Goal: Task Accomplishment & Management: Manage account settings

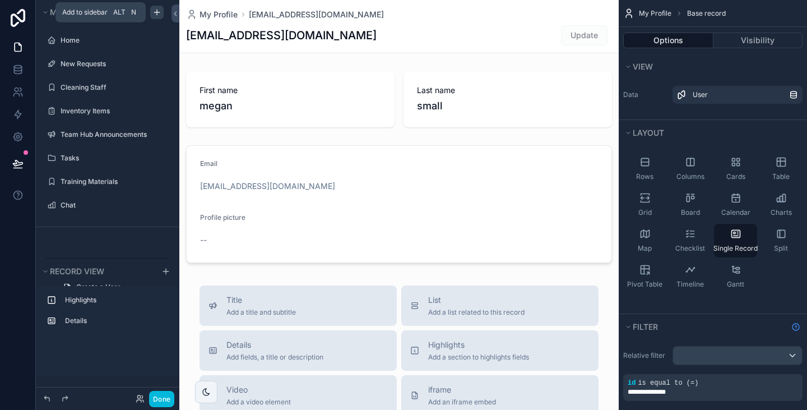
click at [154, 15] on icon "scrollable content" at bounding box center [156, 12] width 9 height 9
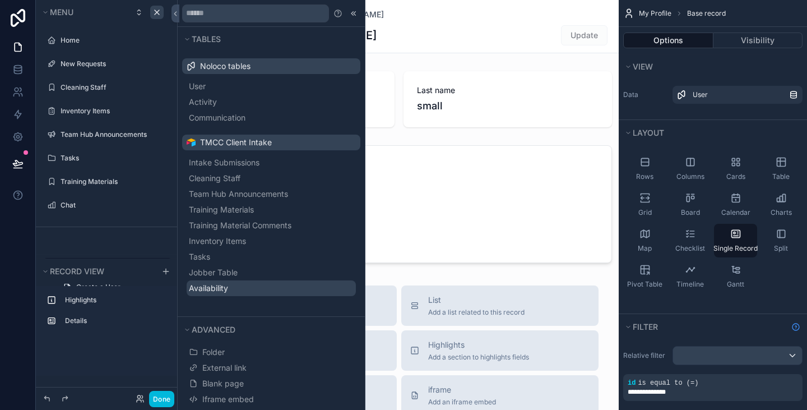
click at [251, 283] on button "Availability" at bounding box center [271, 288] width 169 height 16
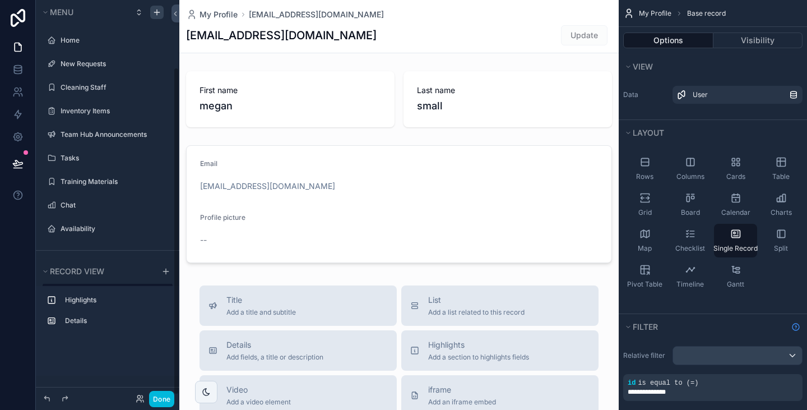
scroll to position [81, 0]
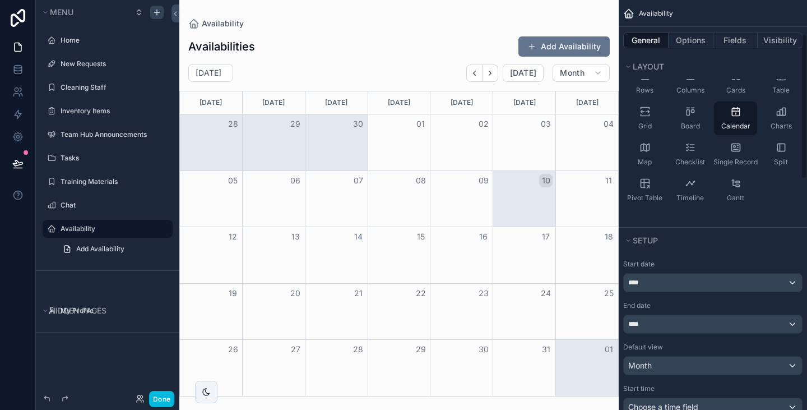
scroll to position [96, 0]
click at [700, 281] on div "****" at bounding box center [713, 282] width 178 height 18
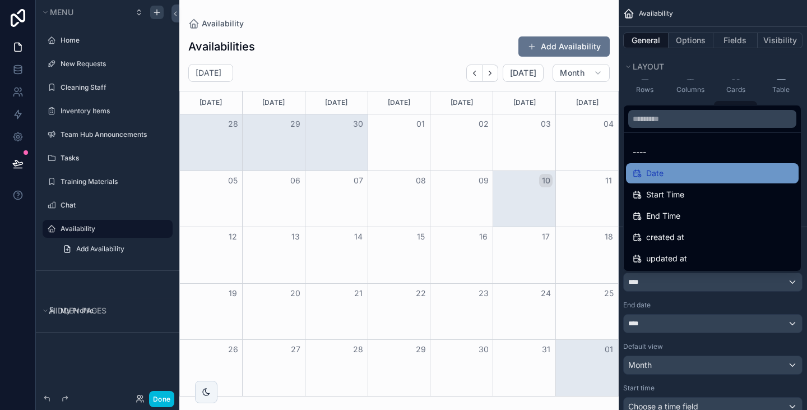
click at [687, 178] on div "Date" at bounding box center [711, 172] width 159 height 13
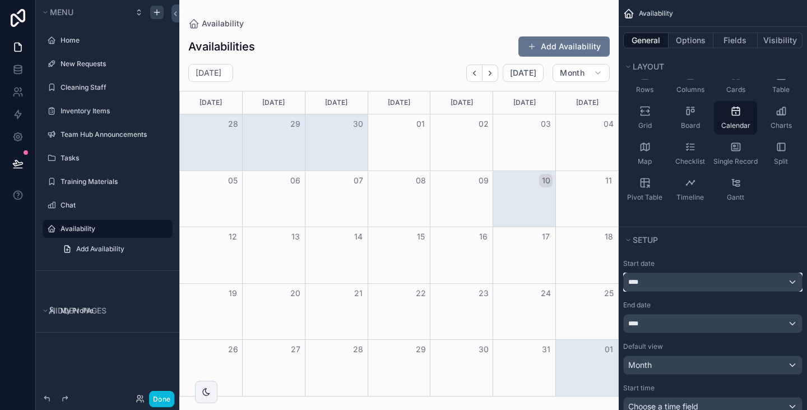
click at [677, 284] on div "****" at bounding box center [713, 282] width 178 height 18
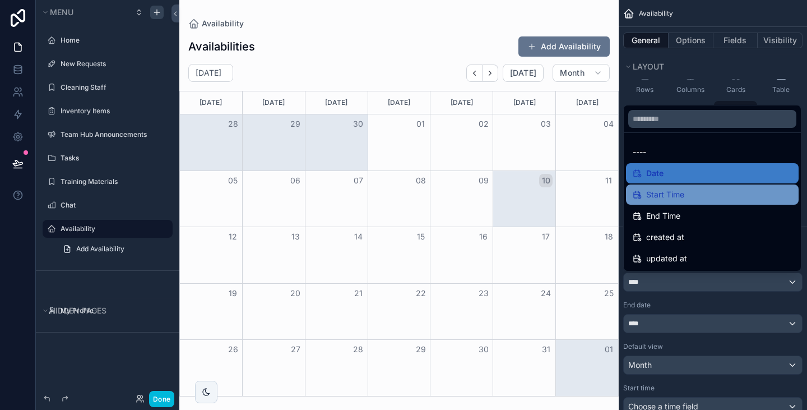
click at [678, 201] on div "Start Time" at bounding box center [712, 194] width 173 height 20
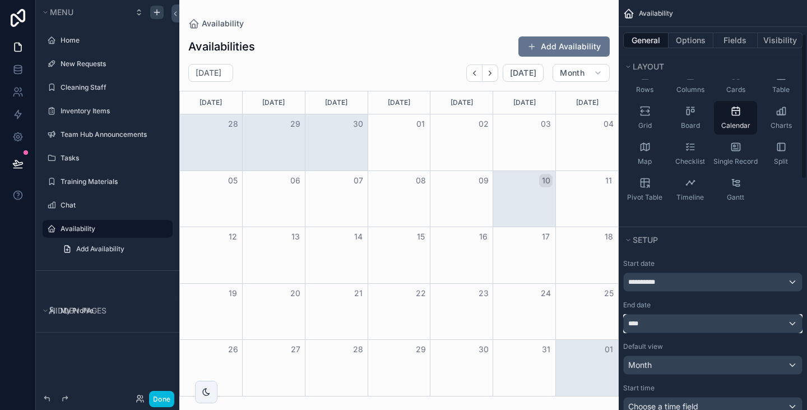
click at [676, 316] on div "****" at bounding box center [713, 323] width 178 height 18
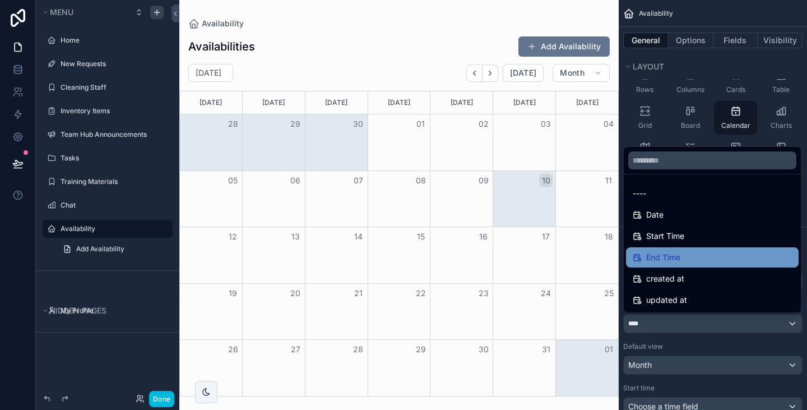
click at [679, 262] on div "End Time" at bounding box center [711, 256] width 159 height 13
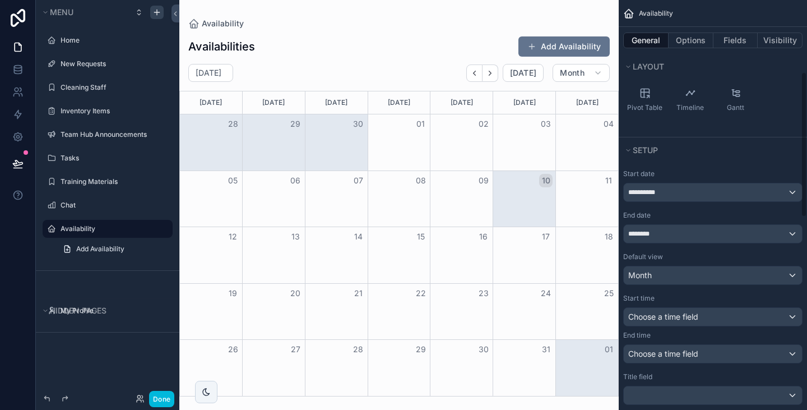
scroll to position [217, 0]
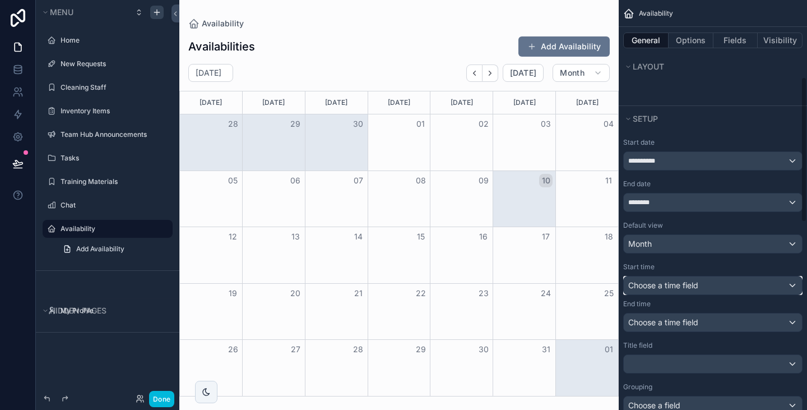
click at [688, 285] on span "Choose a time field" at bounding box center [663, 285] width 70 height 10
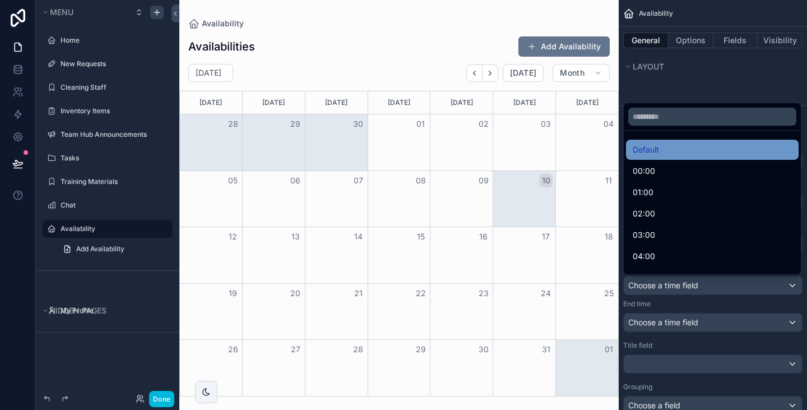
click at [661, 146] on div "Default" at bounding box center [711, 149] width 159 height 13
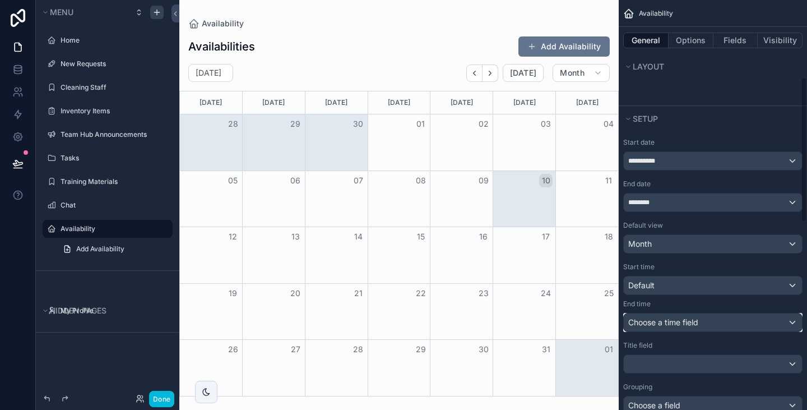
click at [660, 322] on span "Choose a time field" at bounding box center [663, 322] width 70 height 10
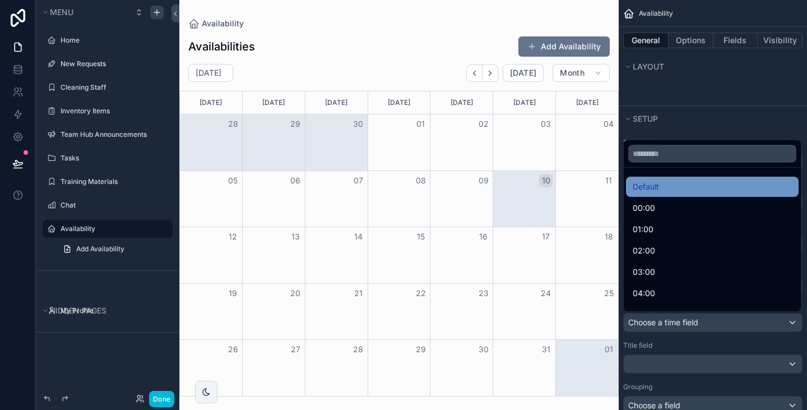
click at [661, 185] on div "Default" at bounding box center [711, 186] width 159 height 13
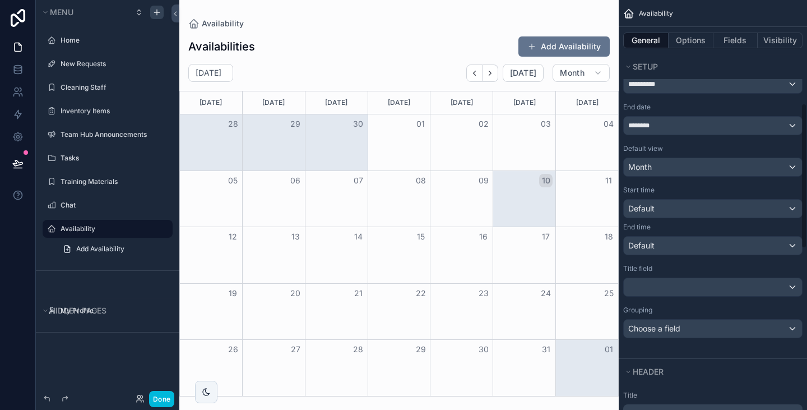
scroll to position [295, 0]
click at [669, 281] on div "scrollable content" at bounding box center [713, 285] width 178 height 18
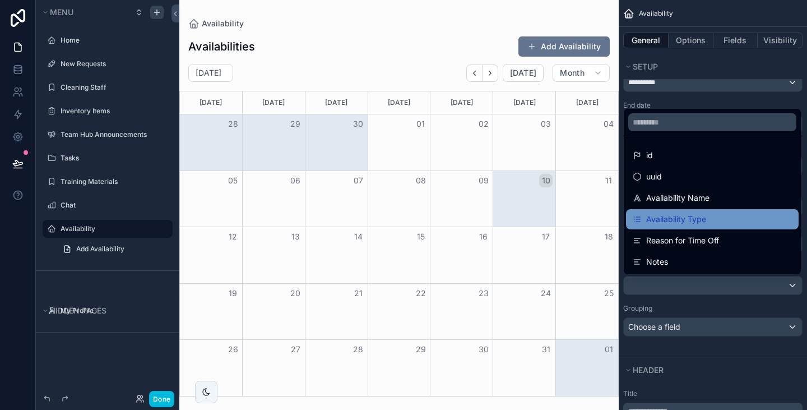
click at [694, 218] on span "Availability Type" at bounding box center [676, 218] width 60 height 13
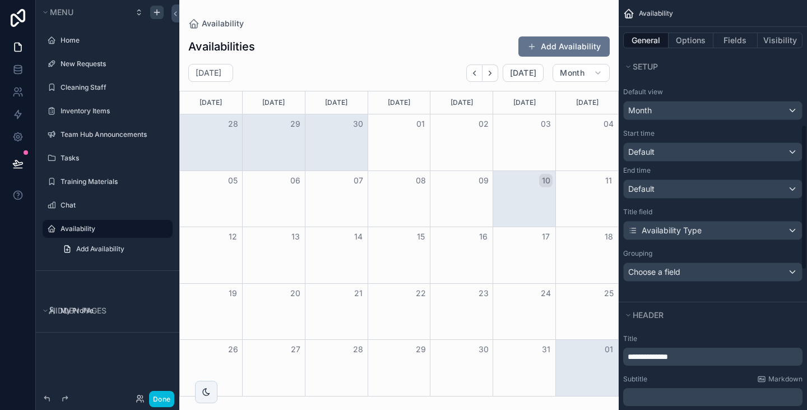
scroll to position [351, 0]
click at [693, 272] on div "Choose a field" at bounding box center [713, 271] width 178 height 18
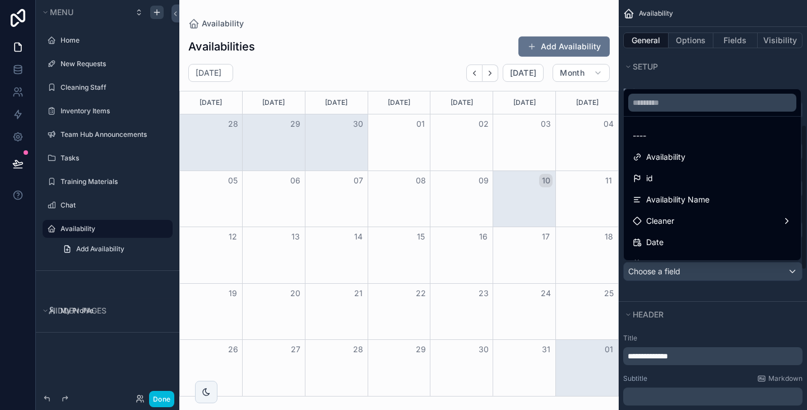
click at [676, 315] on div "scrollable content" at bounding box center [403, 205] width 807 height 410
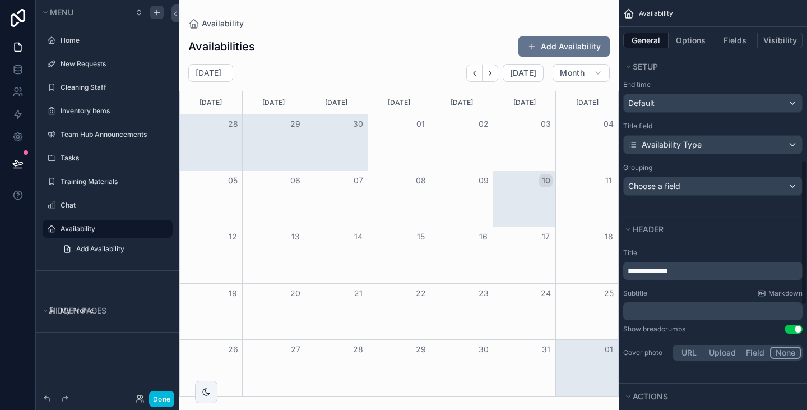
scroll to position [451, 0]
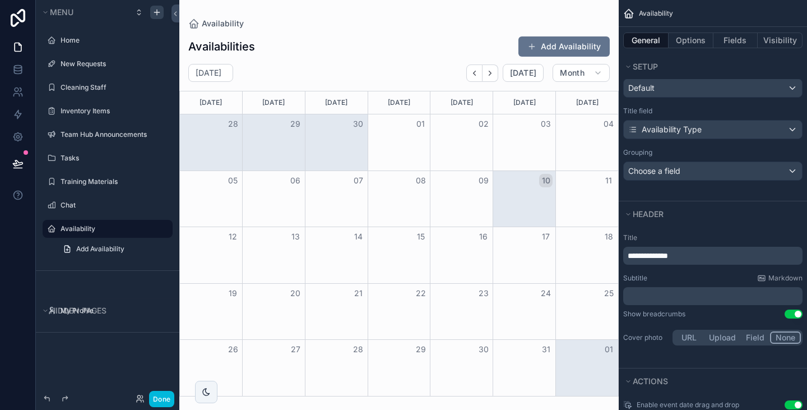
click at [686, 255] on p "**********" at bounding box center [713, 255] width 173 height 11
type textarea "**********"
click at [686, 255] on p "**********" at bounding box center [713, 255] width 173 height 11
click at [399, 51] on div "scrollable content" at bounding box center [398, 205] width 439 height 410
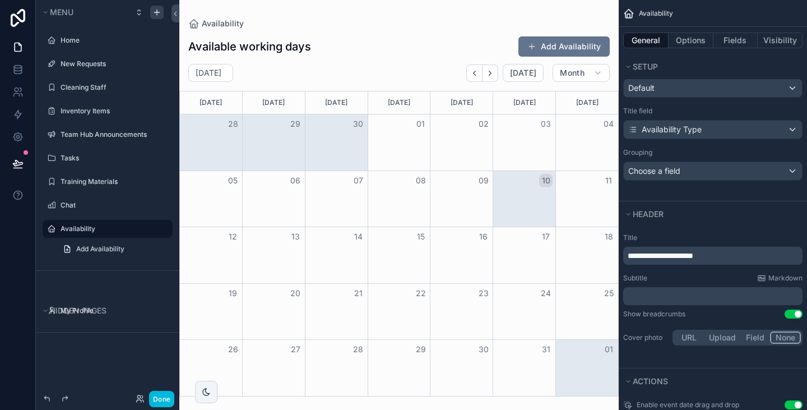
click at [646, 296] on p "﻿" at bounding box center [713, 295] width 173 height 11
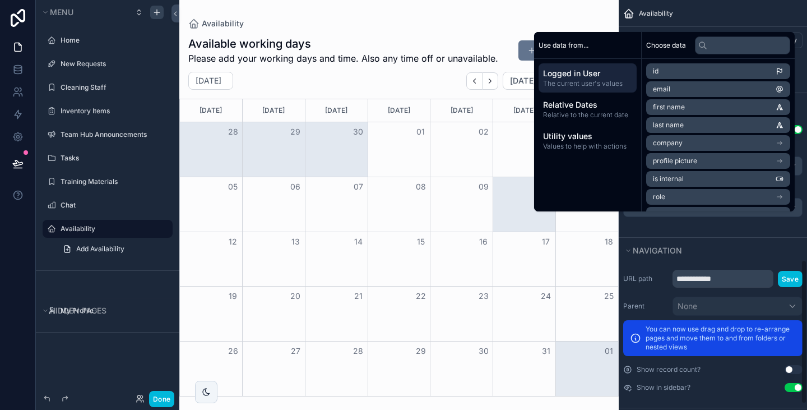
scroll to position [751, 0]
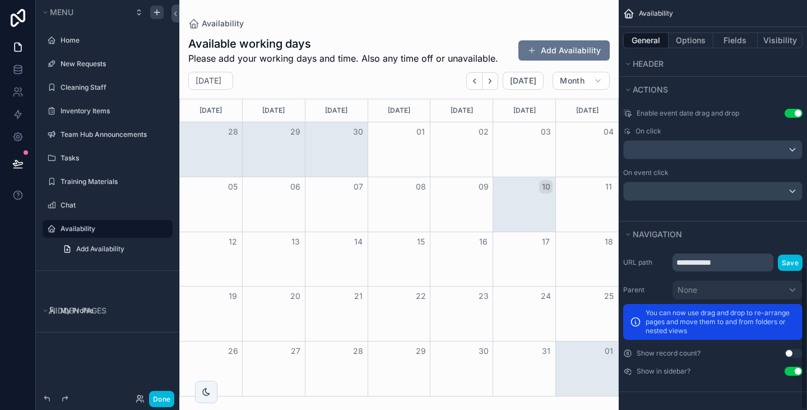
click at [712, 224] on div "Navigation" at bounding box center [712, 233] width 188 height 25
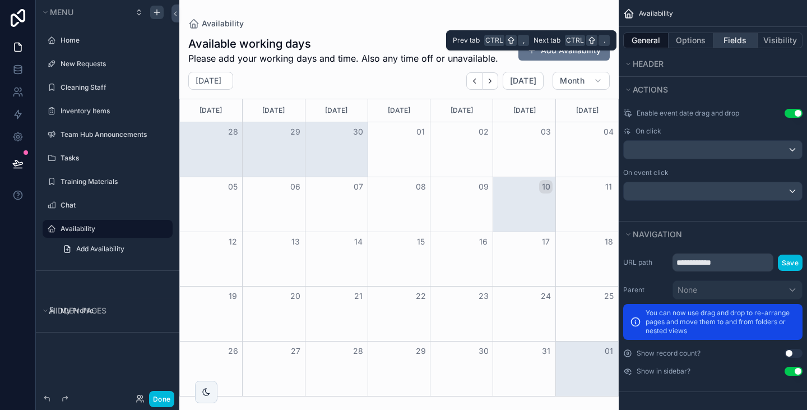
click at [735, 41] on button "Fields" at bounding box center [735, 40] width 45 height 16
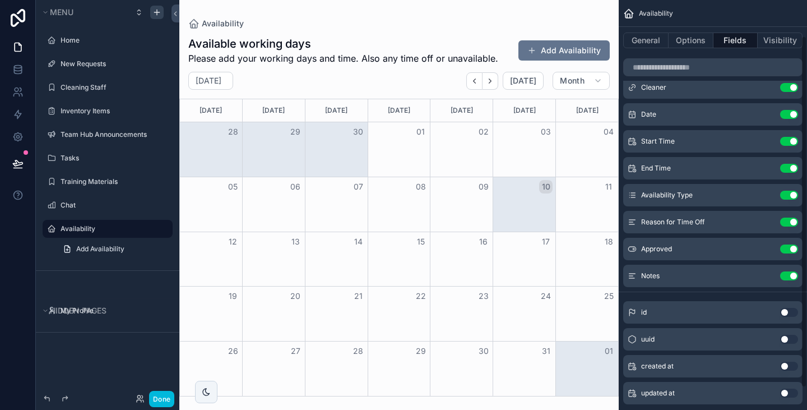
scroll to position [41, 0]
click at [790, 368] on button "Use setting" at bounding box center [789, 366] width 18 height 9
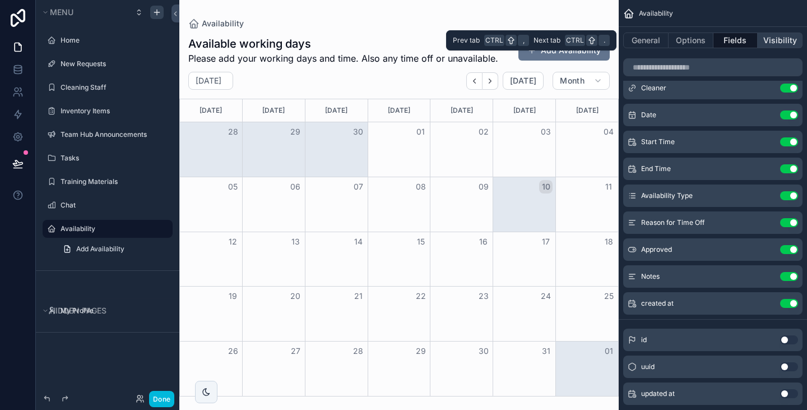
click at [780, 36] on button "Visibility" at bounding box center [779, 40] width 45 height 16
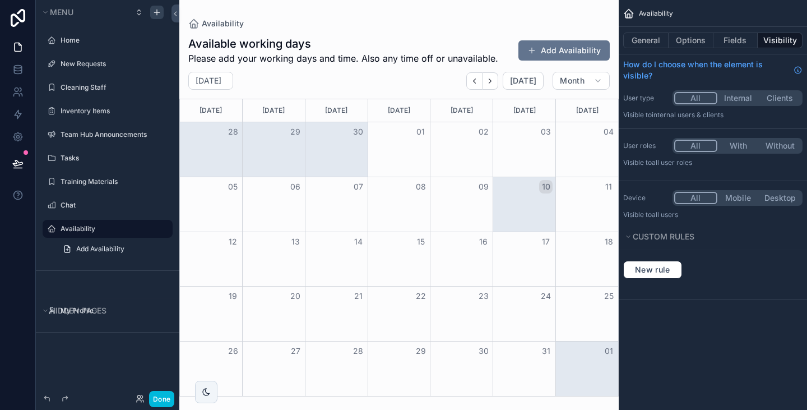
click at [741, 139] on button "With" at bounding box center [738, 145] width 42 height 12
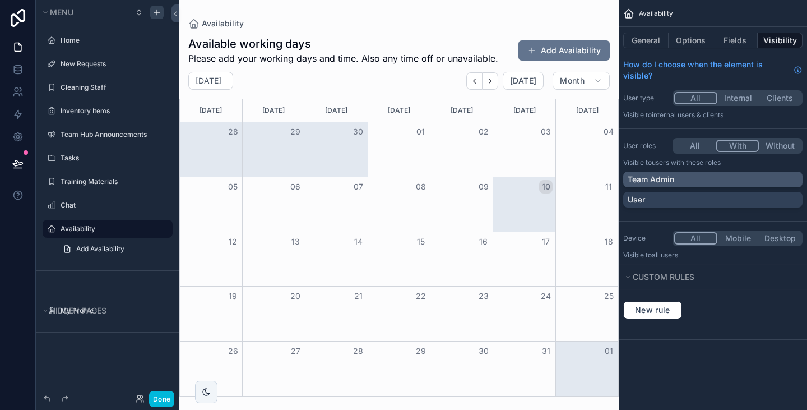
click at [721, 174] on div "Team Admin" at bounding box center [712, 179] width 170 height 11
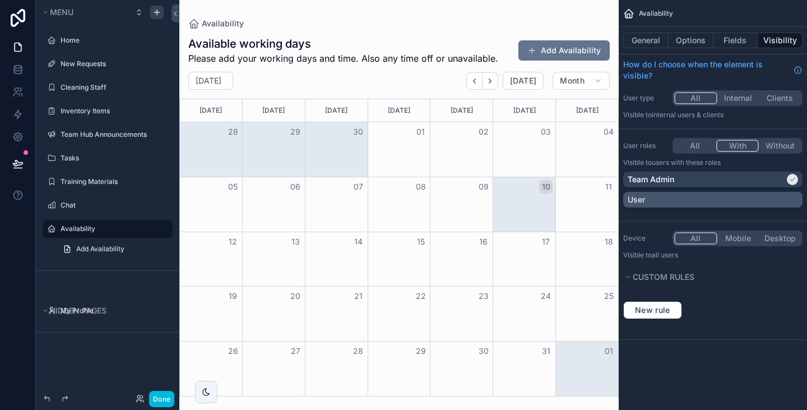
click at [714, 192] on div "User" at bounding box center [712, 200] width 179 height 16
click at [739, 39] on button "Fields" at bounding box center [735, 40] width 45 height 16
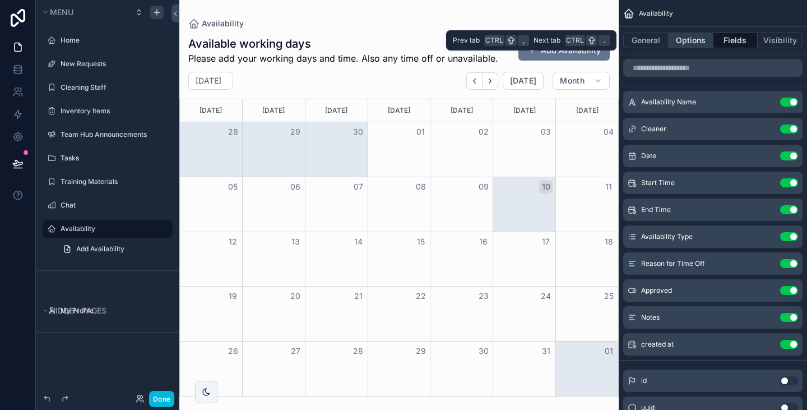
click at [687, 39] on button "Options" at bounding box center [690, 40] width 45 height 16
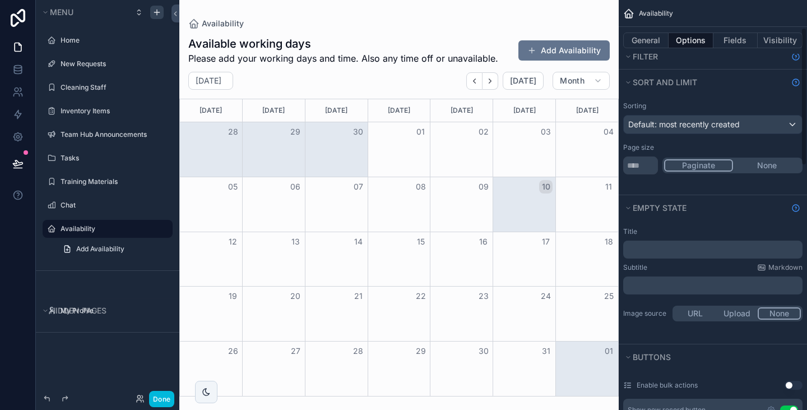
scroll to position [81, 0]
click at [700, 131] on span "Default: most recently created" at bounding box center [683, 125] width 111 height 11
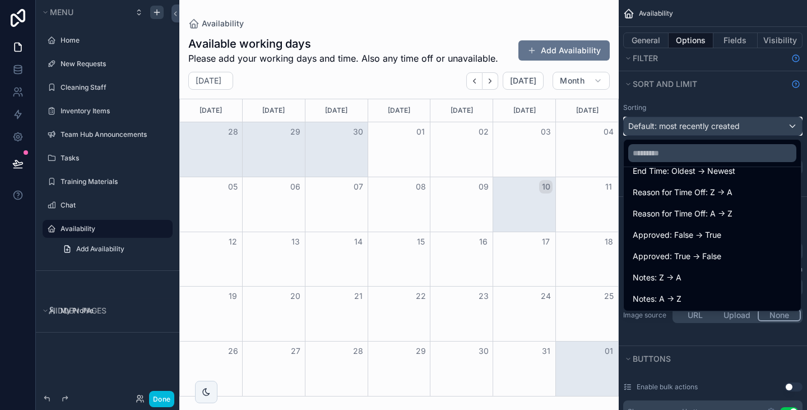
scroll to position [271, 0]
click at [734, 353] on div "scrollable content" at bounding box center [403, 205] width 807 height 410
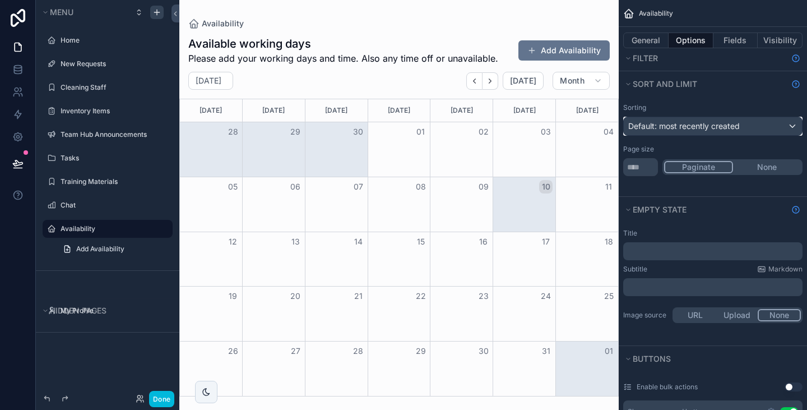
click at [714, 128] on span "Default: most recently created" at bounding box center [683, 126] width 111 height 10
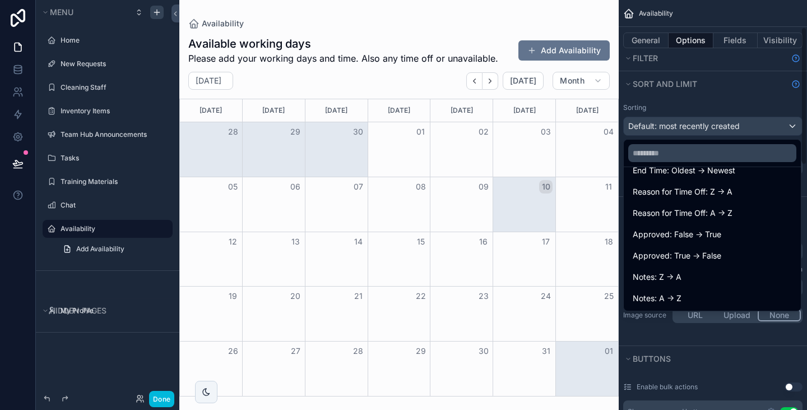
click at [752, 383] on div "scrollable content" at bounding box center [403, 205] width 807 height 410
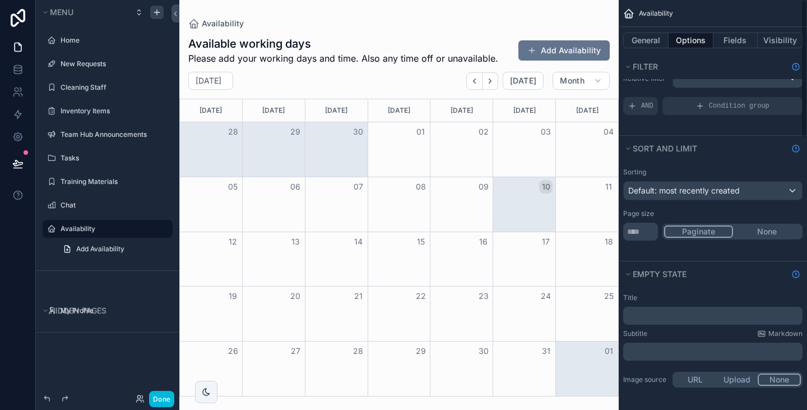
scroll to position [0, 0]
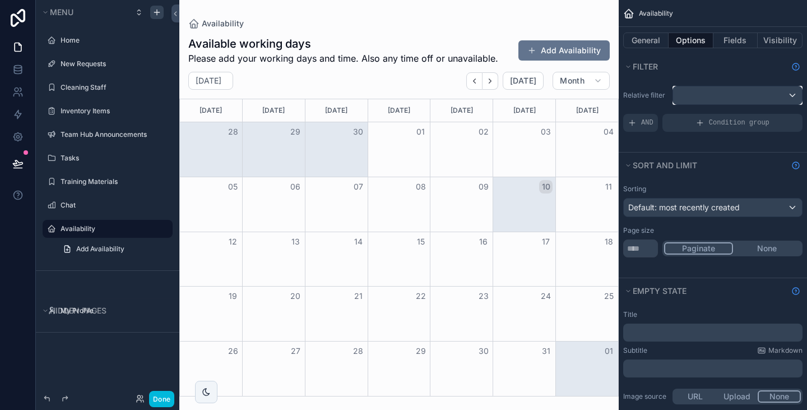
click at [743, 90] on div "scrollable content" at bounding box center [737, 95] width 129 height 18
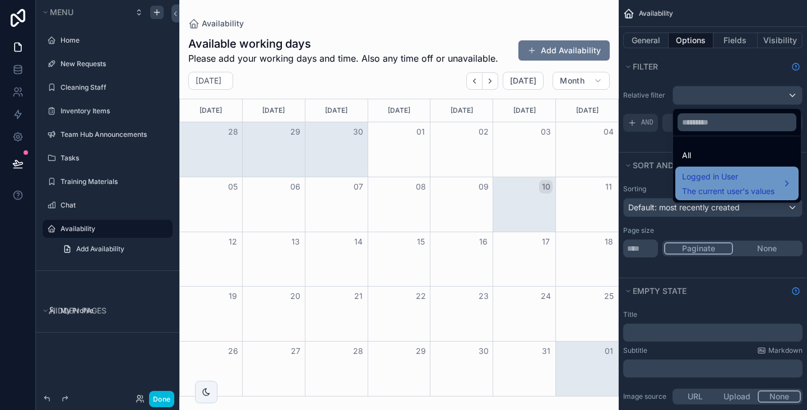
click at [722, 182] on span "Logged in User" at bounding box center [728, 176] width 92 height 13
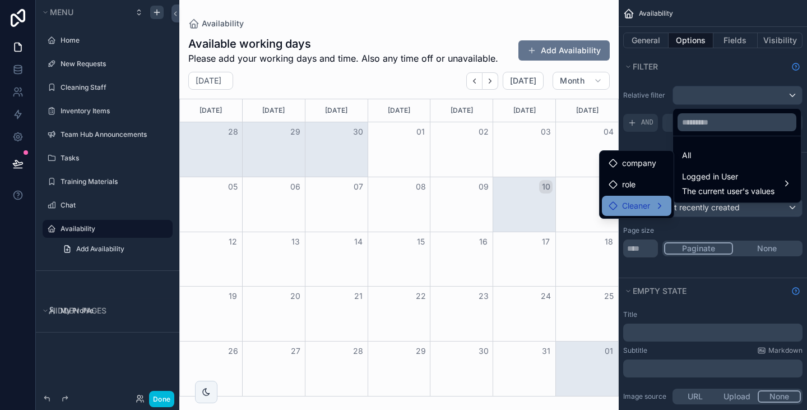
click at [654, 212] on div "Cleaner" at bounding box center [636, 205] width 56 height 13
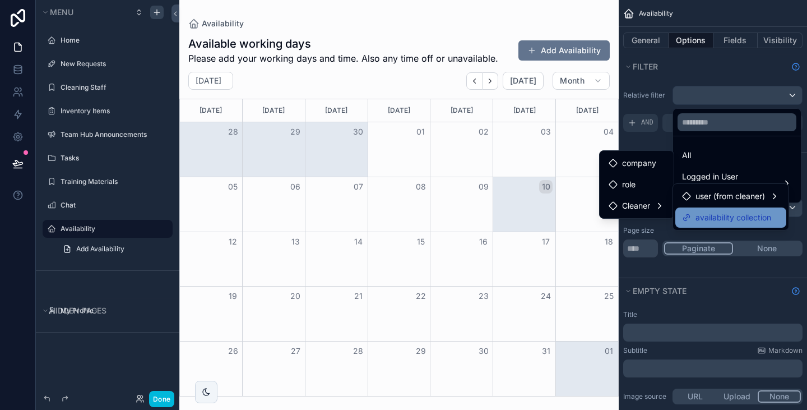
click at [696, 216] on span "availability collection" at bounding box center [733, 217] width 76 height 13
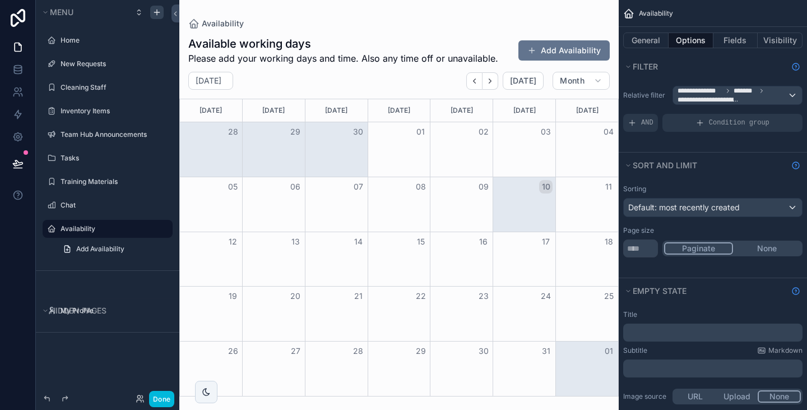
click at [487, 24] on div "Availability" at bounding box center [398, 23] width 421 height 11
click at [559, 52] on button "Add Availability" at bounding box center [563, 50] width 91 height 20
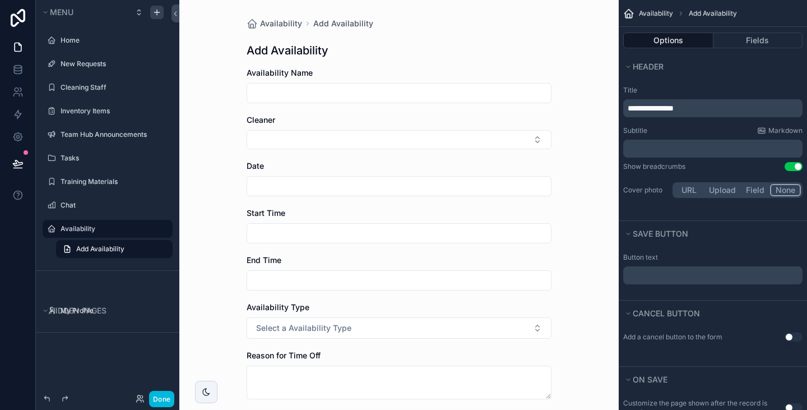
click at [394, 87] on input "scrollable content" at bounding box center [399, 93] width 304 height 16
type input "*********"
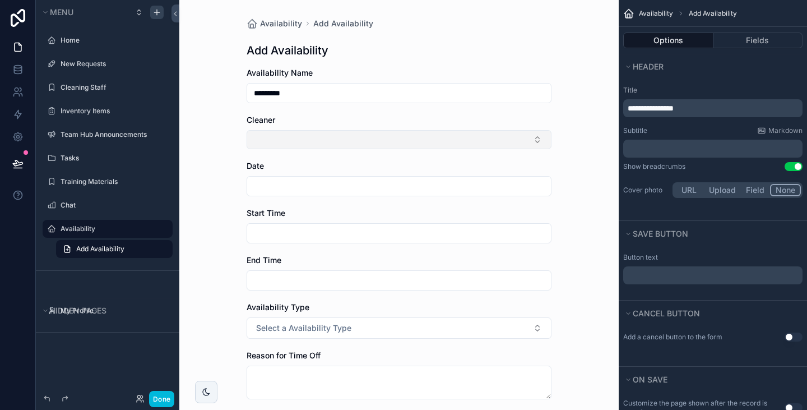
click at [350, 144] on button "Select Button" at bounding box center [398, 139] width 305 height 19
click at [350, 143] on button "Select Button" at bounding box center [398, 139] width 305 height 19
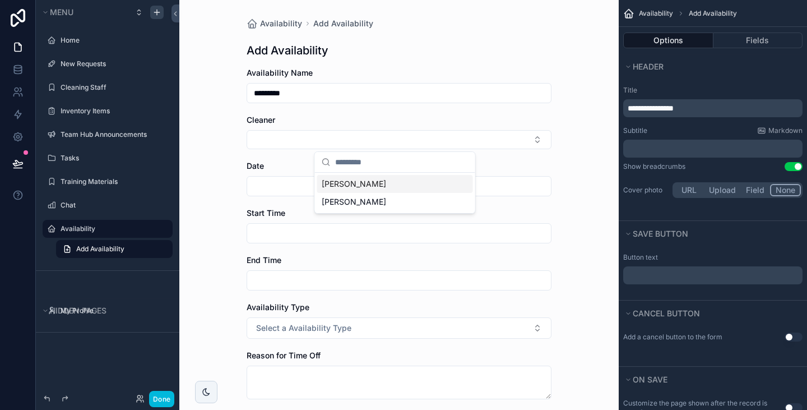
click at [349, 183] on span "Megan Small" at bounding box center [354, 183] width 64 height 11
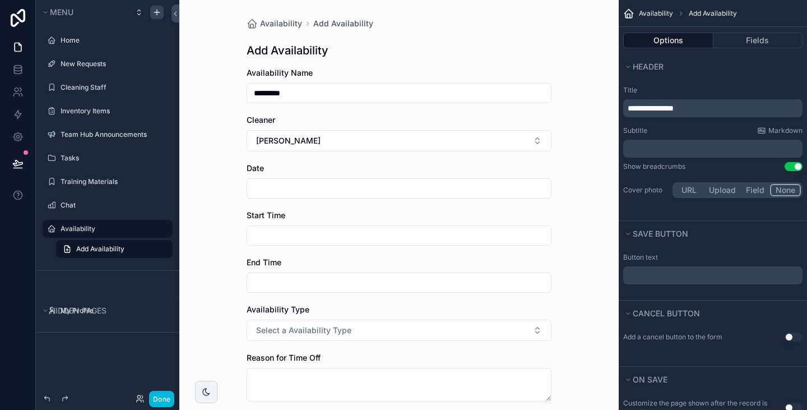
click at [322, 194] on input "scrollable content" at bounding box center [399, 188] width 304 height 16
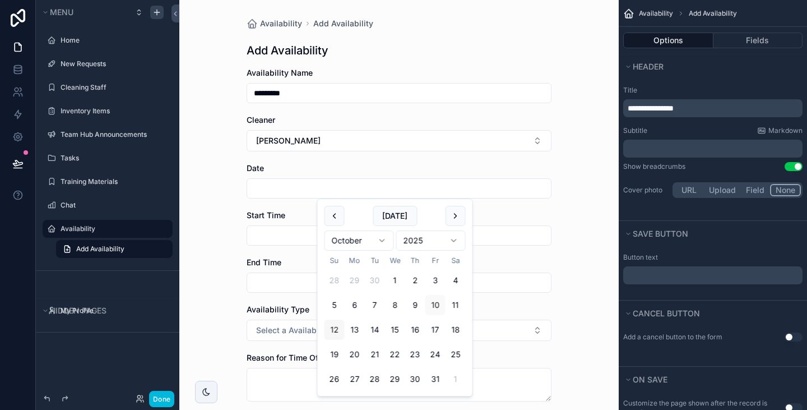
click at [335, 331] on button "12" at bounding box center [334, 329] width 20 height 20
click at [458, 332] on button "18" at bounding box center [455, 329] width 20 height 20
type input "**********"
click at [267, 231] on input "scrollable content" at bounding box center [399, 235] width 304 height 16
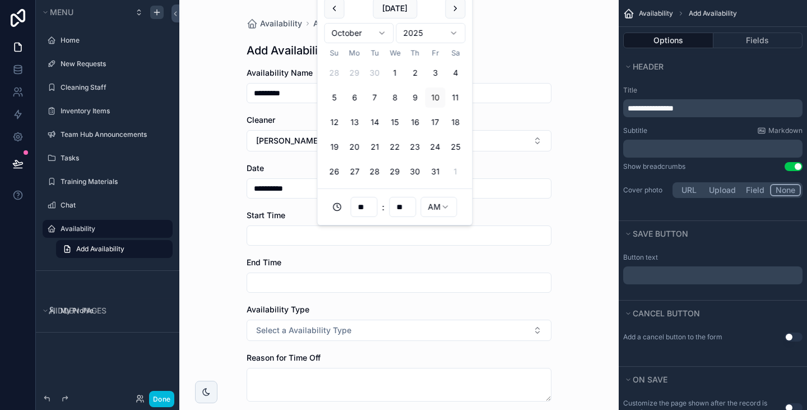
click at [367, 206] on input "**" at bounding box center [364, 207] width 26 height 16
click at [295, 303] on div "08" at bounding box center [365, 301] width 156 height 18
type input "*"
click at [291, 362] on div "08" at bounding box center [365, 354] width 156 height 18
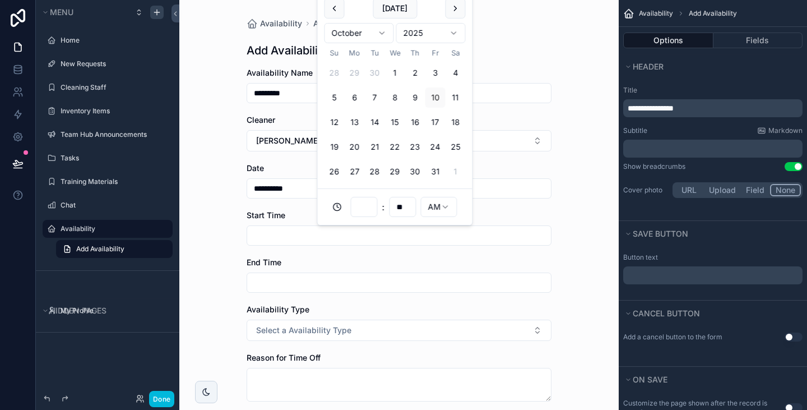
click at [366, 211] on input "scrollable content" at bounding box center [364, 207] width 26 height 16
click at [300, 352] on div "08" at bounding box center [365, 354] width 156 height 18
click at [459, 201] on div ": ** AM" at bounding box center [394, 207] width 141 height 22
click at [370, 208] on input "scrollable content" at bounding box center [364, 207] width 26 height 16
click at [303, 352] on div "11" at bounding box center [365, 355] width 156 height 18
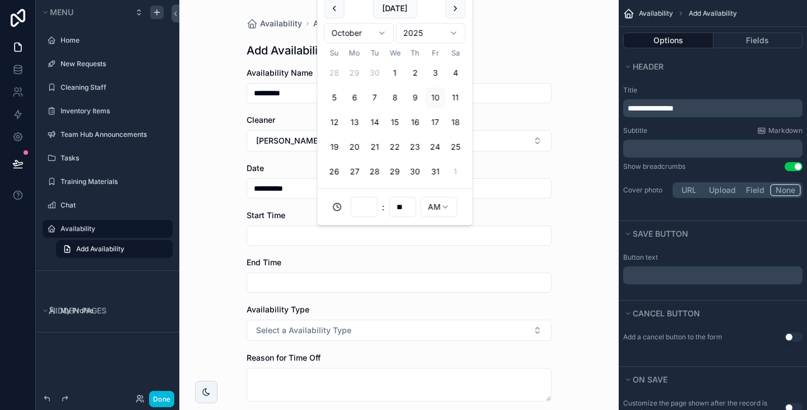
click at [303, 352] on span "Reason for Time Off" at bounding box center [283, 357] width 74 height 10
click at [316, 232] on input "scrollable content" at bounding box center [399, 235] width 304 height 16
click at [518, 180] on input "**********" at bounding box center [399, 188] width 304 height 16
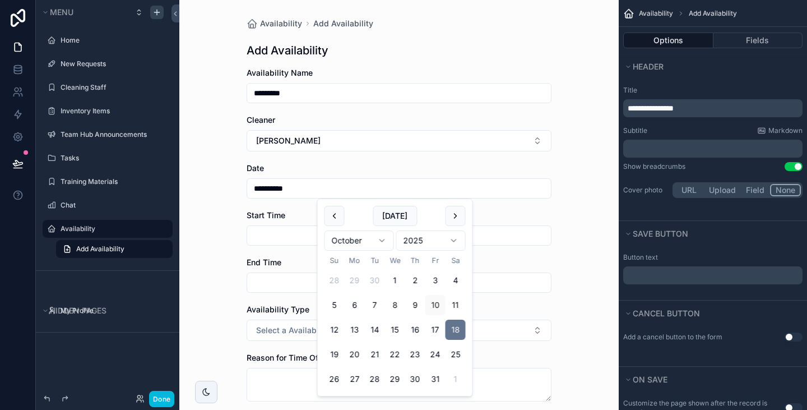
click at [290, 231] on input "scrollable content" at bounding box center [399, 235] width 304 height 16
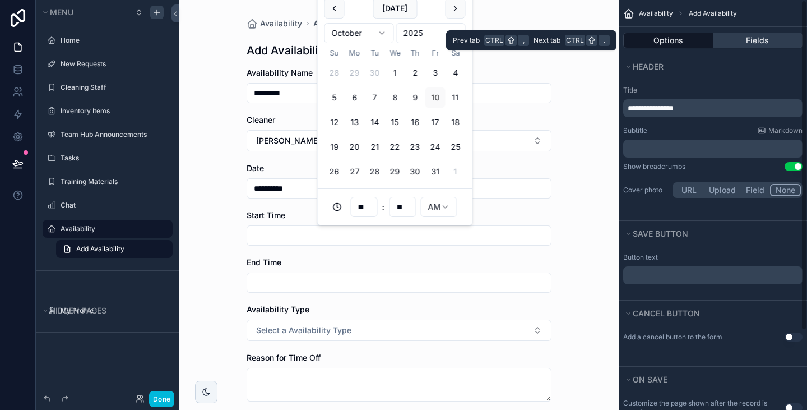
click at [754, 39] on button "Fields" at bounding box center [758, 40] width 90 height 16
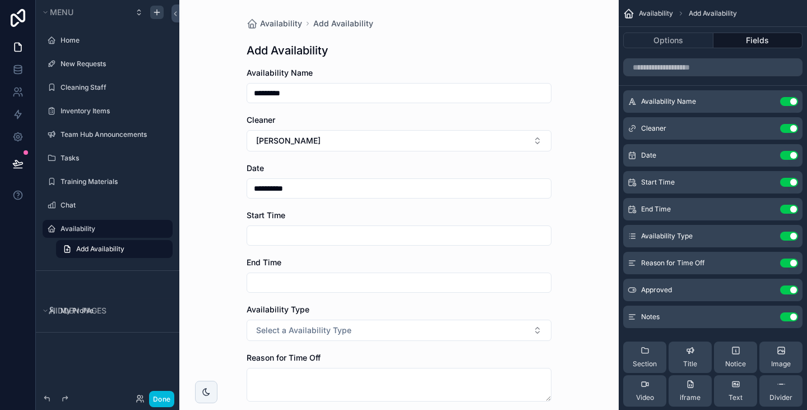
click at [0, 0] on icon "scrollable content" at bounding box center [0, 0] width 0 height 0
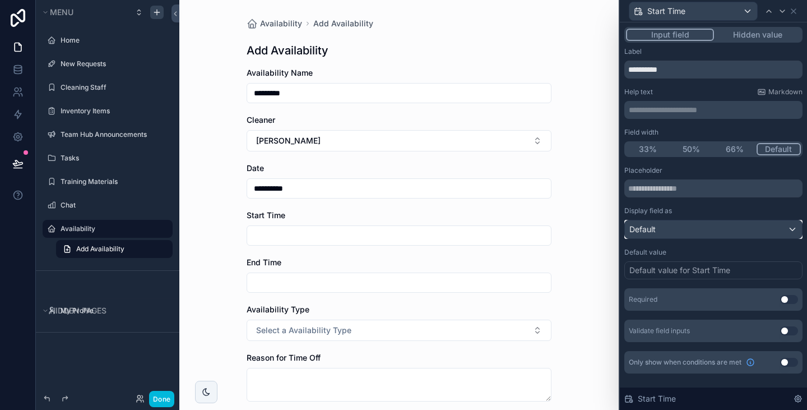
click at [708, 229] on div "Default" at bounding box center [713, 229] width 177 height 18
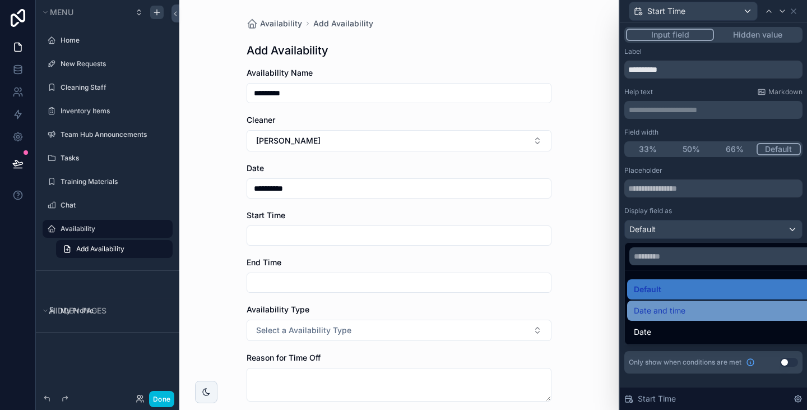
click at [675, 318] on div "Date and time" at bounding box center [726, 310] width 198 height 20
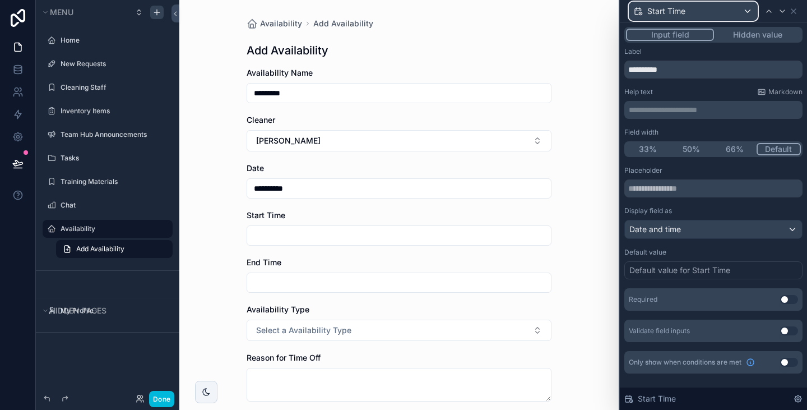
click at [722, 15] on div "Start Time" at bounding box center [693, 11] width 128 height 18
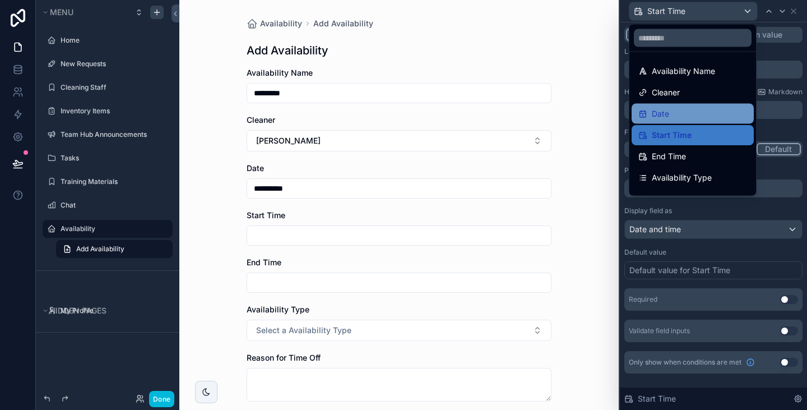
click at [690, 119] on div "Date" at bounding box center [692, 113] width 109 height 13
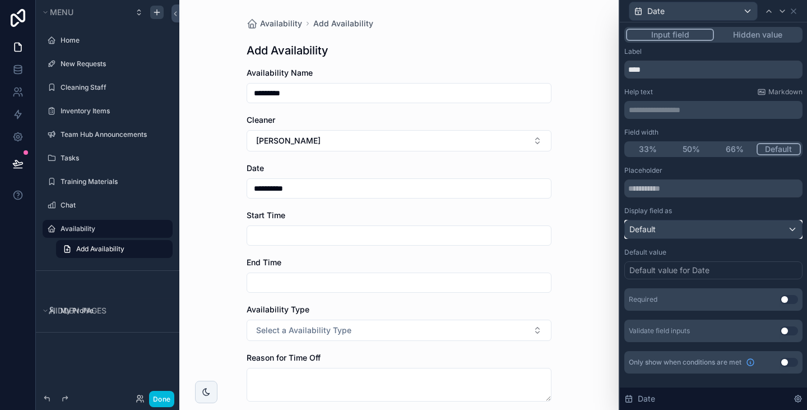
click at [682, 232] on div "Default" at bounding box center [713, 229] width 177 height 18
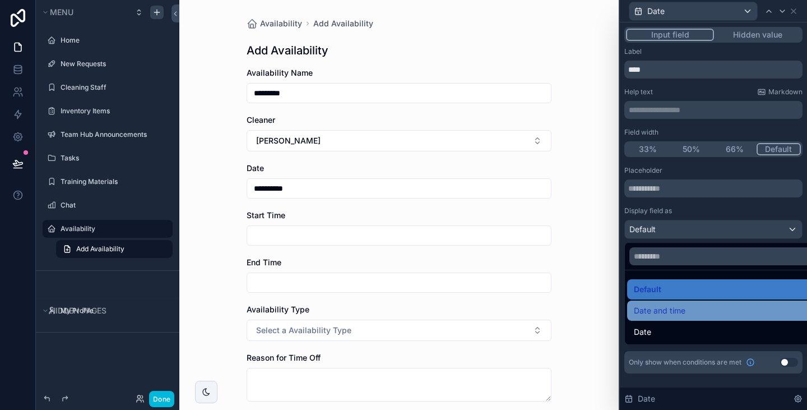
click at [680, 314] on span "Date and time" at bounding box center [660, 310] width 52 height 13
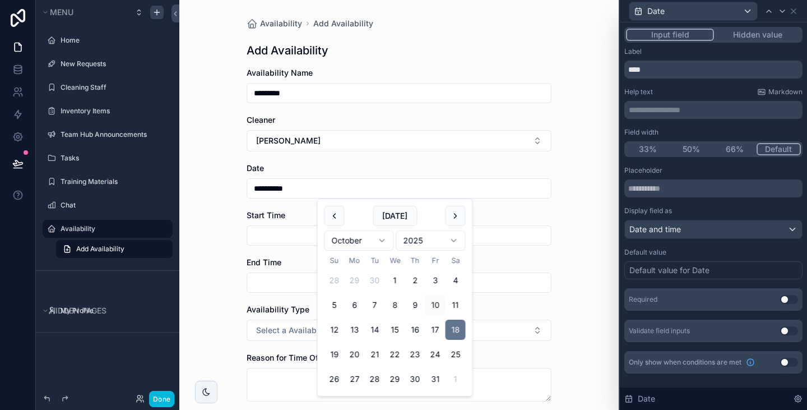
click at [348, 189] on input "**********" at bounding box center [399, 188] width 304 height 16
click at [563, 223] on div "**********" at bounding box center [398, 205] width 439 height 410
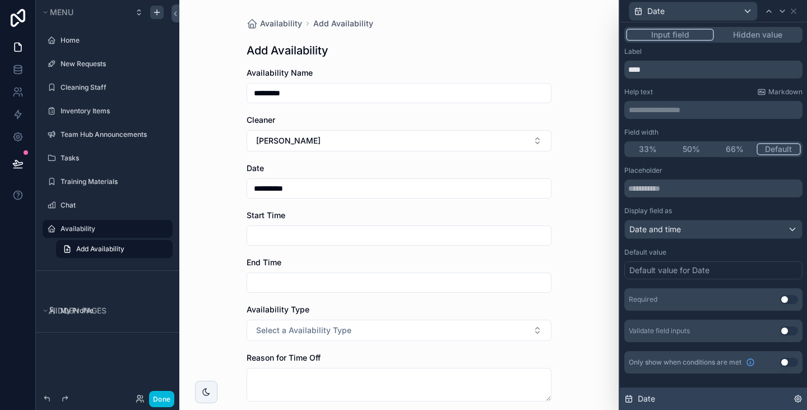
click at [660, 401] on div "Date" at bounding box center [713, 398] width 187 height 22
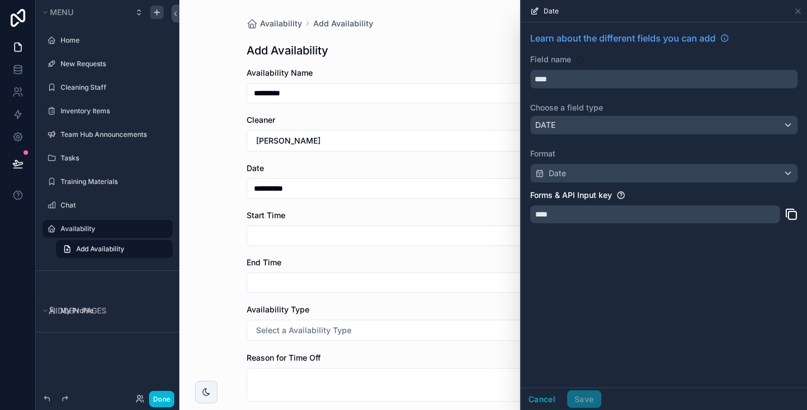
click at [567, 208] on div "Learn about the different fields you can add Field name **** Choose a field typ…" at bounding box center [664, 130] width 286 height 216
click at [571, 78] on div "Learn about the different fields you can add Field name **** Choose a field typ…" at bounding box center [664, 130] width 286 height 216
click at [796, 8] on icon at bounding box center [797, 11] width 9 height 9
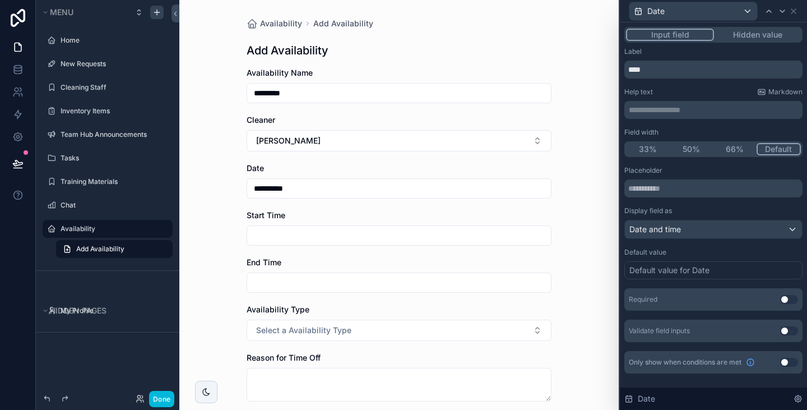
click at [363, 194] on input "**********" at bounding box center [399, 188] width 304 height 16
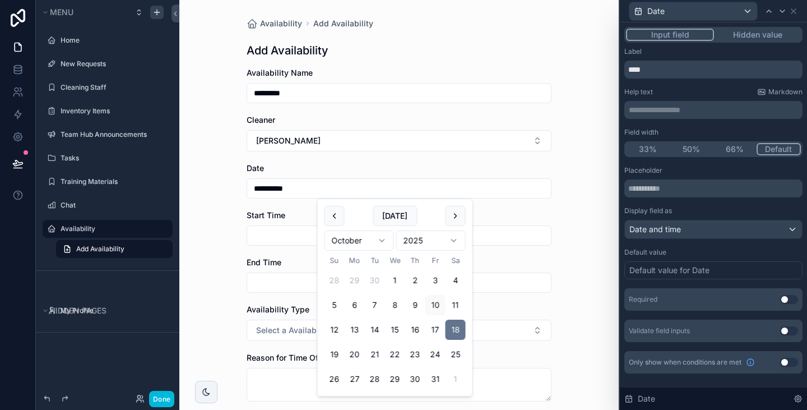
click at [281, 233] on input "scrollable content" at bounding box center [399, 235] width 304 height 16
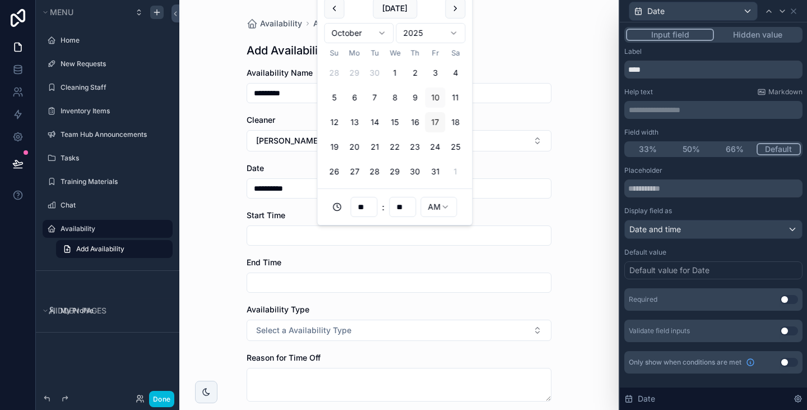
click at [432, 124] on button "17" at bounding box center [435, 122] width 20 height 20
click at [364, 209] on input "**" at bounding box center [364, 207] width 26 height 16
click at [331, 309] on div "06" at bounding box center [365, 318] width 156 height 18
type input "**********"
type input "**"
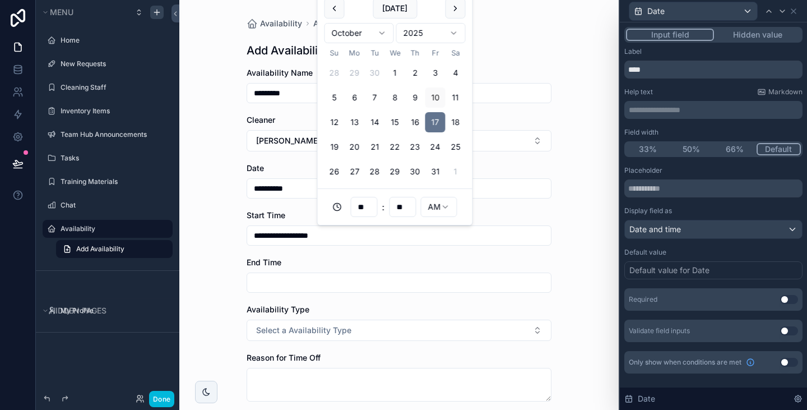
click at [505, 208] on form "**********" at bounding box center [398, 337] width 305 height 540
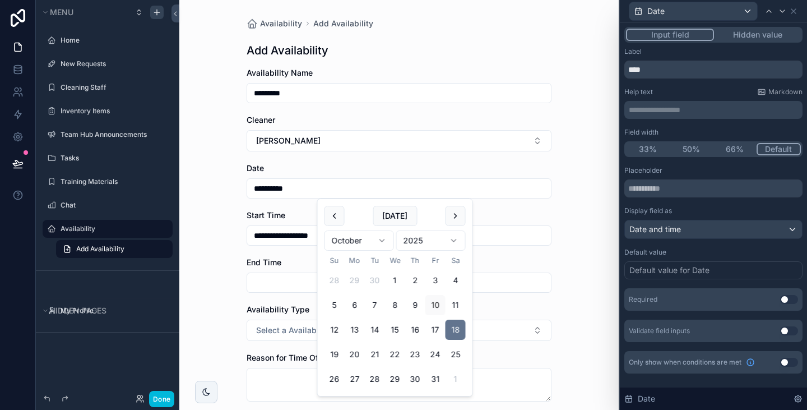
click at [390, 194] on input "**********" at bounding box center [399, 188] width 304 height 16
click at [701, 172] on div "Placeholder" at bounding box center [713, 170] width 178 height 9
click at [524, 191] on input "**********" at bounding box center [399, 188] width 304 height 16
click at [760, 33] on button "Hidden value" at bounding box center [757, 35] width 87 height 12
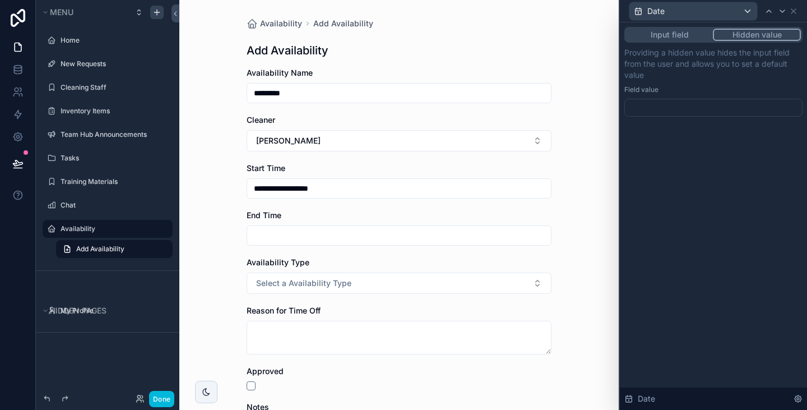
click at [689, 104] on div at bounding box center [713, 108] width 178 height 18
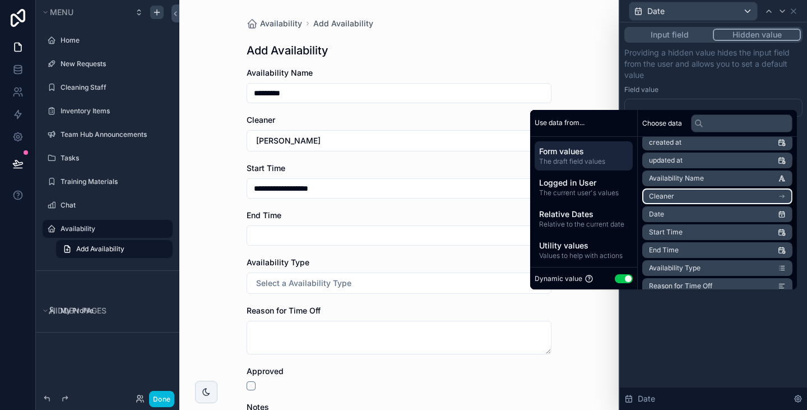
scroll to position [47, 0]
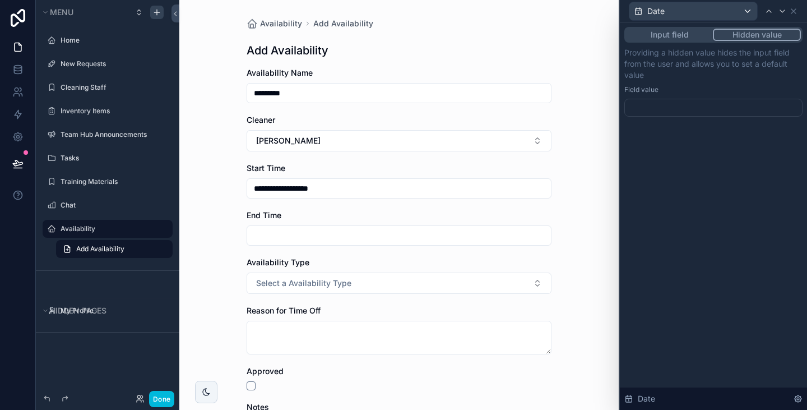
click at [686, 99] on div at bounding box center [713, 108] width 178 height 18
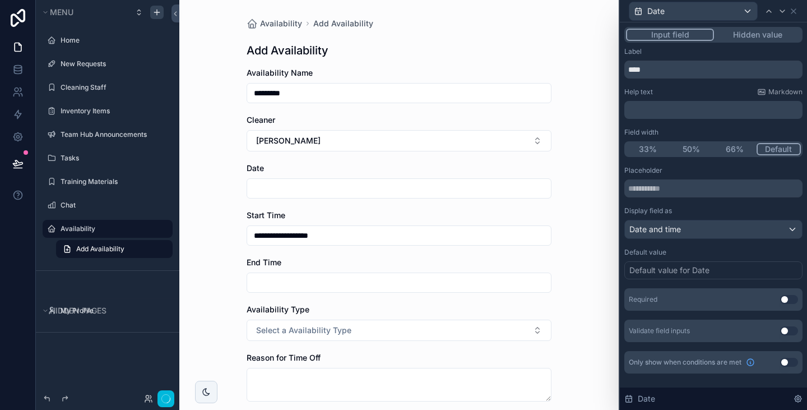
click at [669, 40] on button "Input field" at bounding box center [670, 35] width 88 height 12
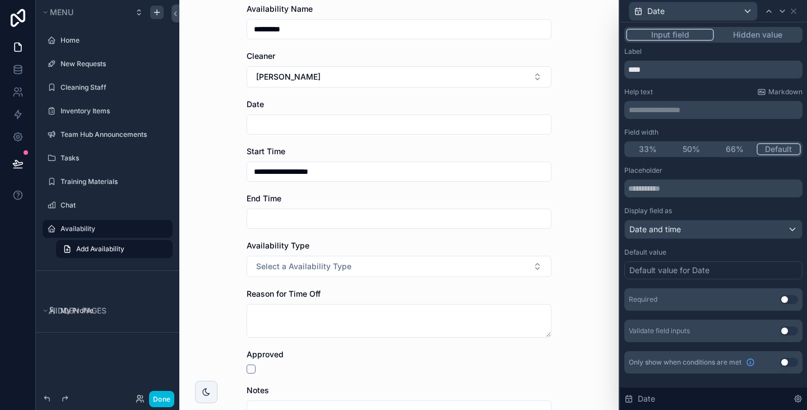
scroll to position [64, 0]
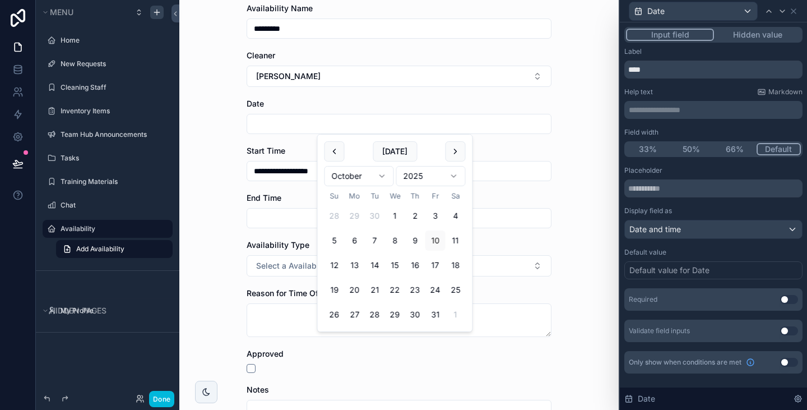
click at [434, 122] on input "scrollable content" at bounding box center [399, 124] width 304 height 16
click at [796, 12] on icon at bounding box center [793, 11] width 9 height 9
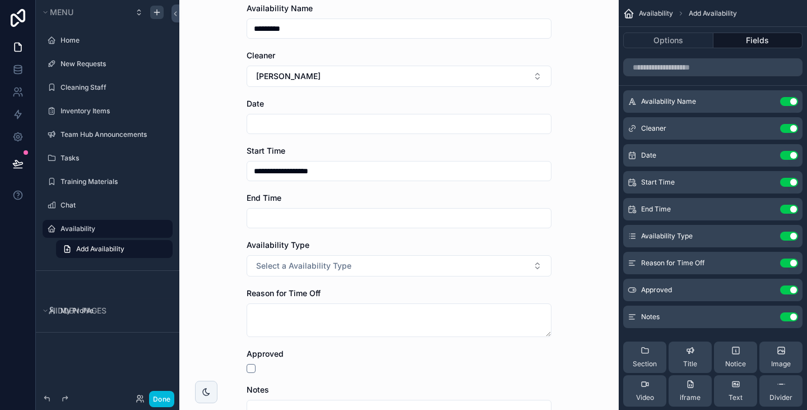
click at [793, 156] on button "Use setting" at bounding box center [789, 155] width 18 height 9
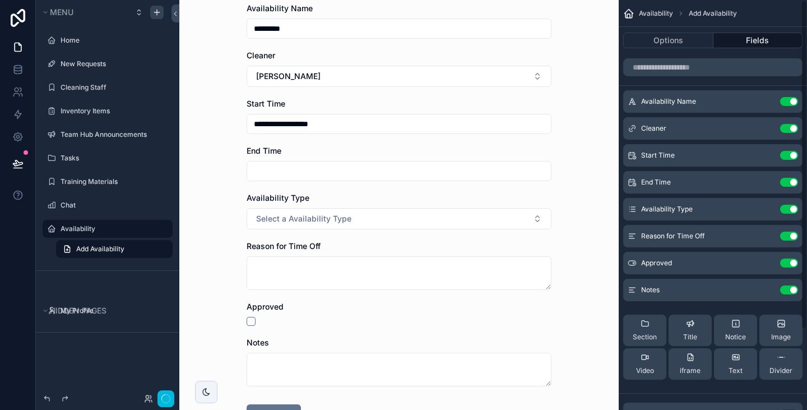
click at [793, 156] on button "Use setting" at bounding box center [789, 155] width 18 height 9
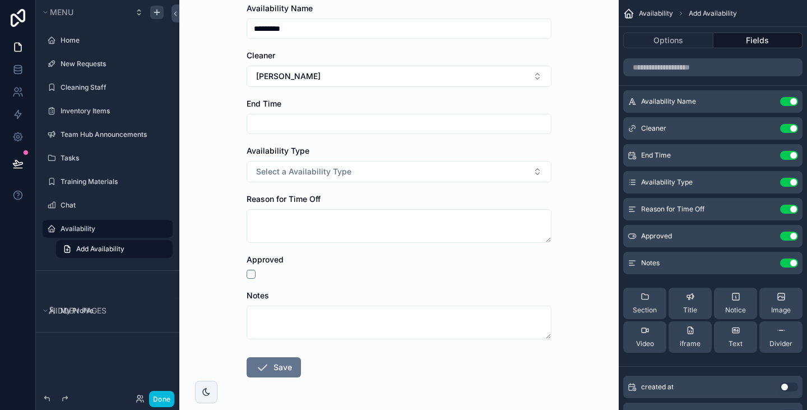
click at [0, 0] on icon "scrollable content" at bounding box center [0, 0] width 0 height 0
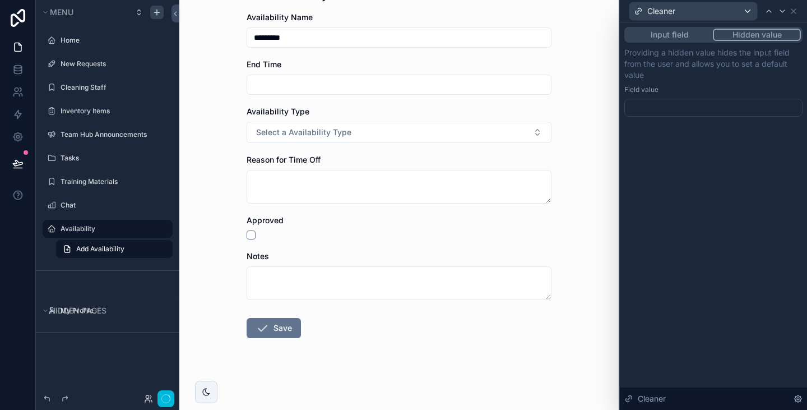
click at [760, 37] on button "Hidden value" at bounding box center [757, 35] width 88 height 12
click at [691, 99] on div at bounding box center [713, 108] width 178 height 18
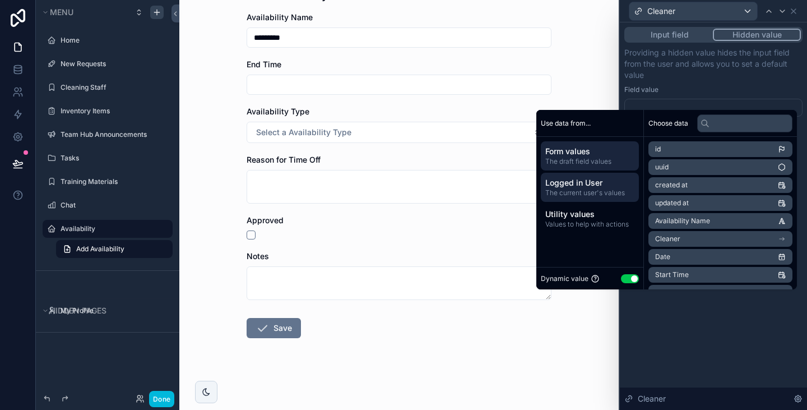
click at [620, 196] on span "The current user's values" at bounding box center [589, 192] width 89 height 9
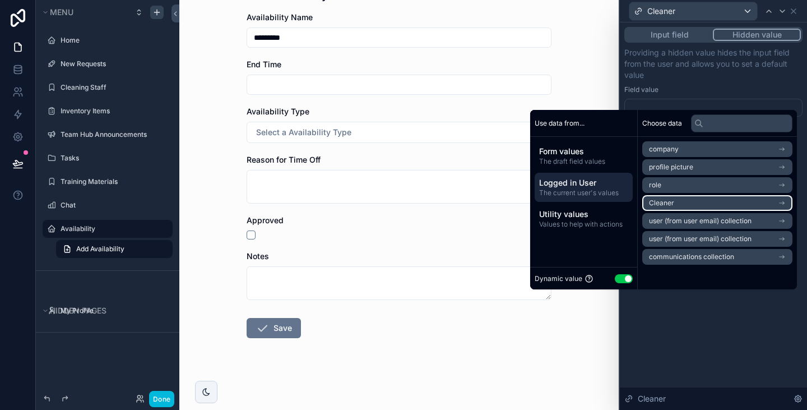
click at [692, 198] on li "Cleaner" at bounding box center [717, 203] width 150 height 16
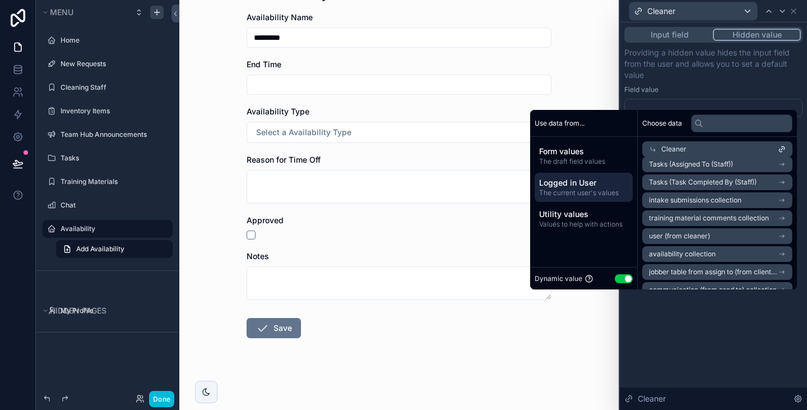
scroll to position [72, 0]
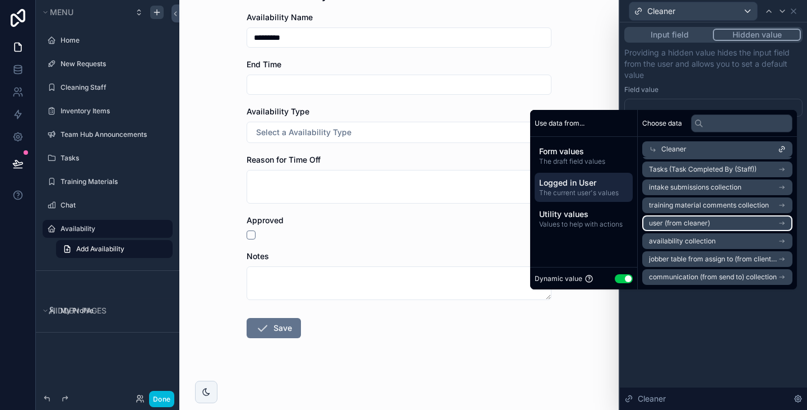
click at [690, 222] on span "user (from cleaner)" at bounding box center [679, 222] width 61 height 9
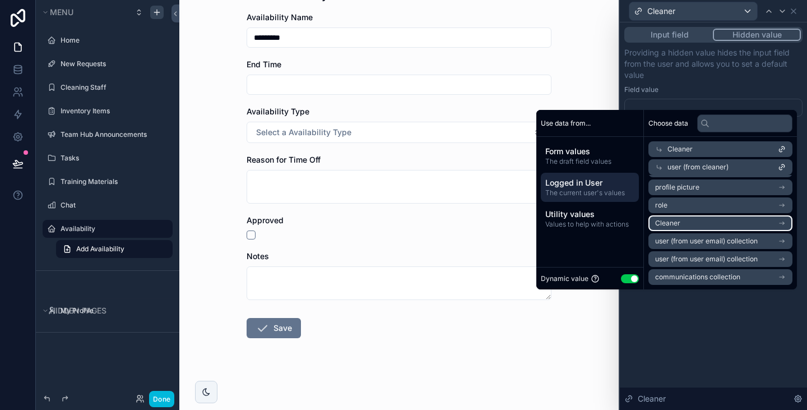
click at [668, 221] on span "Cleaner" at bounding box center [667, 222] width 25 height 9
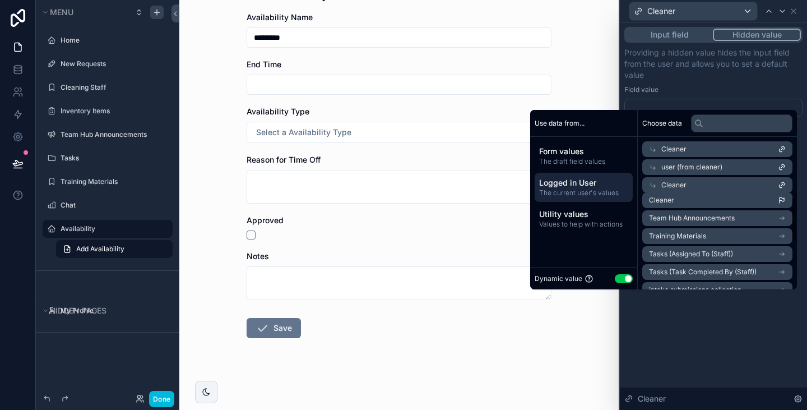
scroll to position [4, 0]
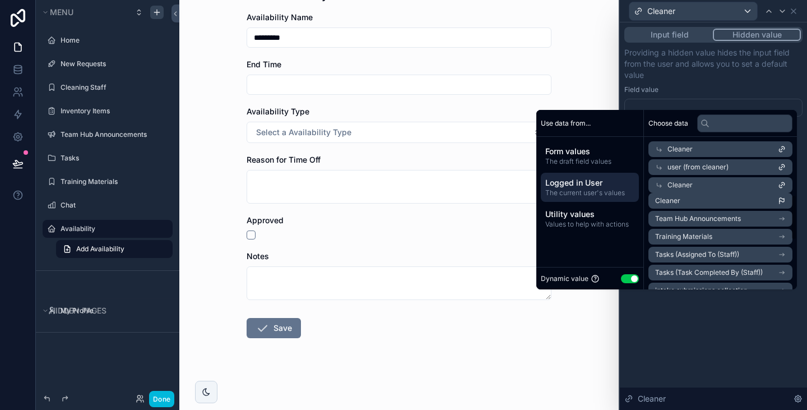
click at [678, 208] on ul "Cleaner Team Hub Announcements Training Materials Tasks (Assigned To (Staff)) T…" at bounding box center [720, 290] width 144 height 195
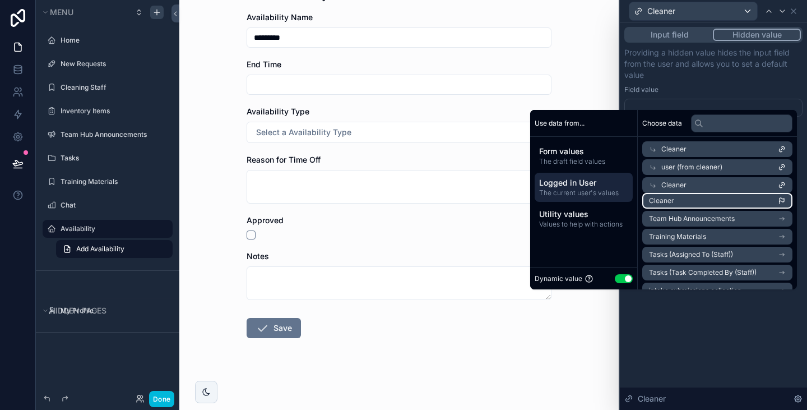
click at [677, 204] on li "Cleaner" at bounding box center [717, 201] width 150 height 16
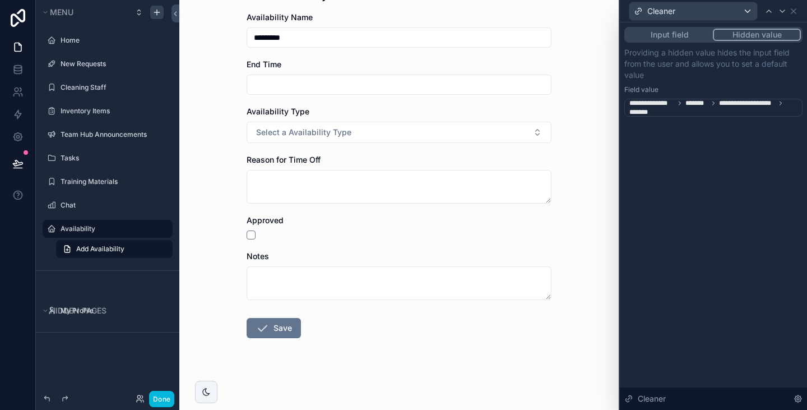
click at [680, 100] on icon at bounding box center [679, 103] width 7 height 7
click at [675, 99] on span "**********" at bounding box center [714, 108] width 170 height 18
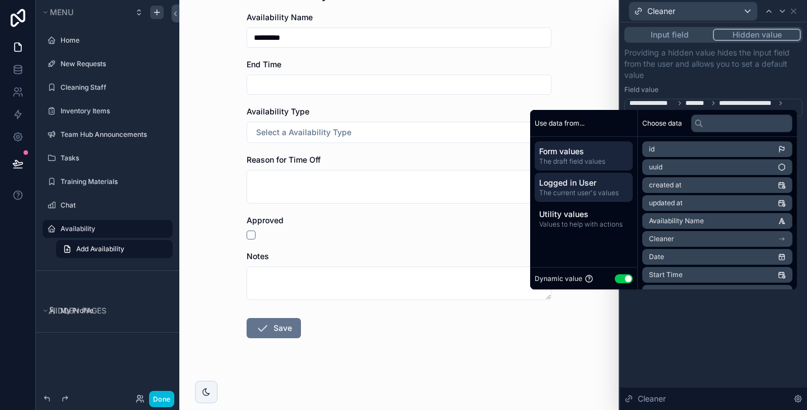
click at [596, 190] on span "The current user's values" at bounding box center [583, 192] width 89 height 9
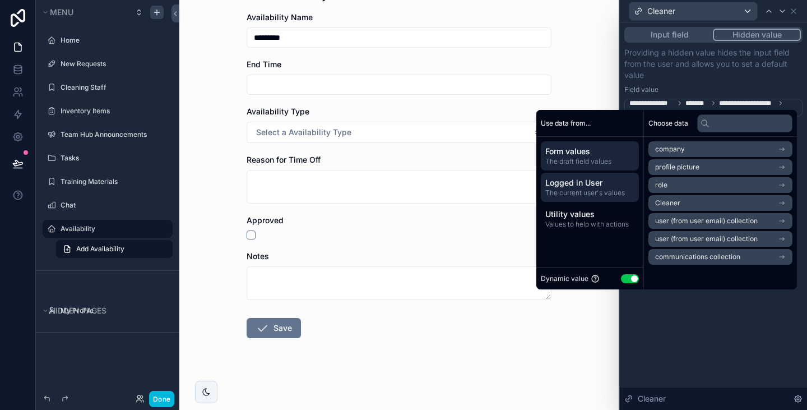
click at [591, 159] on span "The draft field values" at bounding box center [589, 161] width 89 height 9
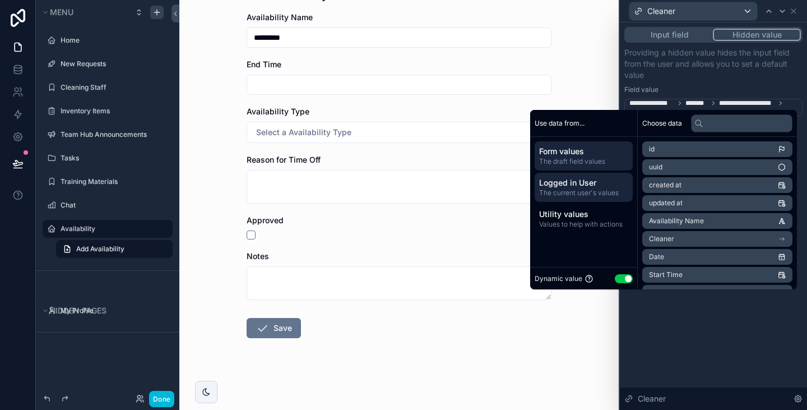
click at [588, 192] on span "The current user's values" at bounding box center [583, 192] width 89 height 9
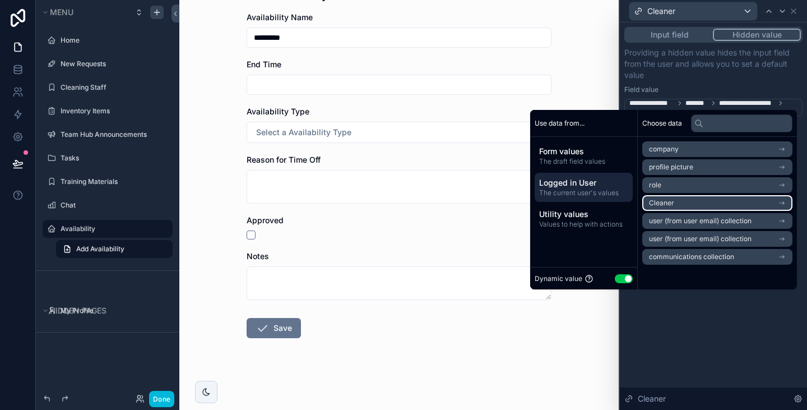
click at [690, 196] on li "Cleaner" at bounding box center [717, 203] width 150 height 16
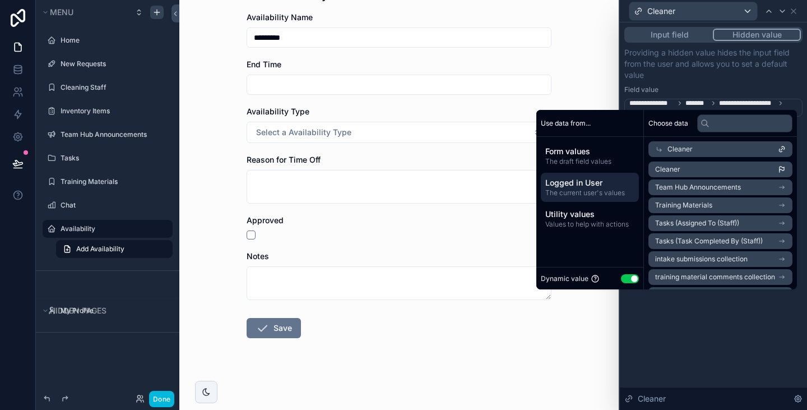
click at [599, 185] on span "Logged in User" at bounding box center [589, 182] width 89 height 11
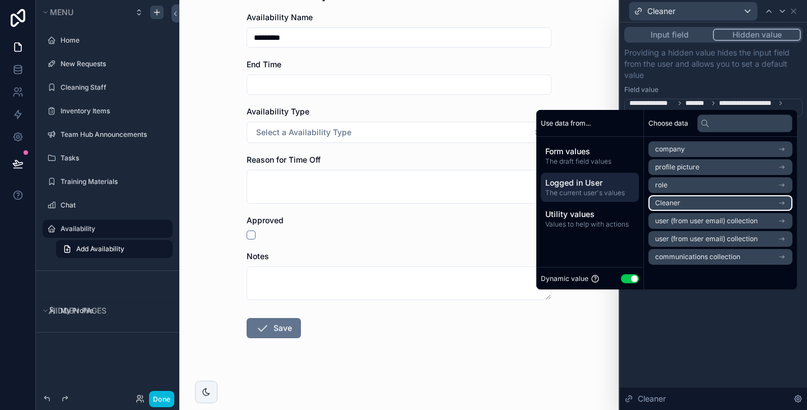
click at [676, 203] on li "Cleaner" at bounding box center [720, 203] width 144 height 16
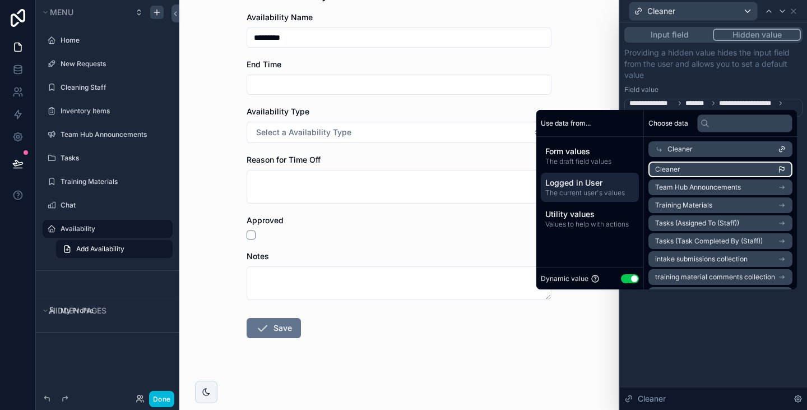
click at [672, 166] on li "Cleaner" at bounding box center [720, 169] width 144 height 16
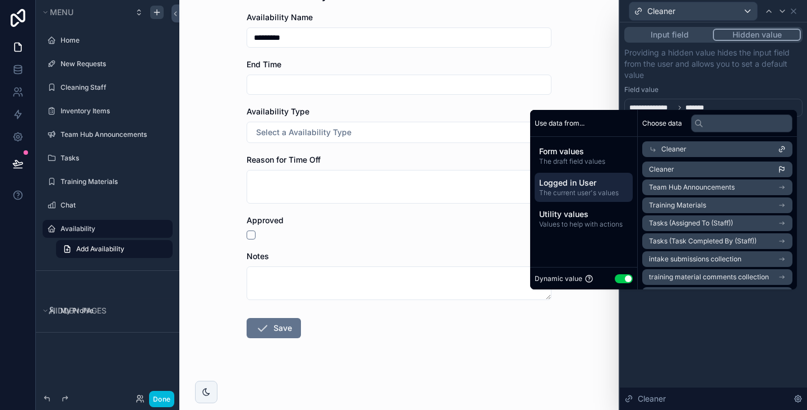
click at [672, 143] on div "Cleaner" at bounding box center [717, 149] width 150 height 16
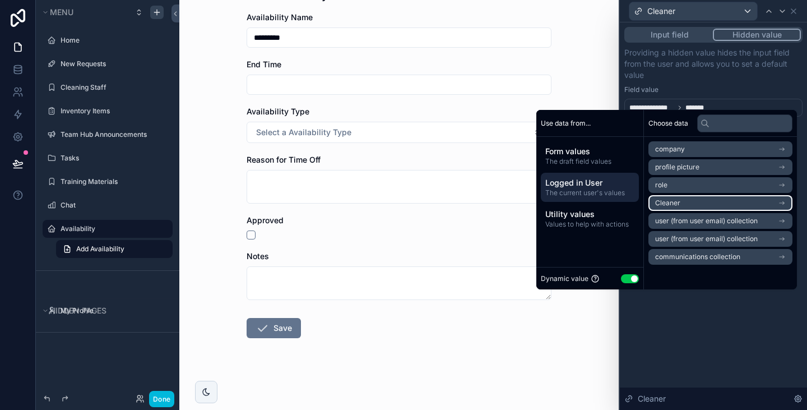
click at [672, 206] on li "Cleaner" at bounding box center [720, 203] width 144 height 16
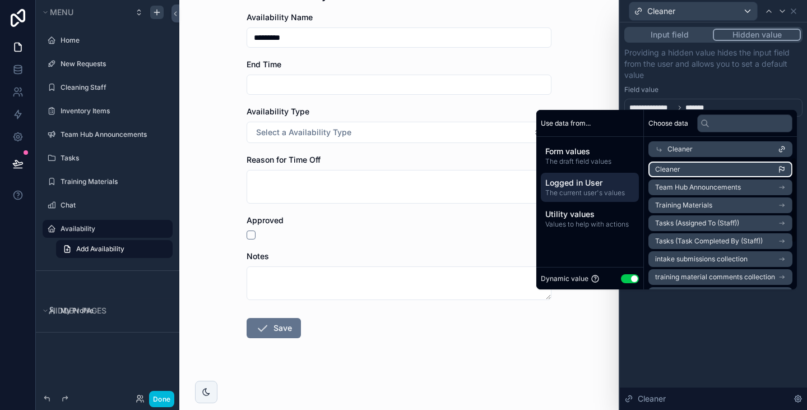
click at [669, 168] on span "Cleaner" at bounding box center [667, 169] width 25 height 9
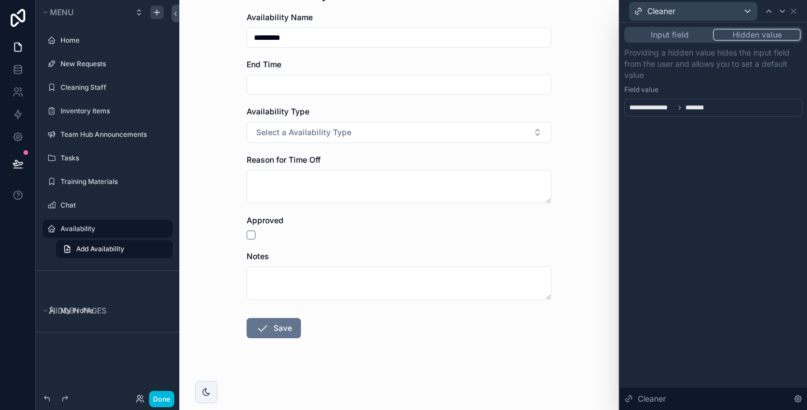
click at [697, 85] on div "Field value" at bounding box center [713, 89] width 178 height 9
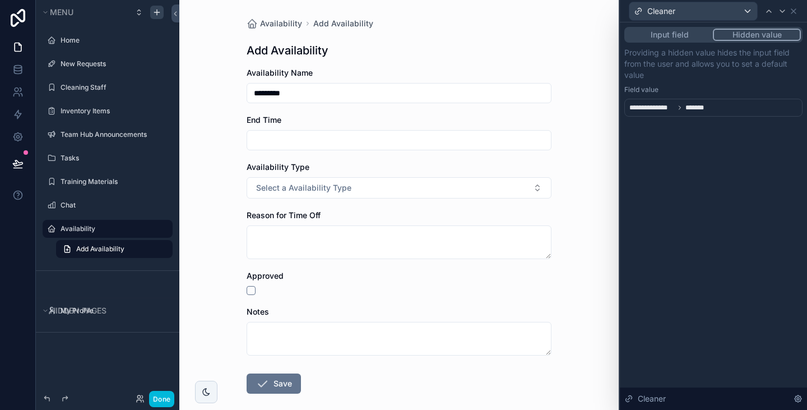
drag, startPoint x: 367, startPoint y: 83, endPoint x: 360, endPoint y: 90, distance: 10.3
click at [360, 90] on div "*********" at bounding box center [398, 93] width 305 height 20
click at [360, 90] on input "*********" at bounding box center [399, 93] width 304 height 16
click at [796, 7] on div "Cleaner" at bounding box center [713, 11] width 178 height 22
click at [796, 7] on icon at bounding box center [793, 11] width 9 height 9
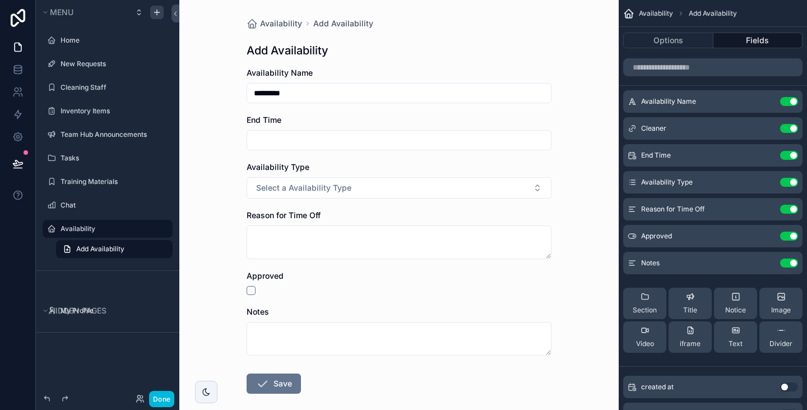
click at [0, 0] on icon "scrollable content" at bounding box center [0, 0] width 0 height 0
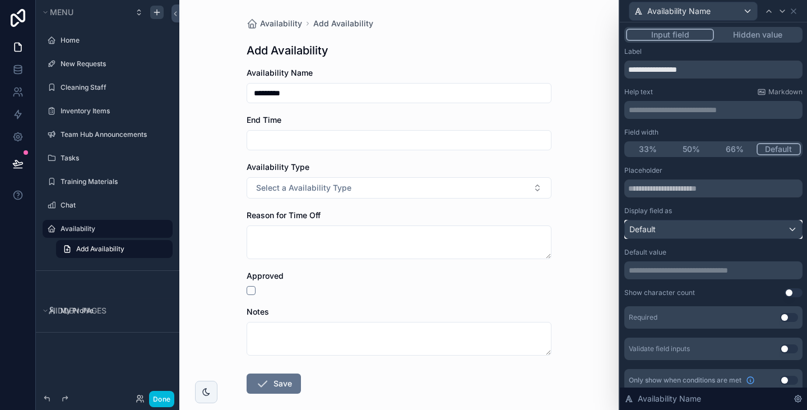
click at [691, 225] on div "Default" at bounding box center [713, 229] width 177 height 18
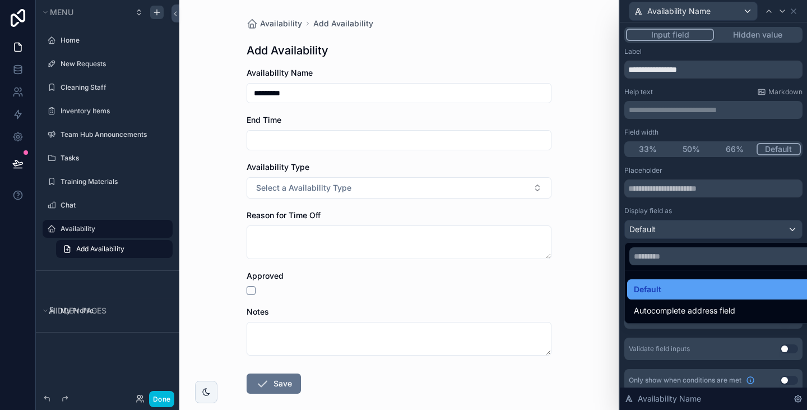
click at [656, 286] on span "Default" at bounding box center [647, 288] width 27 height 13
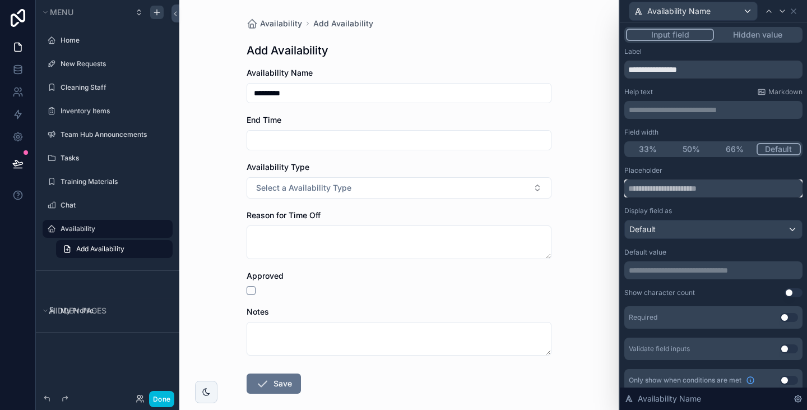
click at [681, 185] on input "text" at bounding box center [713, 188] width 178 height 18
click at [728, 270] on p "**********" at bounding box center [714, 269] width 171 height 11
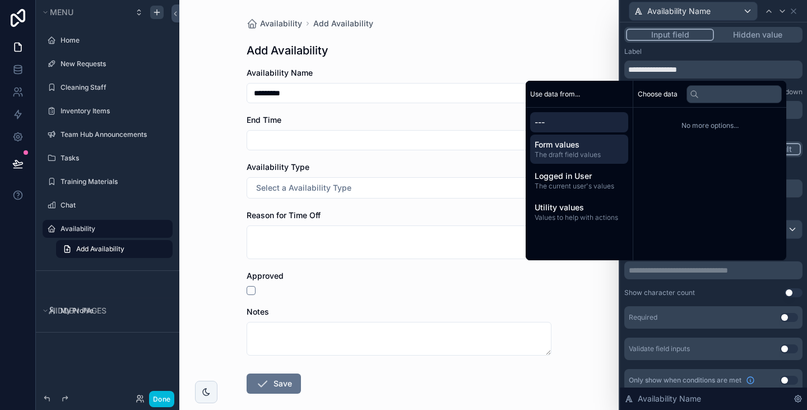
click at [570, 152] on span "The draft field values" at bounding box center [578, 154] width 89 height 9
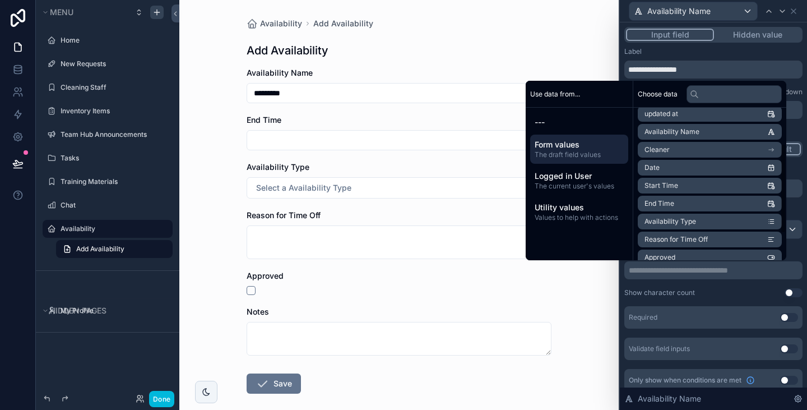
scroll to position [61, 0]
click at [678, 132] on span "Availability Name" at bounding box center [671, 131] width 55 height 9
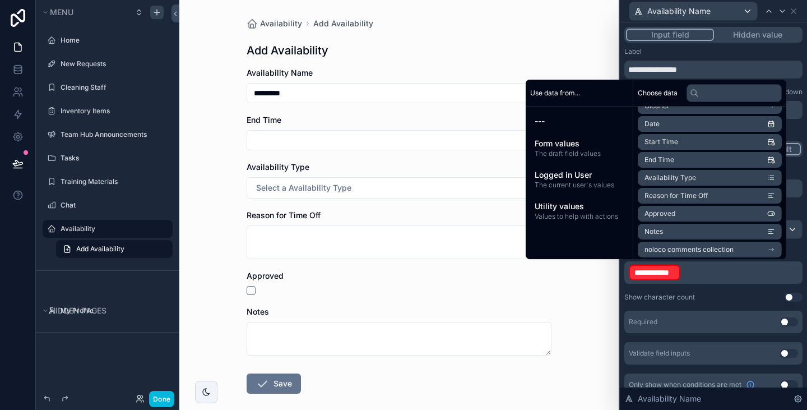
scroll to position [105, 0]
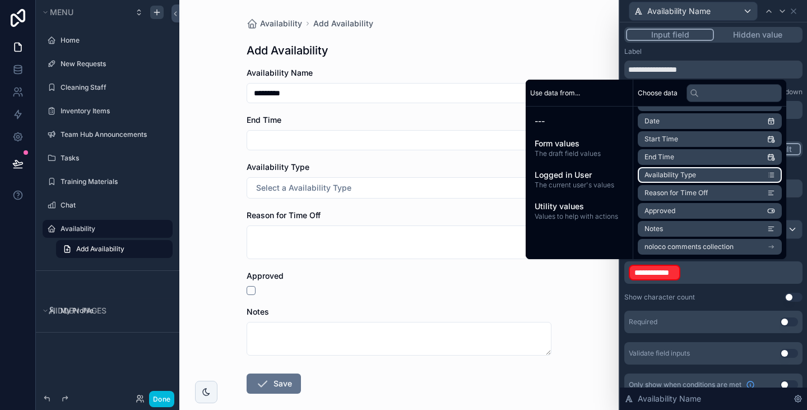
click at [689, 168] on li "Availability Type" at bounding box center [710, 175] width 144 height 16
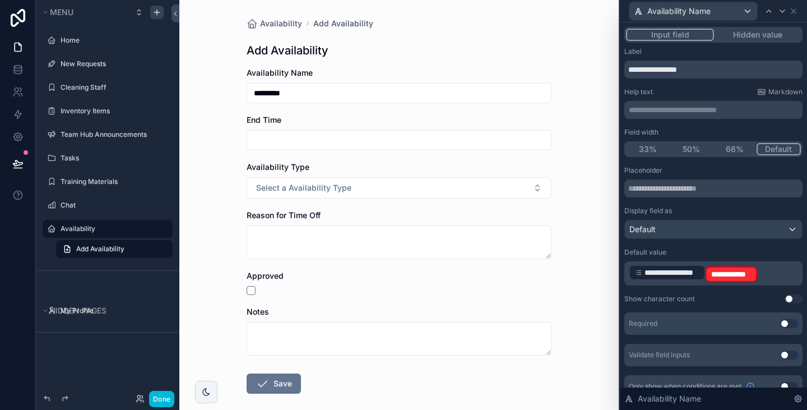
click at [783, 276] on p "**********" at bounding box center [714, 273] width 171 height 20
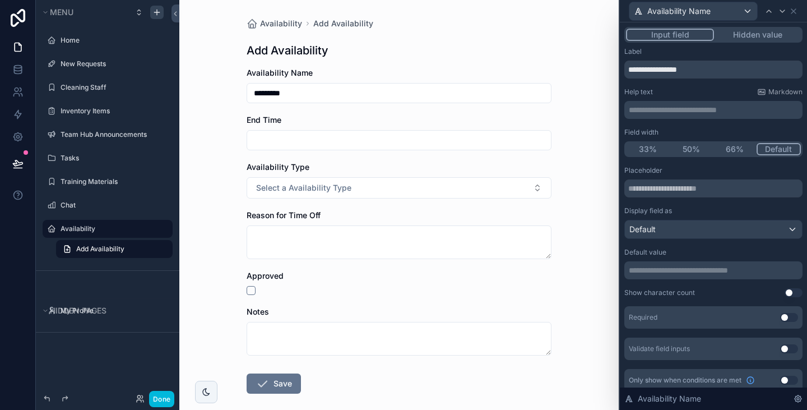
click at [473, 35] on div "Availability Add Availability Add Availability Availability Name ********* End …" at bounding box center [399, 232] width 323 height 465
click at [792, 11] on icon at bounding box center [793, 11] width 9 height 9
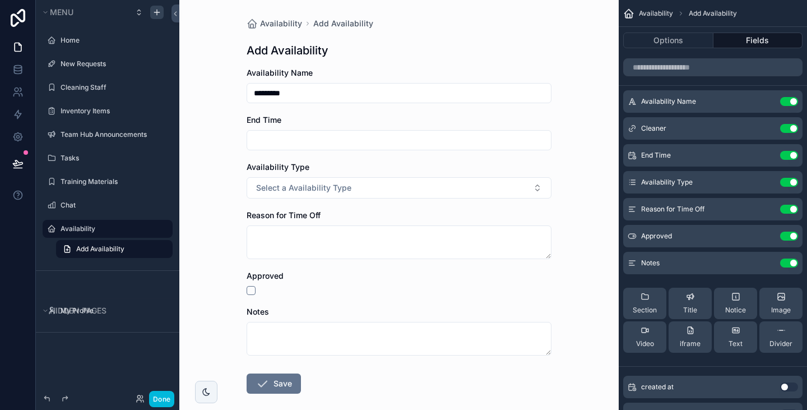
click at [789, 103] on button "Use setting" at bounding box center [789, 101] width 18 height 9
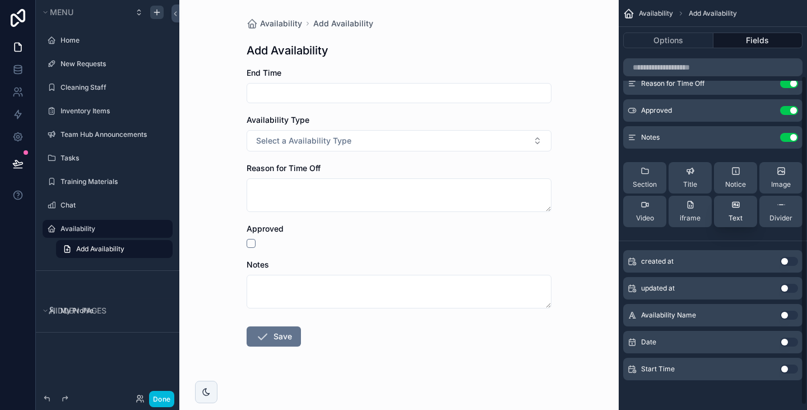
scroll to position [100, 0]
click at [789, 369] on button "Use setting" at bounding box center [789, 366] width 18 height 9
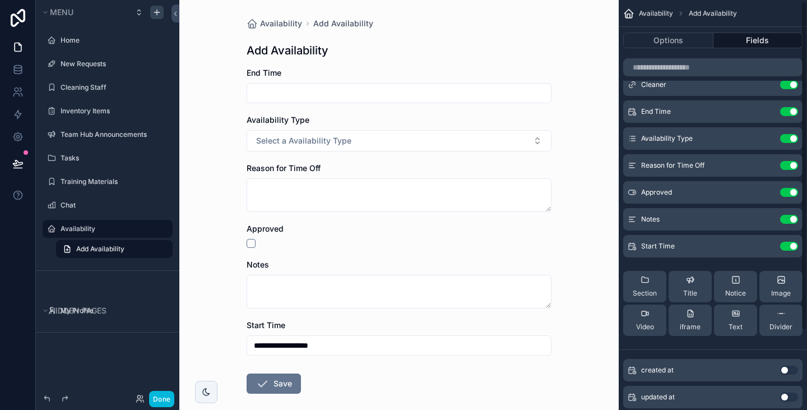
scroll to position [0, 0]
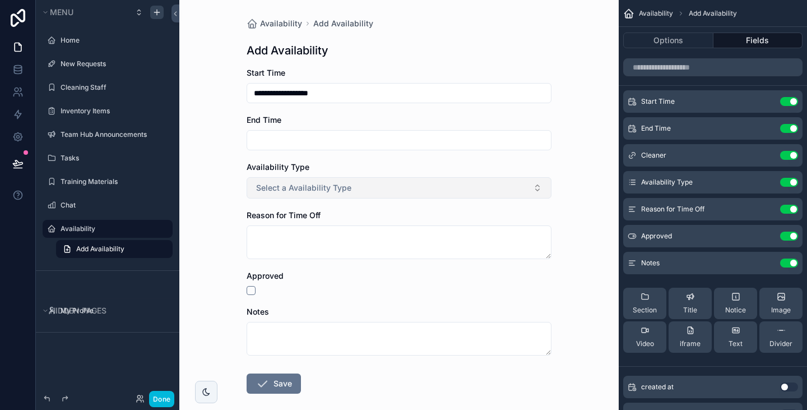
click at [345, 190] on button "Select a Availability Type" at bounding box center [398, 187] width 305 height 21
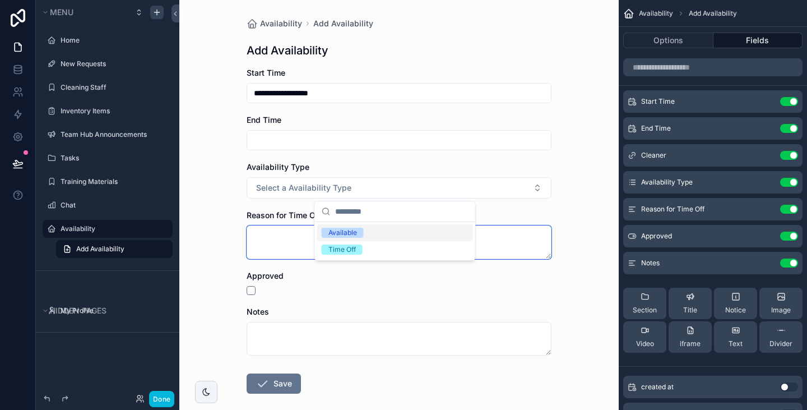
click at [273, 234] on textarea "scrollable content" at bounding box center [398, 242] width 305 height 34
click at [0, 0] on icon "scrollable content" at bounding box center [0, 0] width 0 height 0
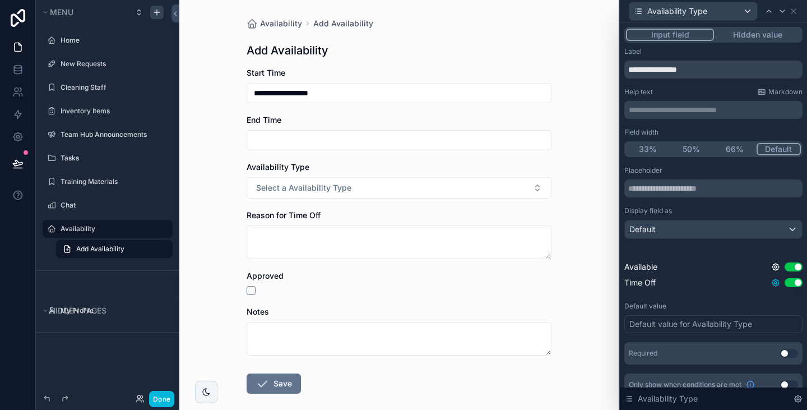
click at [772, 285] on icon at bounding box center [775, 282] width 7 height 7
click at [735, 296] on div "Placeholder Display field as Default Available Use setting Time Off Use setting…" at bounding box center [713, 265] width 178 height 198
click at [635, 283] on div "Placeholder Display field as Default Available Use setting Time Off Use setting" at bounding box center [713, 229] width 178 height 127
click at [635, 283] on span "Time Off" at bounding box center [639, 282] width 31 height 11
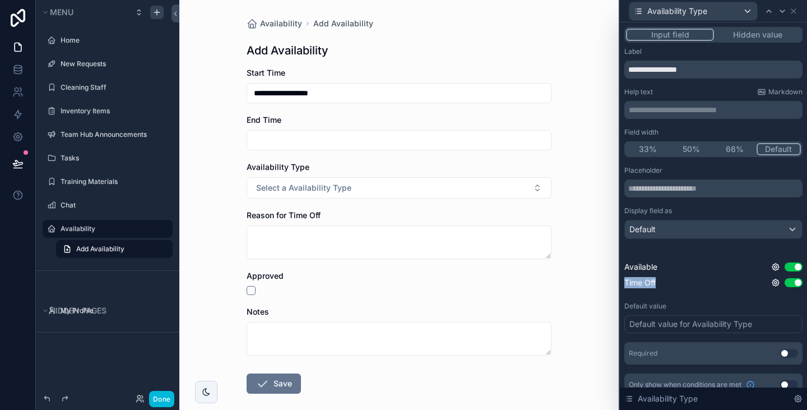
click at [635, 283] on span "Time Off" at bounding box center [639, 282] width 31 height 11
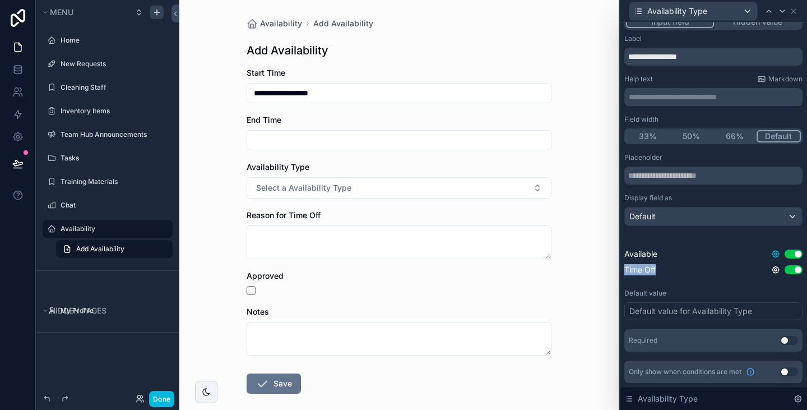
click at [772, 256] on icon at bounding box center [775, 253] width 7 height 7
click at [757, 269] on div "Time Off Use setting" at bounding box center [713, 269] width 178 height 11
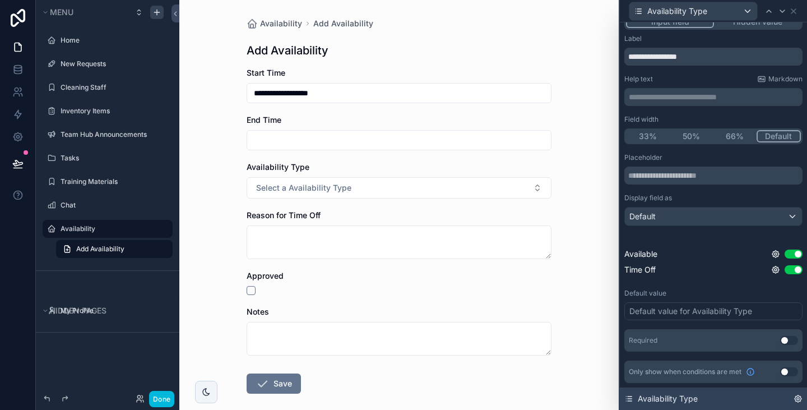
click at [687, 402] on span "Availability Type" at bounding box center [668, 398] width 60 height 11
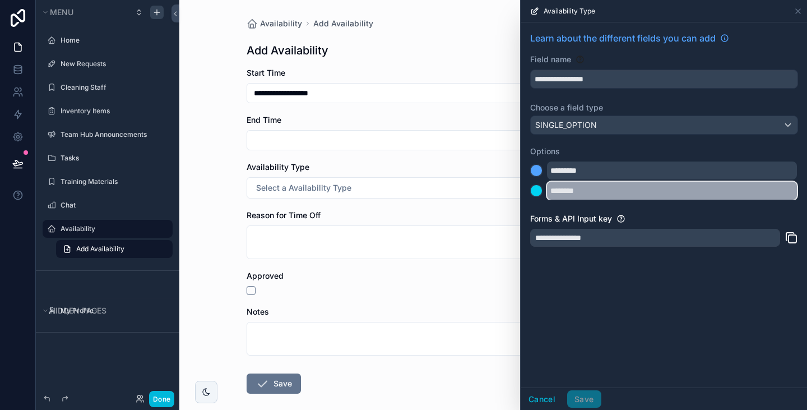
click at [684, 199] on input "********" at bounding box center [672, 191] width 250 height 18
click at [644, 192] on input "********" at bounding box center [672, 191] width 250 height 18
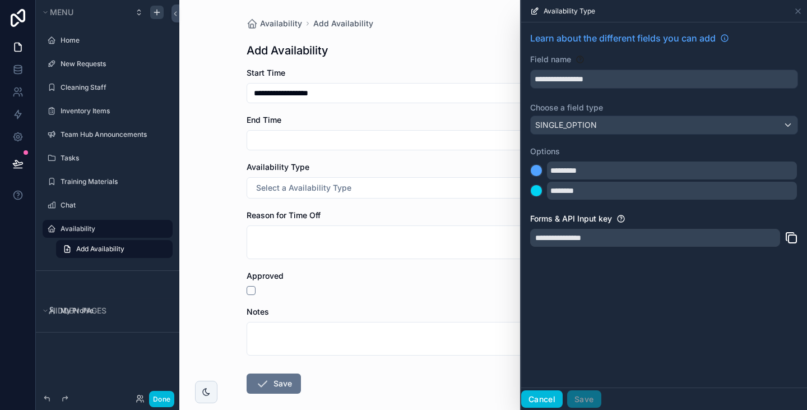
click at [546, 402] on button "Cancel" at bounding box center [541, 399] width 41 height 18
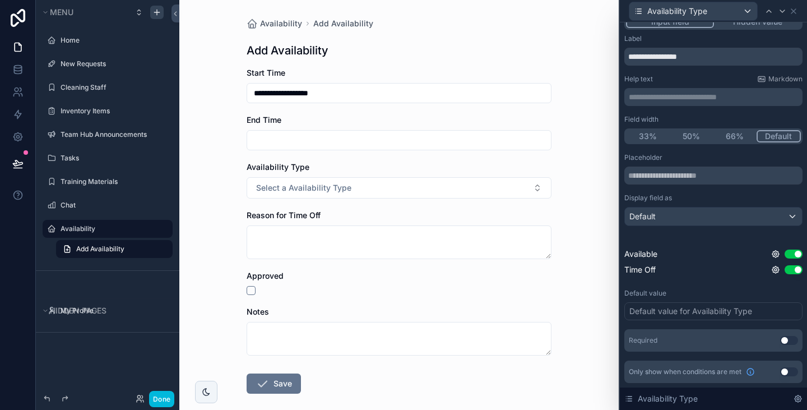
scroll to position [0, 0]
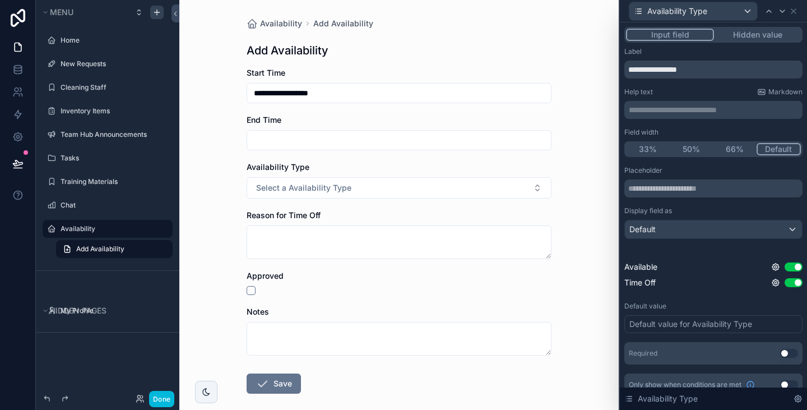
click at [566, 154] on div "**********" at bounding box center [398, 205] width 439 height 410
click at [789, 12] on icon at bounding box center [793, 11] width 9 height 9
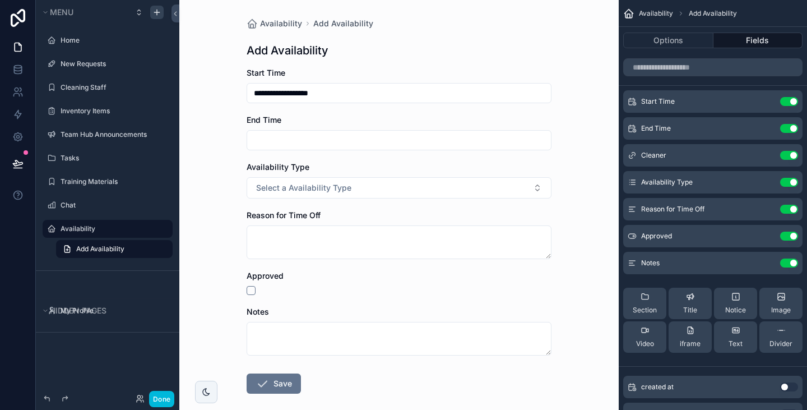
click at [790, 232] on button "Use setting" at bounding box center [789, 235] width 18 height 9
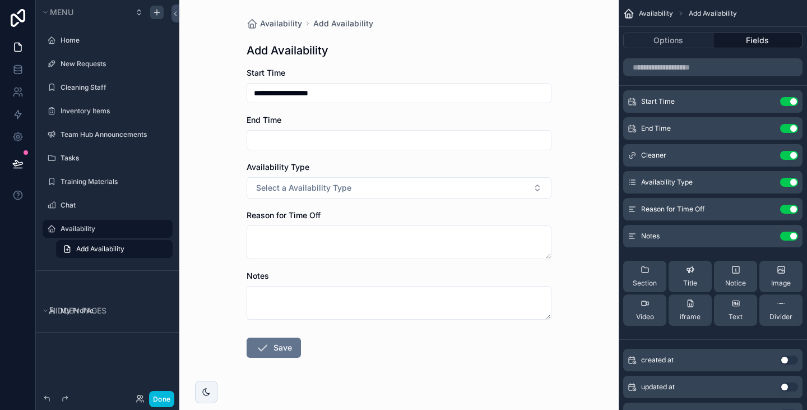
click at [790, 207] on button "Use setting" at bounding box center [789, 208] width 18 height 9
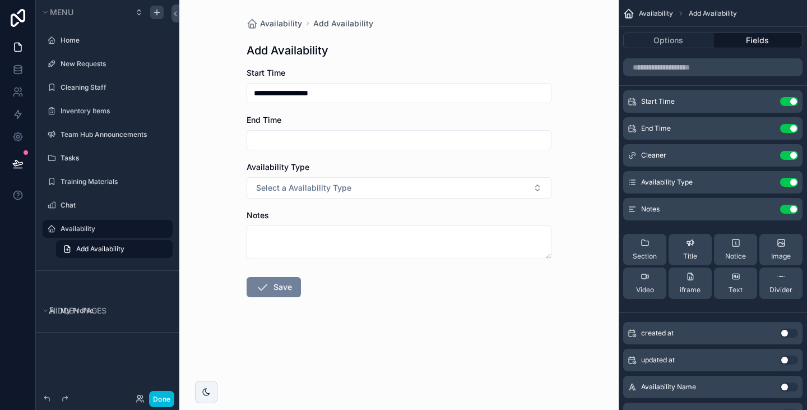
click at [262, 296] on button "Save" at bounding box center [273, 287] width 54 height 20
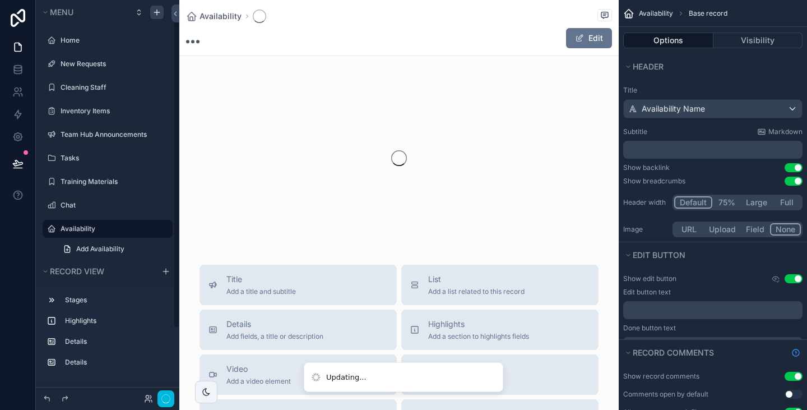
scroll to position [18, 0]
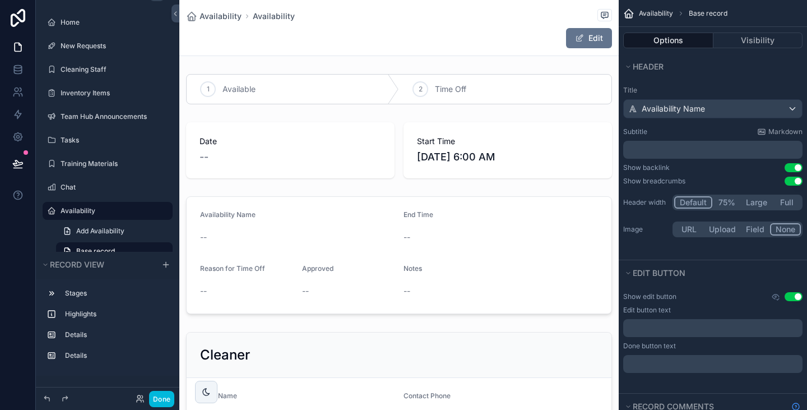
click at [460, 224] on div "scrollable content" at bounding box center [398, 255] width 439 height 127
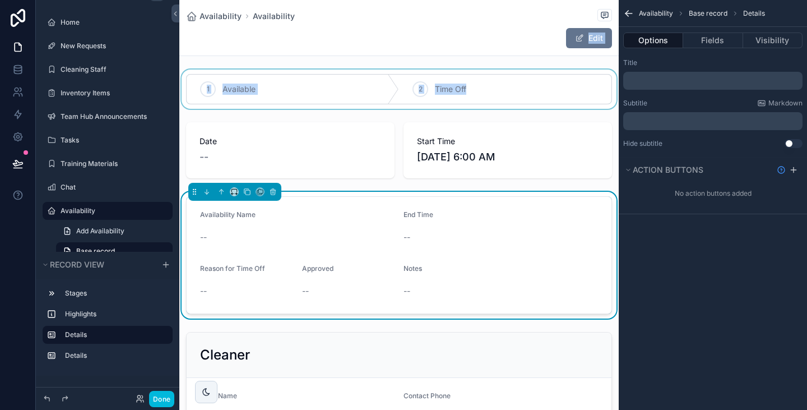
drag, startPoint x: 483, startPoint y: 41, endPoint x: 455, endPoint y: 77, distance: 45.1
click at [455, 77] on div "scrollable content" at bounding box center [398, 88] width 439 height 39
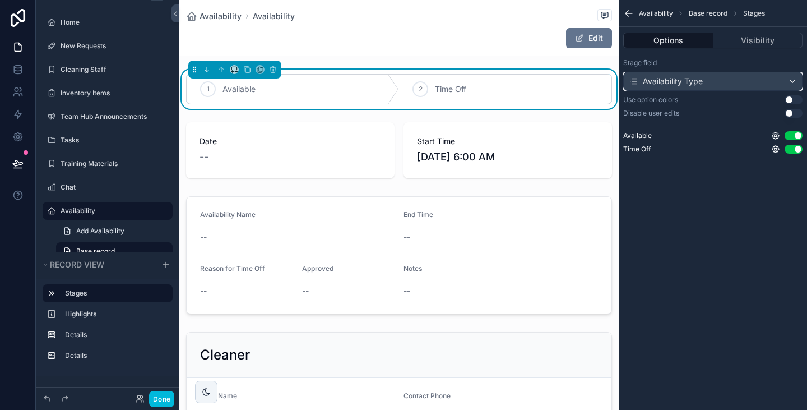
click at [724, 80] on div "Availability Type" at bounding box center [713, 81] width 178 height 18
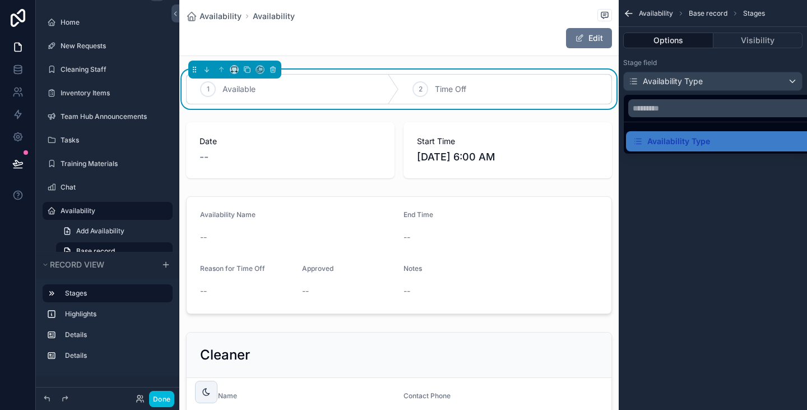
click at [659, 208] on div "scrollable content" at bounding box center [403, 205] width 807 height 410
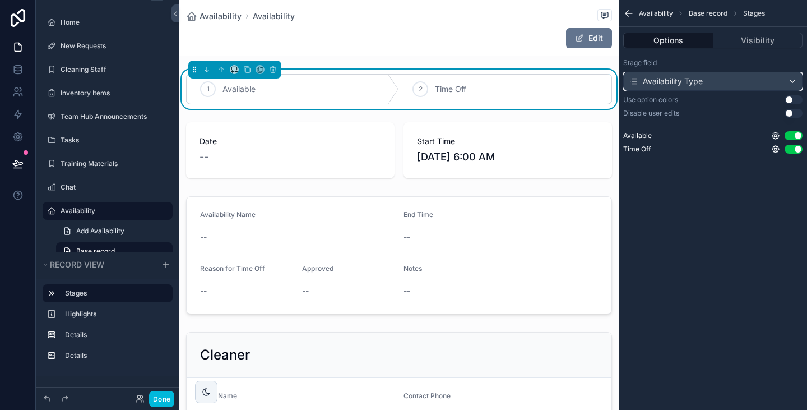
click at [704, 76] on div "Availability Type" at bounding box center [713, 81] width 178 height 18
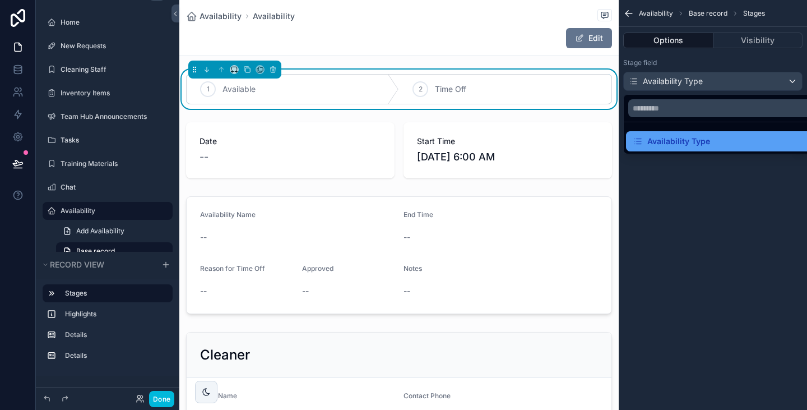
click at [671, 142] on div "Availability Type" at bounding box center [670, 140] width 77 height 13
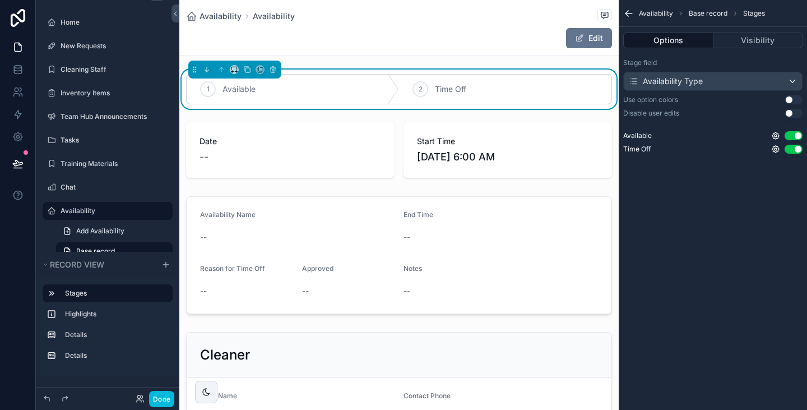
click at [546, 91] on div "2 Time Off" at bounding box center [505, 89] width 212 height 29
click at [278, 69] on button "scrollable content" at bounding box center [273, 69] width 12 height 12
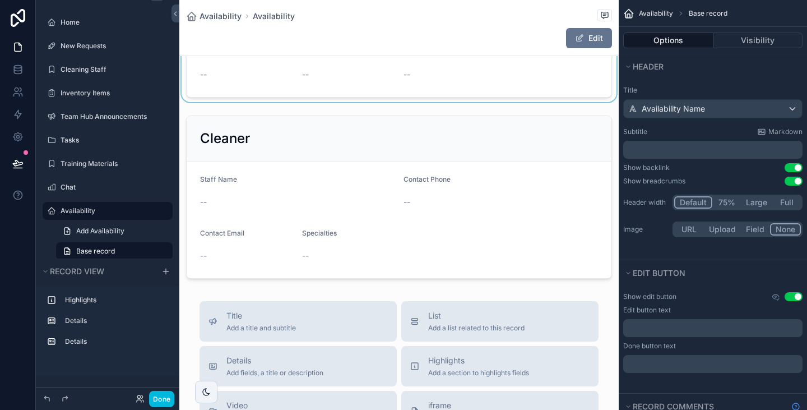
scroll to position [169, 0]
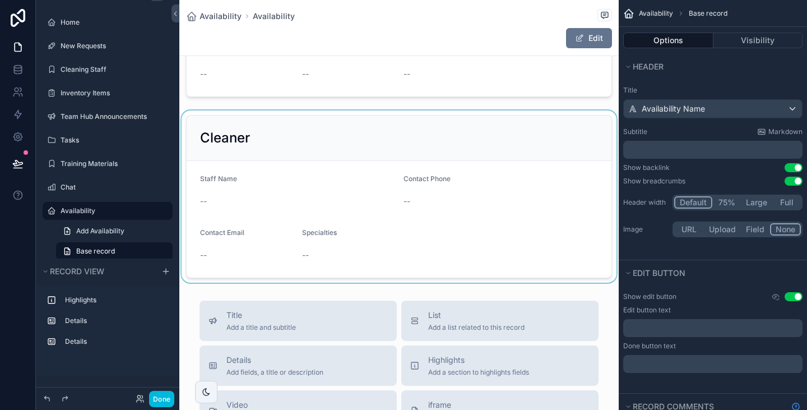
click at [425, 198] on div "scrollable content" at bounding box center [398, 196] width 439 height 172
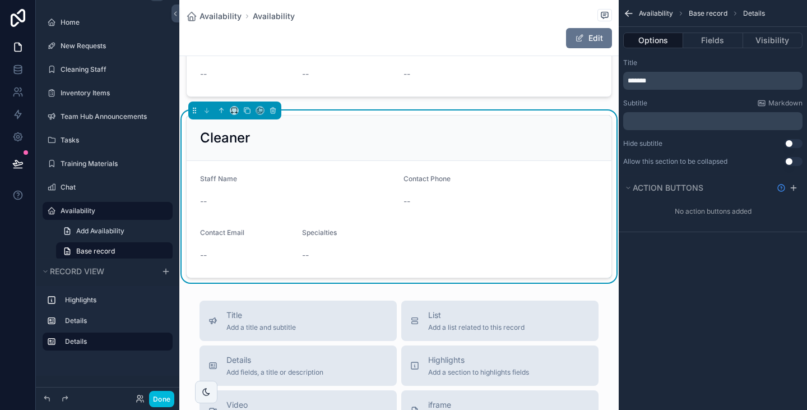
click at [662, 80] on p "*******" at bounding box center [713, 80] width 173 height 9
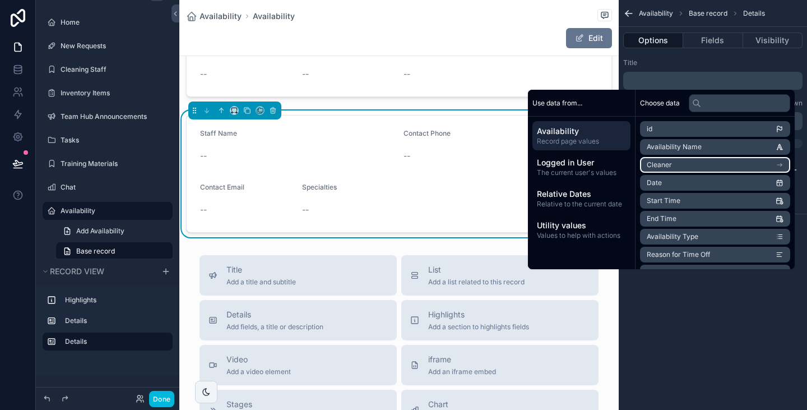
click at [708, 171] on li "Cleaner" at bounding box center [715, 165] width 150 height 16
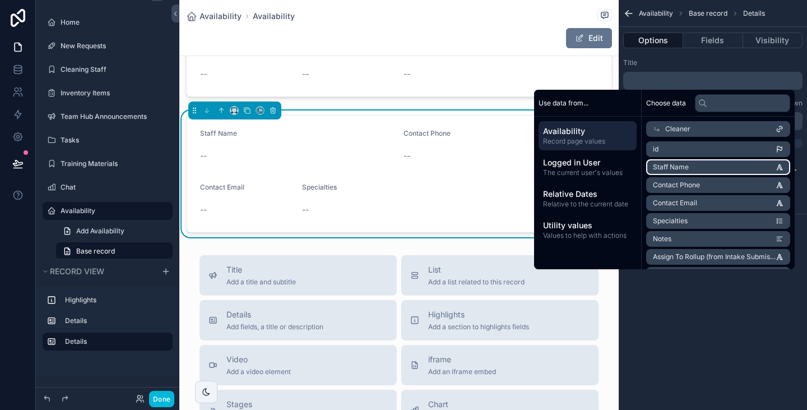
click at [685, 169] on li "Staff Name" at bounding box center [718, 167] width 144 height 16
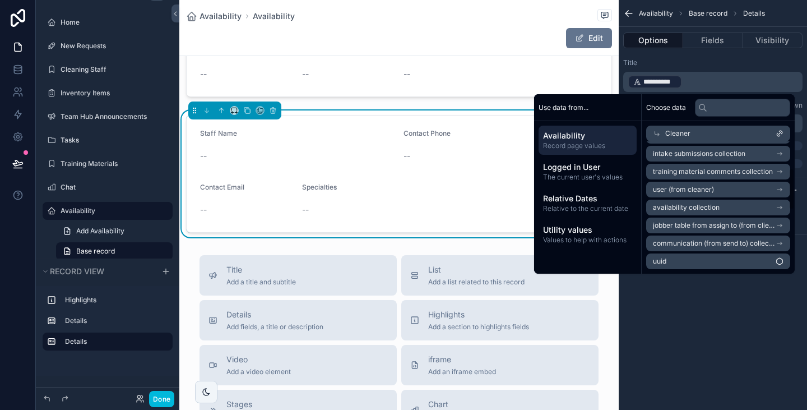
scroll to position [0, 0]
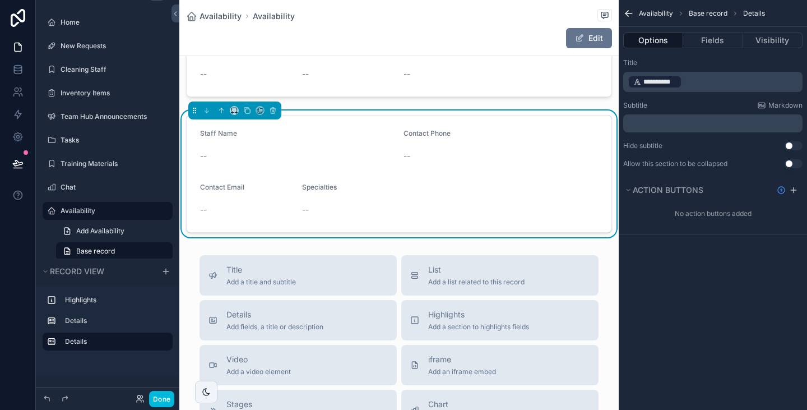
click at [718, 67] on div "**********" at bounding box center [712, 75] width 179 height 34
click at [632, 11] on icon "scrollable content" at bounding box center [628, 13] width 11 height 11
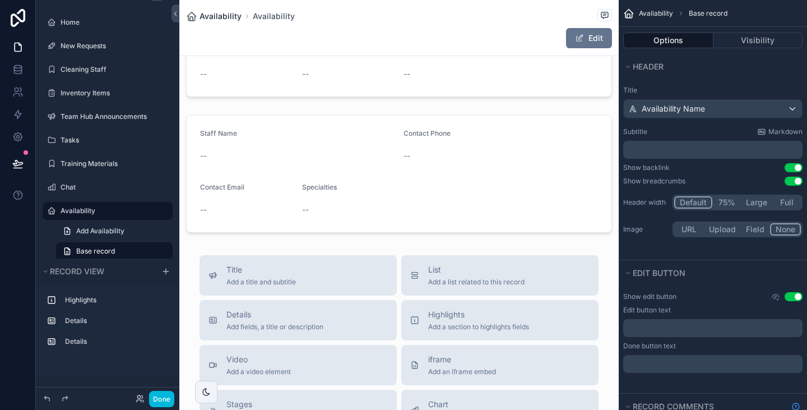
click at [204, 15] on span "Availability" at bounding box center [220, 16] width 42 height 11
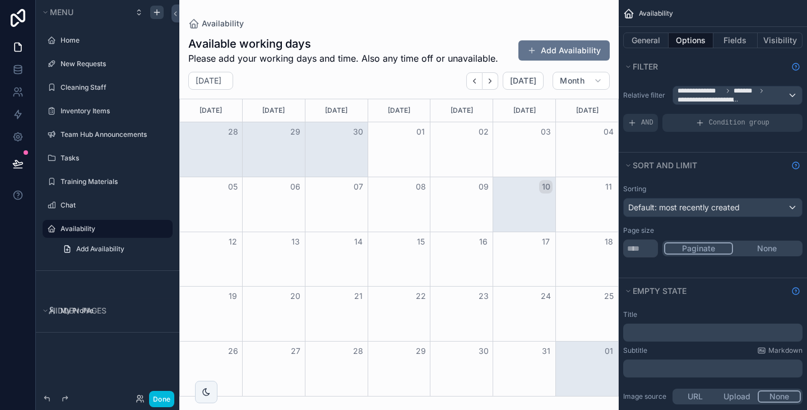
click at [580, 259] on div "Month View" at bounding box center [586, 259] width 63 height 54
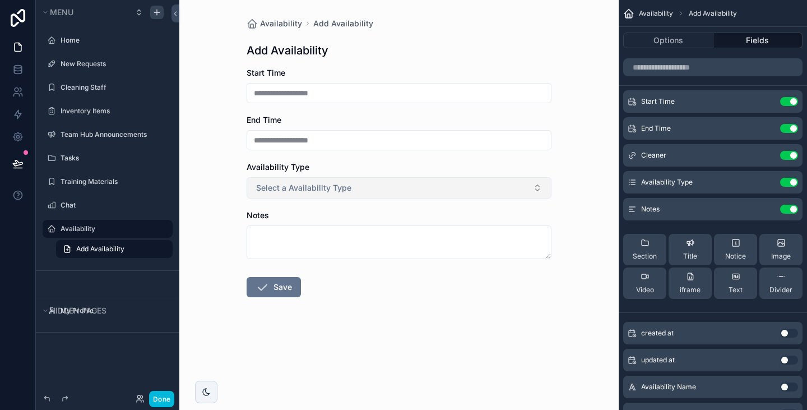
click at [374, 196] on button "Select a Availability Type" at bounding box center [398, 187] width 305 height 21
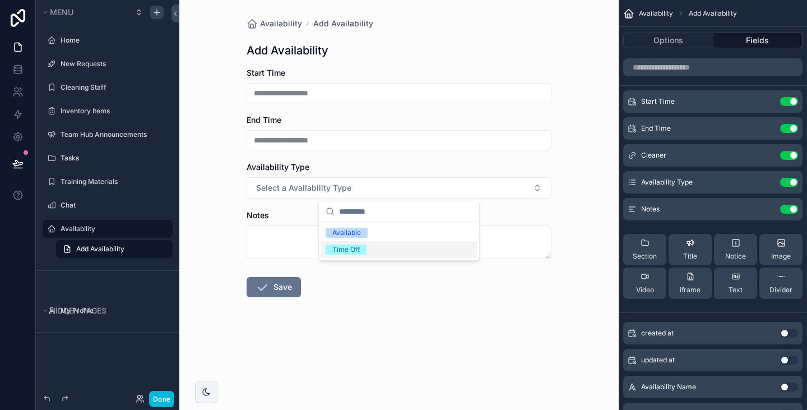
click at [359, 252] on span "Time Off" at bounding box center [345, 249] width 41 height 10
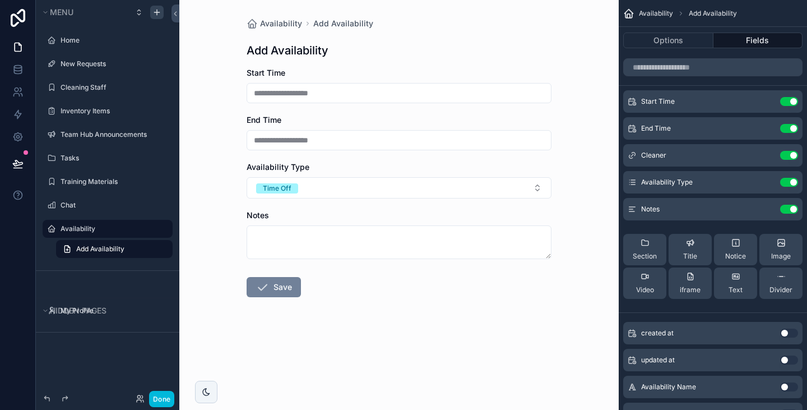
click at [280, 290] on button "Save" at bounding box center [273, 287] width 54 height 20
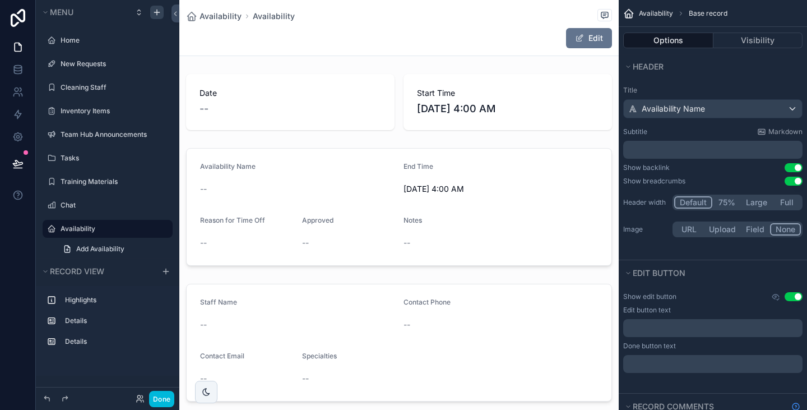
click at [73, 227] on label "Availability" at bounding box center [113, 228] width 105 height 9
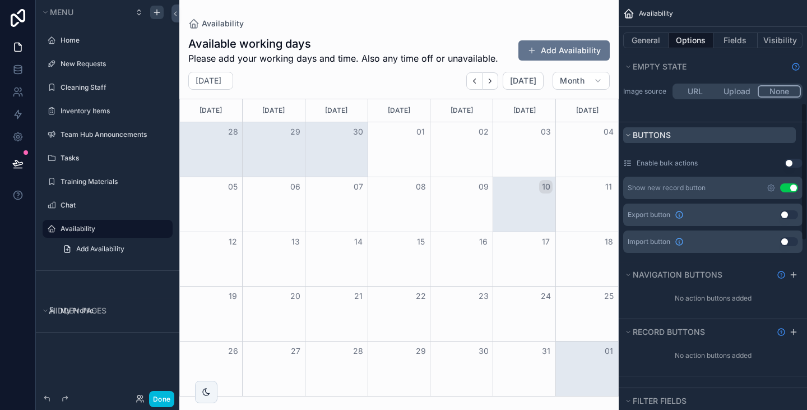
scroll to position [305, 0]
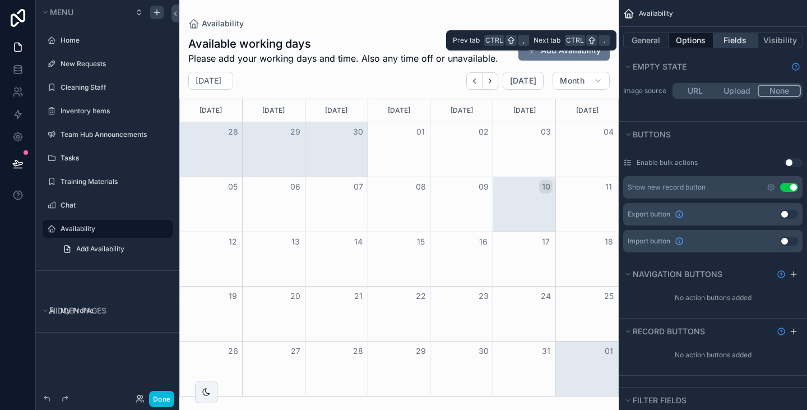
click at [728, 39] on button "Fields" at bounding box center [735, 40] width 45 height 16
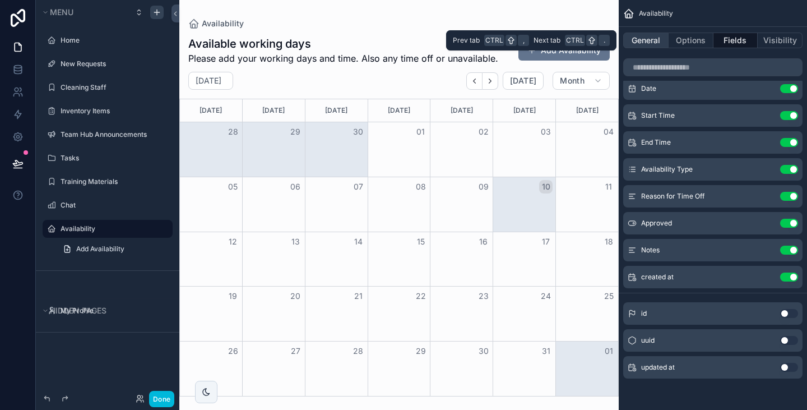
click at [638, 44] on button "General" at bounding box center [645, 40] width 45 height 16
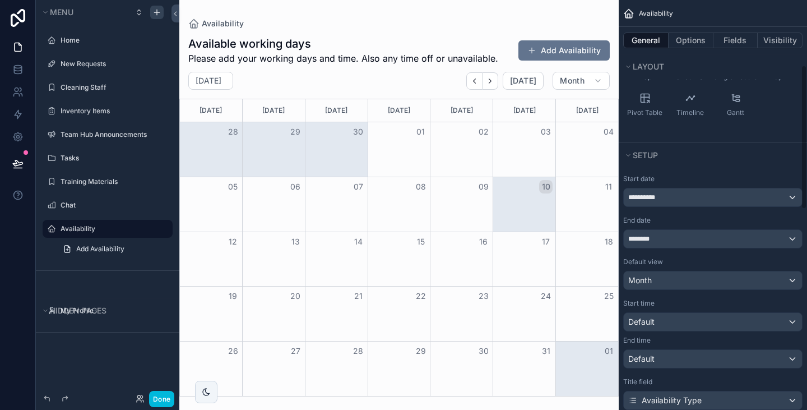
scroll to position [185, 0]
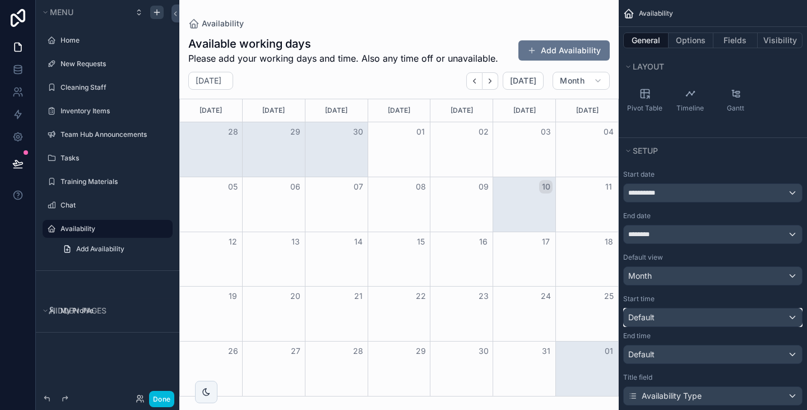
click at [691, 323] on div "Default" at bounding box center [713, 317] width 178 height 18
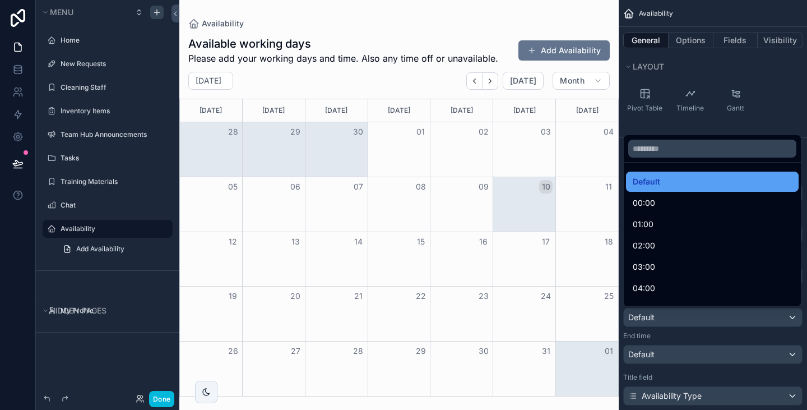
click at [677, 182] on div "Default" at bounding box center [711, 181] width 159 height 13
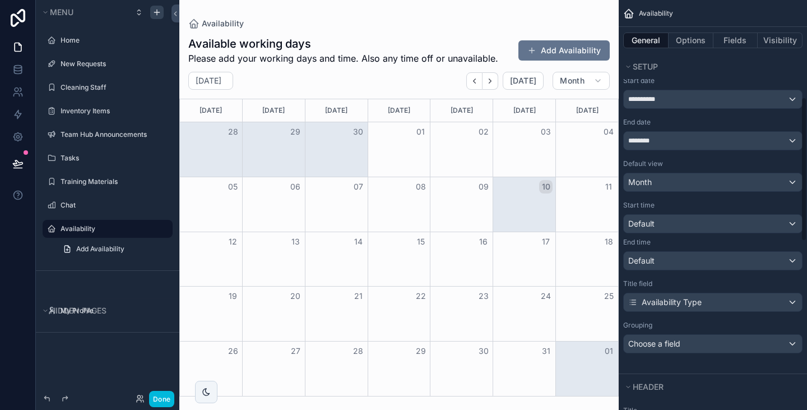
scroll to position [280, 0]
click at [691, 304] on span "Availability Type" at bounding box center [671, 300] width 60 height 11
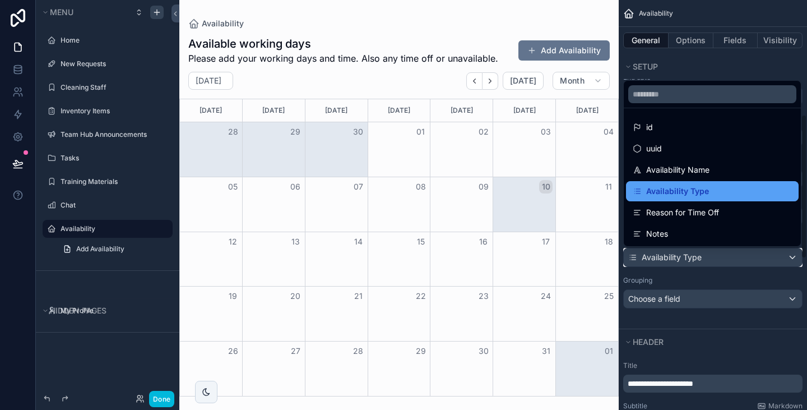
scroll to position [325, 0]
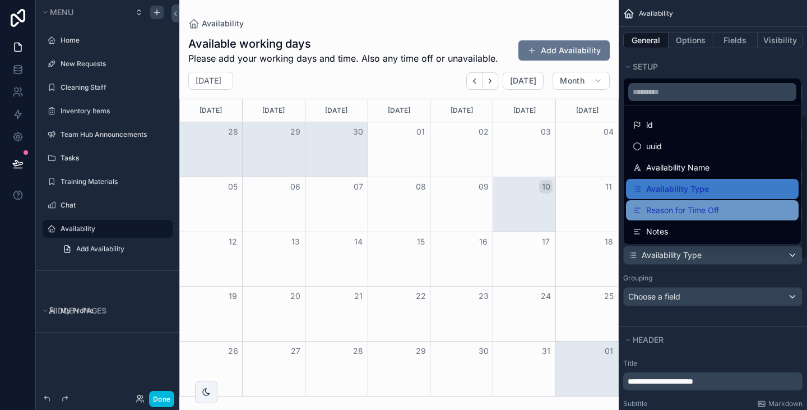
click at [687, 216] on span "Reason for Time Off" at bounding box center [682, 209] width 73 height 13
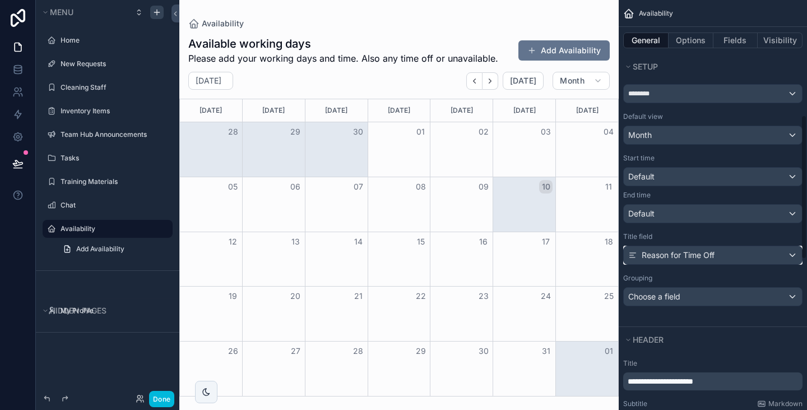
click at [680, 259] on span "Reason for Time Off" at bounding box center [677, 254] width 73 height 11
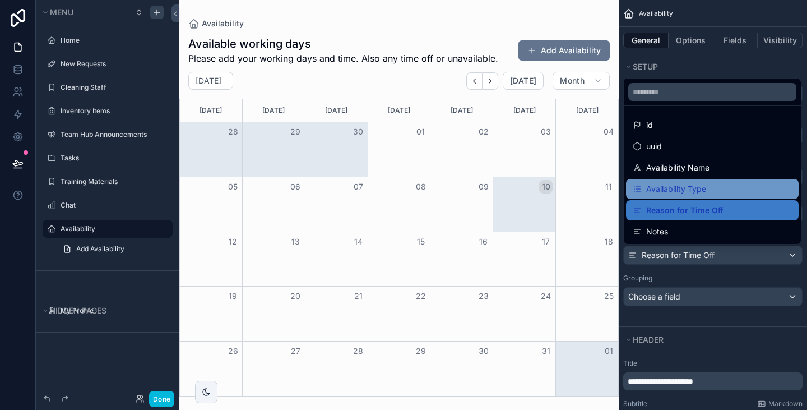
click at [673, 193] on span "Availability Type" at bounding box center [676, 188] width 60 height 13
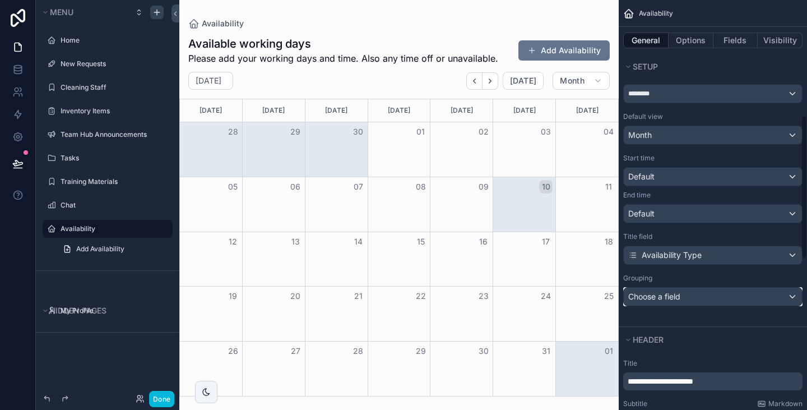
click at [666, 295] on span "Choose a field" at bounding box center [654, 296] width 52 height 10
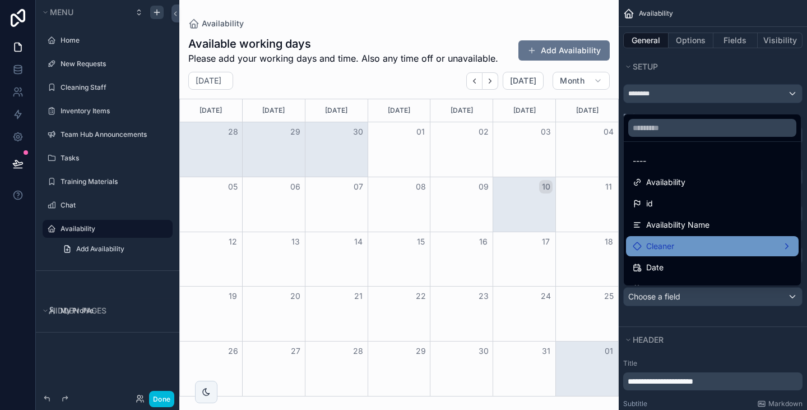
click at [671, 246] on span "Cleaner" at bounding box center [660, 245] width 28 height 13
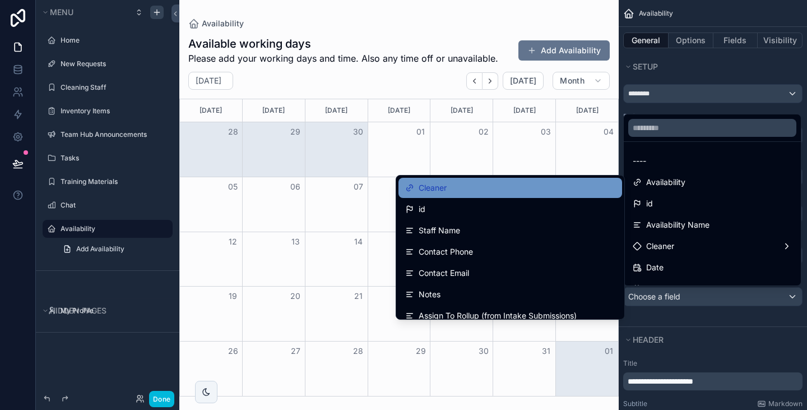
click at [552, 190] on div "Cleaner" at bounding box center [510, 187] width 210 height 13
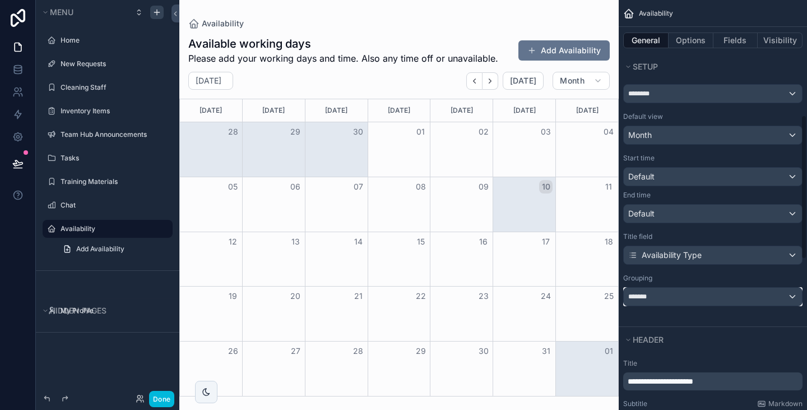
click at [675, 299] on div "*******" at bounding box center [713, 296] width 178 height 18
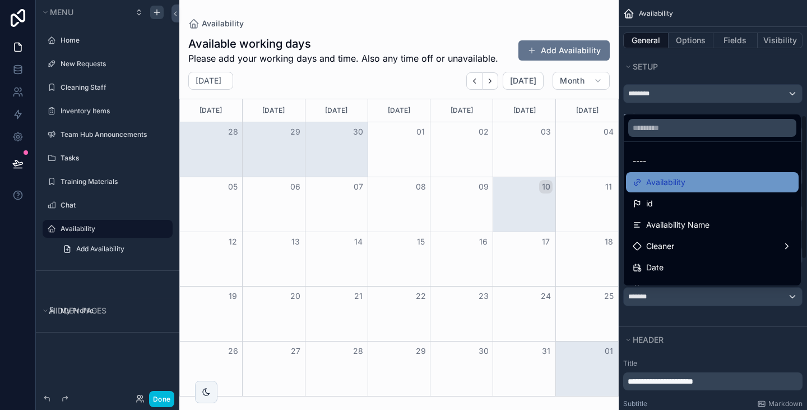
click at [673, 183] on span "Availability" at bounding box center [665, 181] width 39 height 13
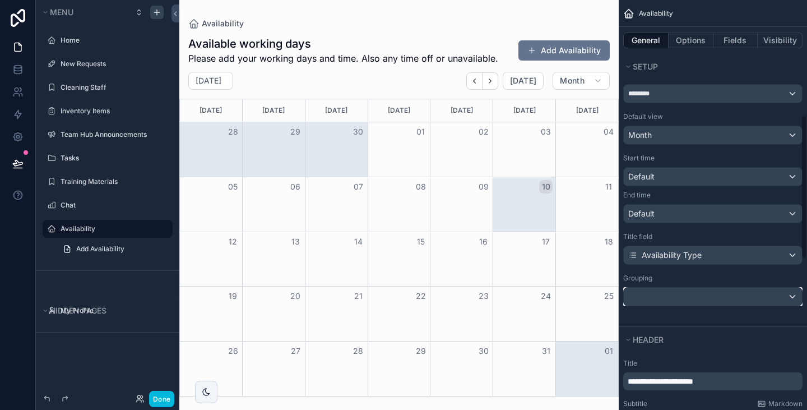
click at [685, 297] on div "scrollable content" at bounding box center [713, 296] width 178 height 18
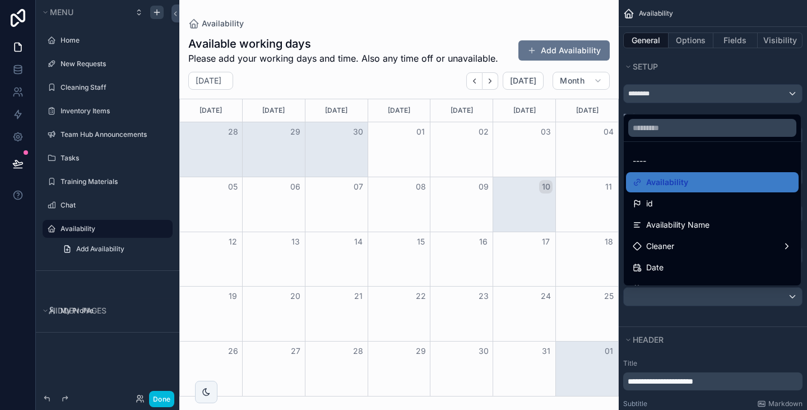
click at [681, 213] on ul "---- Availability id Availability Name Cleaner Date Start Time End Time Availab…" at bounding box center [712, 213] width 177 height 143
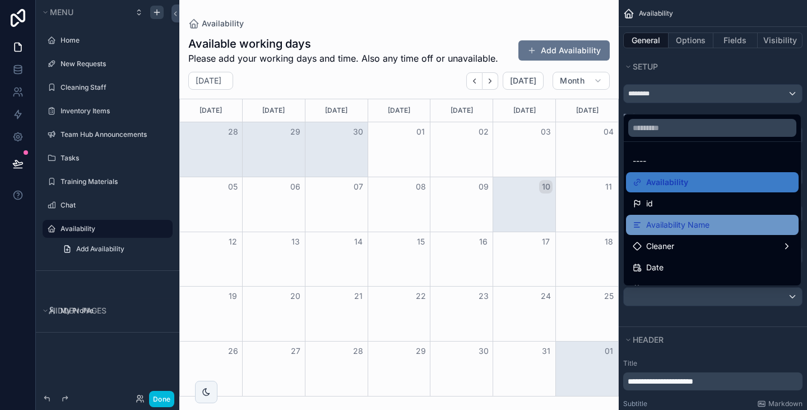
click at [672, 225] on span "Availability Name" at bounding box center [677, 224] width 63 height 13
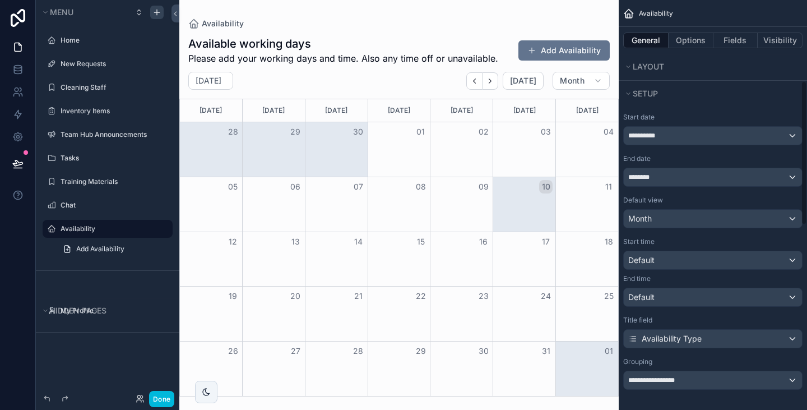
scroll to position [229, 0]
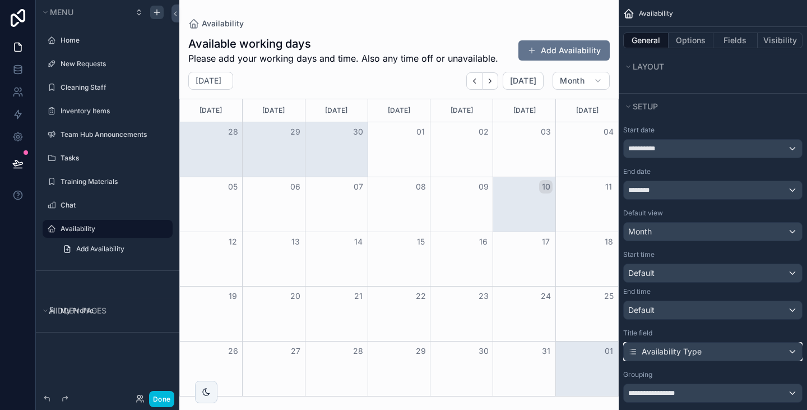
click at [670, 348] on span "Availability Type" at bounding box center [671, 351] width 60 height 11
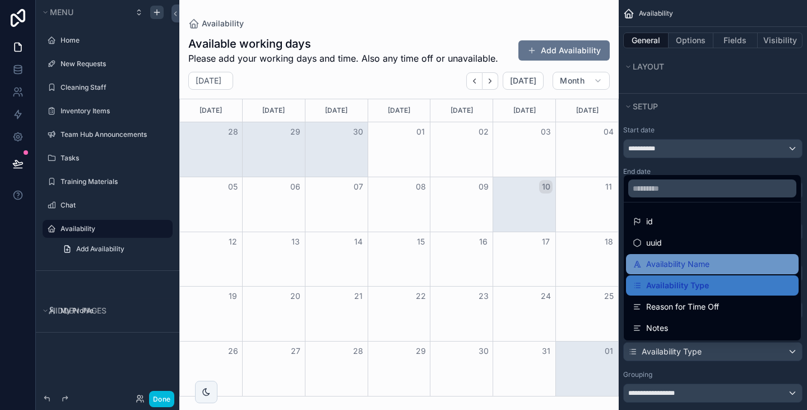
click at [672, 264] on span "Availability Name" at bounding box center [677, 263] width 63 height 13
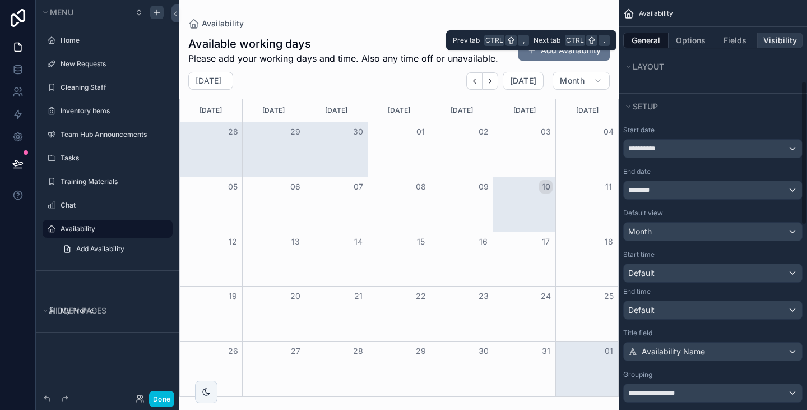
click at [782, 39] on button "Visibility" at bounding box center [779, 40] width 45 height 16
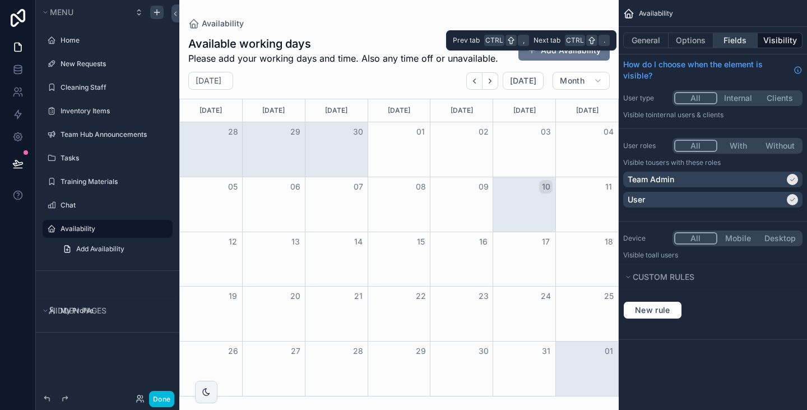
click at [733, 35] on button "Fields" at bounding box center [735, 40] width 45 height 16
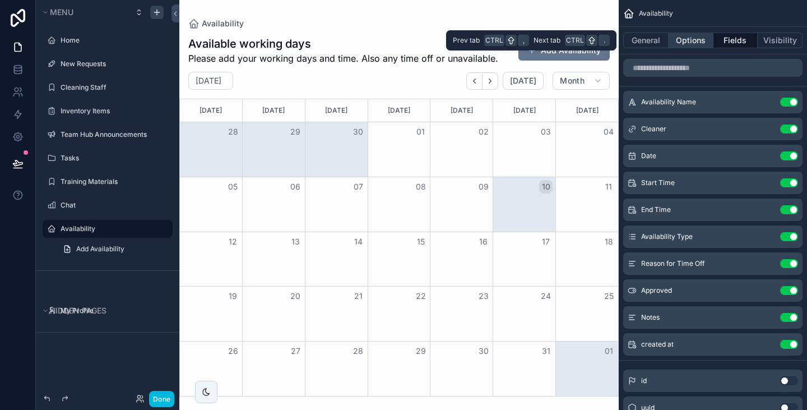
click at [689, 38] on button "Options" at bounding box center [690, 40] width 45 height 16
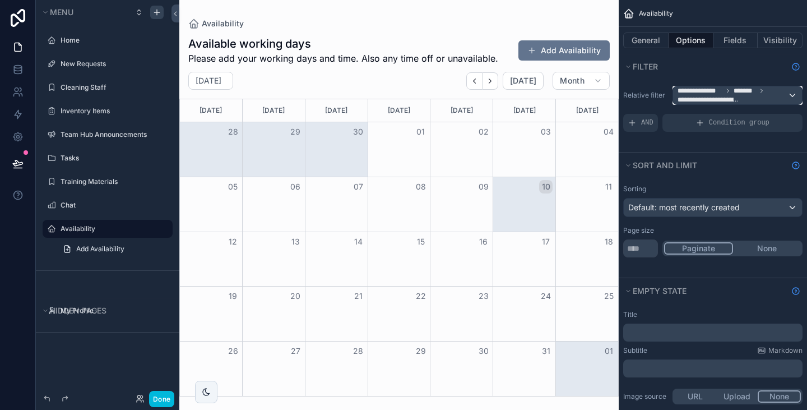
click at [751, 96] on span "**********" at bounding box center [732, 95] width 110 height 18
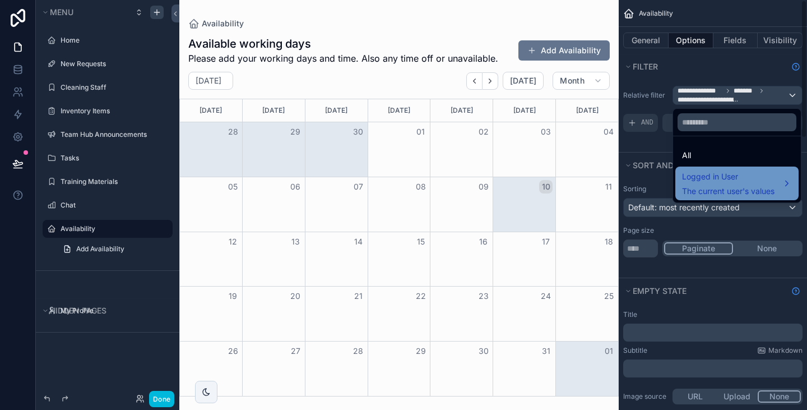
click at [724, 183] on span "Logged in User" at bounding box center [728, 176] width 92 height 13
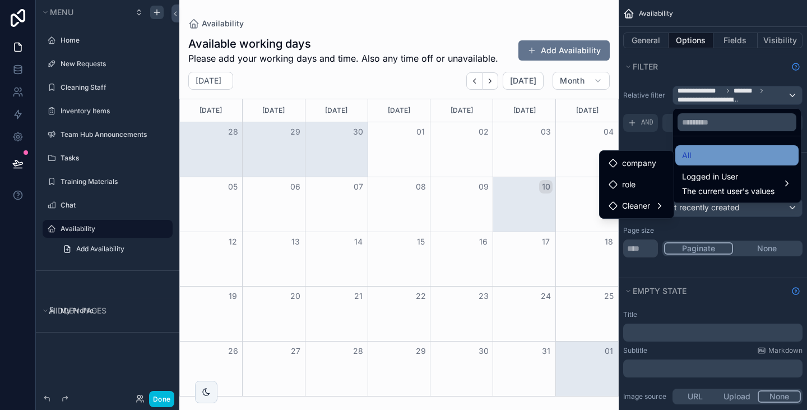
click at [689, 154] on span "All" at bounding box center [686, 154] width 9 height 13
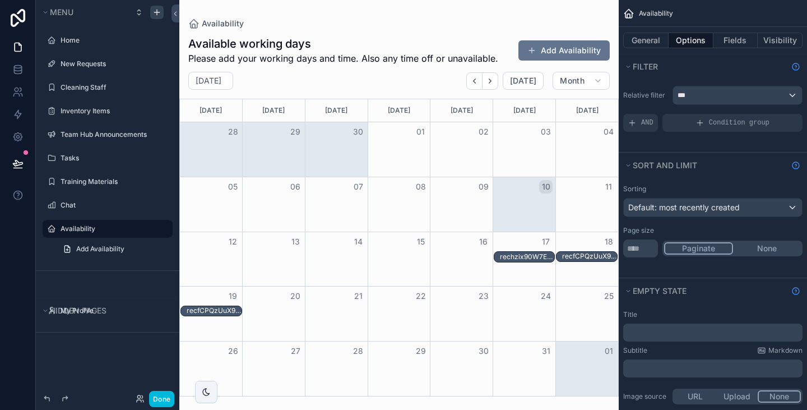
click at [512, 255] on div "rechzix90W7E33LLl" at bounding box center [527, 256] width 55 height 9
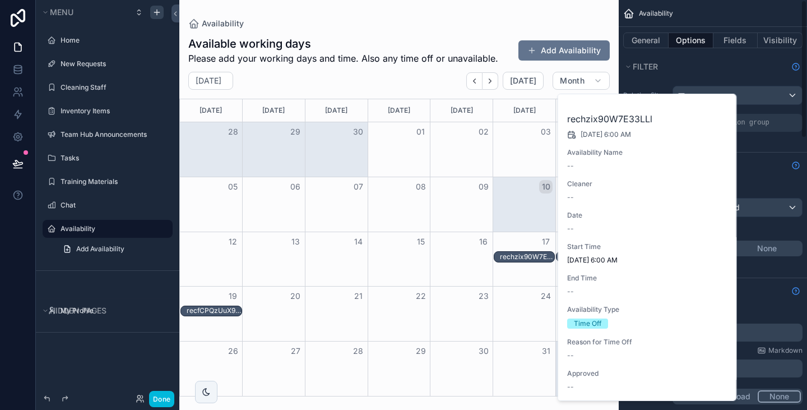
click at [754, 150] on div "Relative filter *** AND Condition group" at bounding box center [712, 115] width 188 height 73
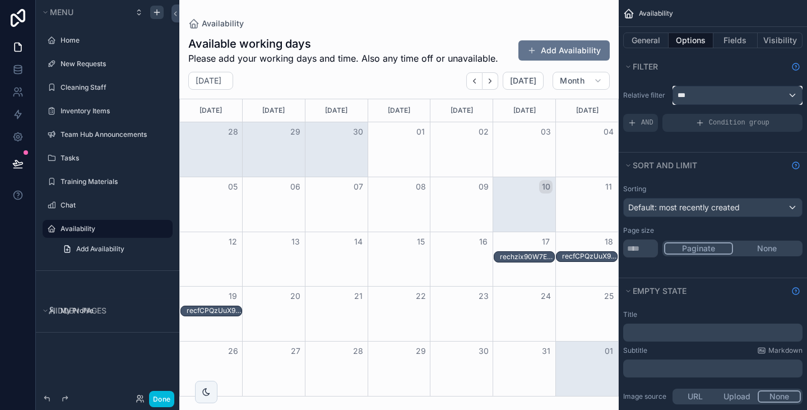
click at [715, 95] on div "***" at bounding box center [737, 95] width 129 height 18
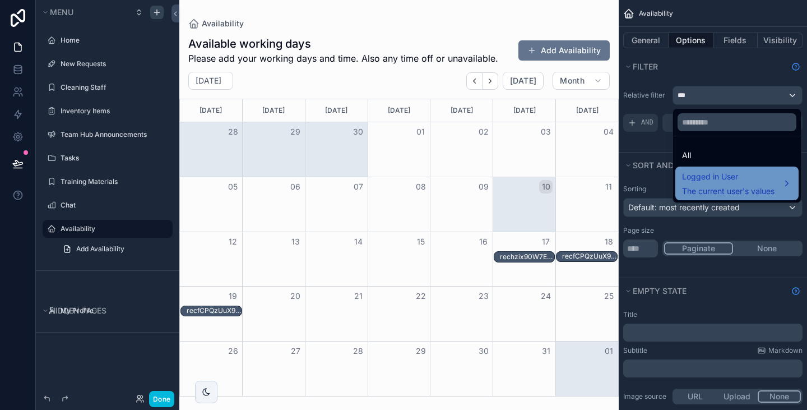
click at [714, 175] on span "Logged in User" at bounding box center [728, 176] width 92 height 13
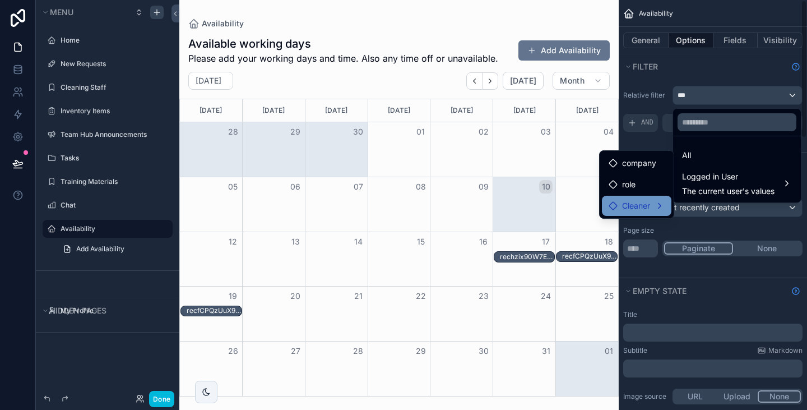
click at [649, 208] on span "Cleaner" at bounding box center [636, 205] width 28 height 13
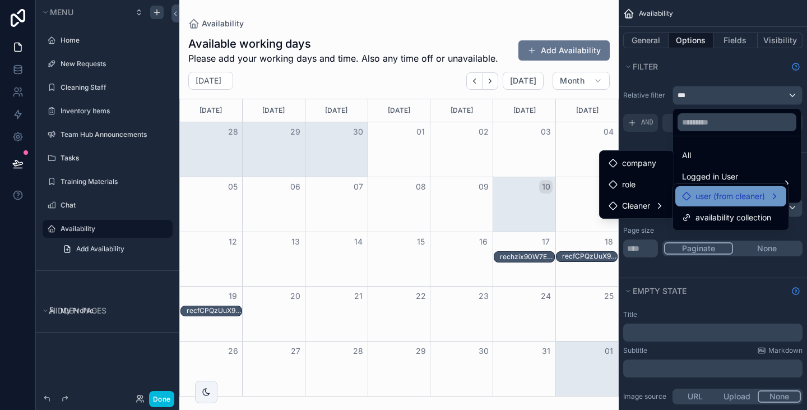
click at [709, 199] on span "user (from cleaner)" at bounding box center [729, 195] width 69 height 13
click at [700, 193] on span "user (from cleaner)" at bounding box center [729, 195] width 69 height 13
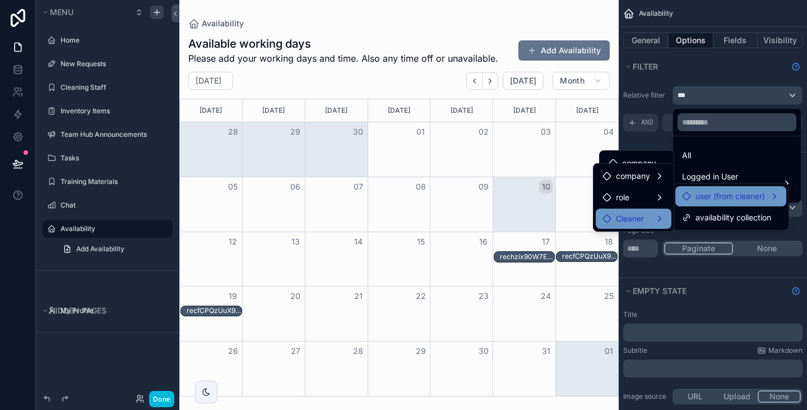
click at [655, 220] on div "Cleaner" at bounding box center [633, 218] width 62 height 13
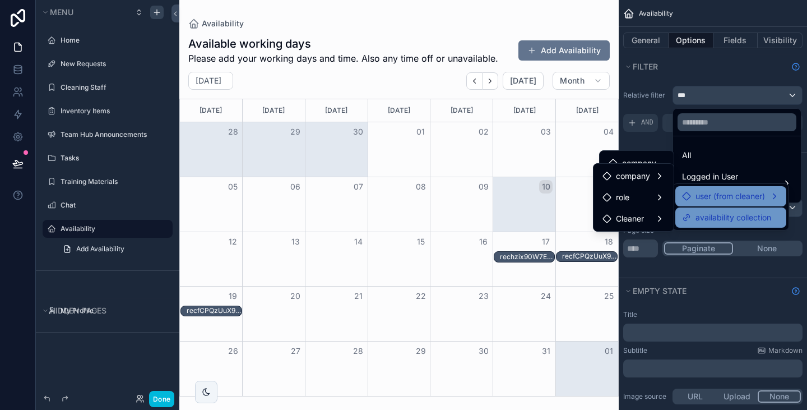
click at [708, 219] on span "availability collection" at bounding box center [733, 217] width 76 height 13
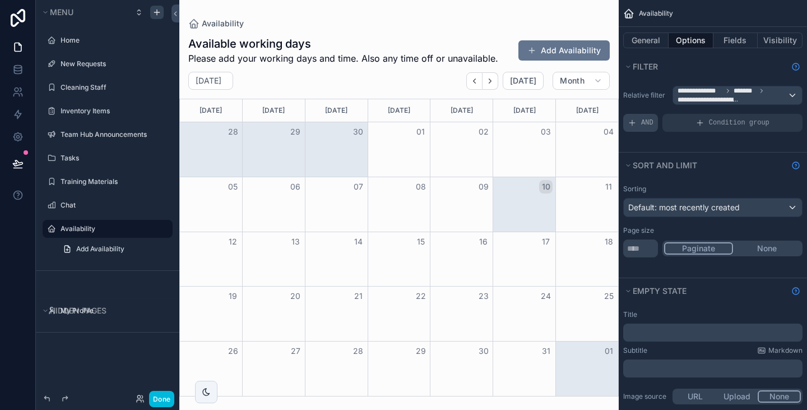
click at [639, 125] on div "AND" at bounding box center [640, 123] width 35 height 18
click at [668, 125] on span "Add a filter" at bounding box center [651, 122] width 48 height 9
click at [0, 0] on icon "scrollable content" at bounding box center [0, 0] width 0 height 0
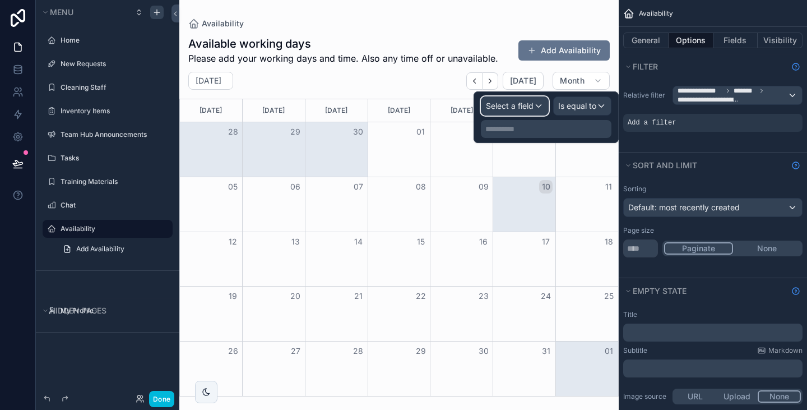
click at [531, 111] on div "Select a field" at bounding box center [514, 106] width 67 height 18
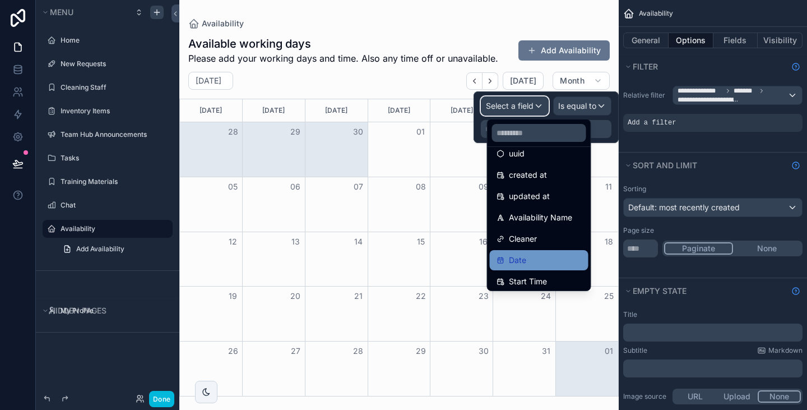
scroll to position [34, 0]
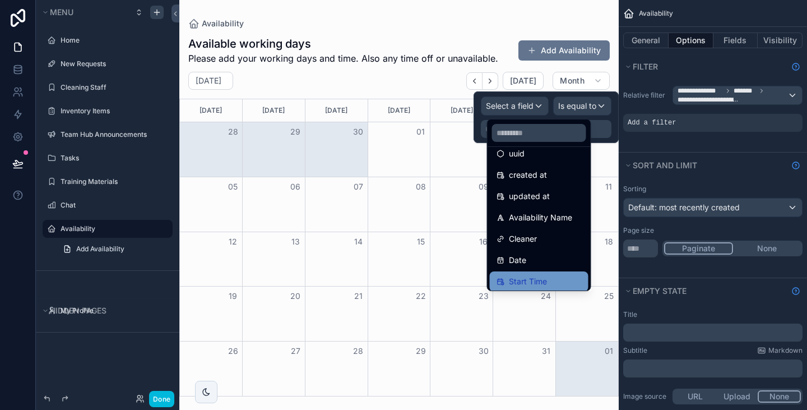
click at [543, 279] on span "Start Time" at bounding box center [528, 281] width 38 height 13
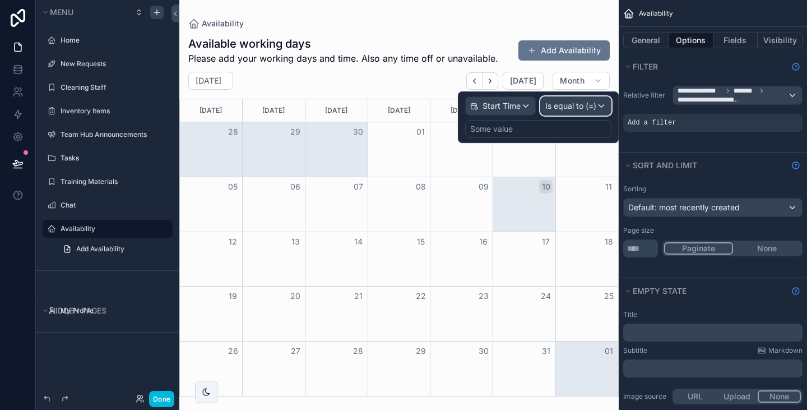
click at [586, 111] on div "Is equal to (=)" at bounding box center [576, 106] width 70 height 18
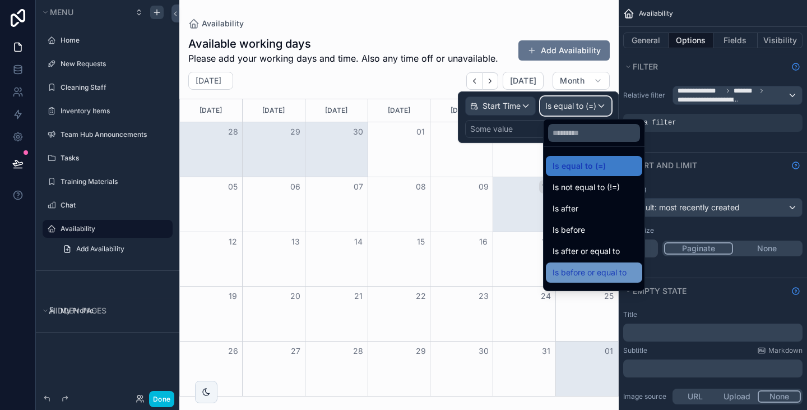
scroll to position [37, 0]
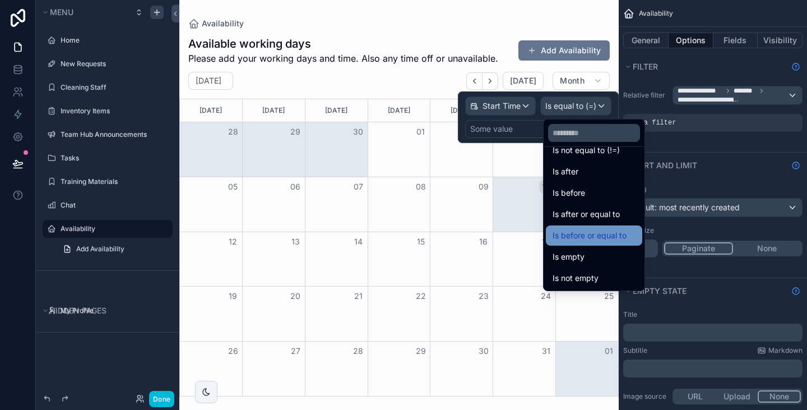
click at [596, 271] on div "Is not empty" at bounding box center [594, 278] width 96 height 20
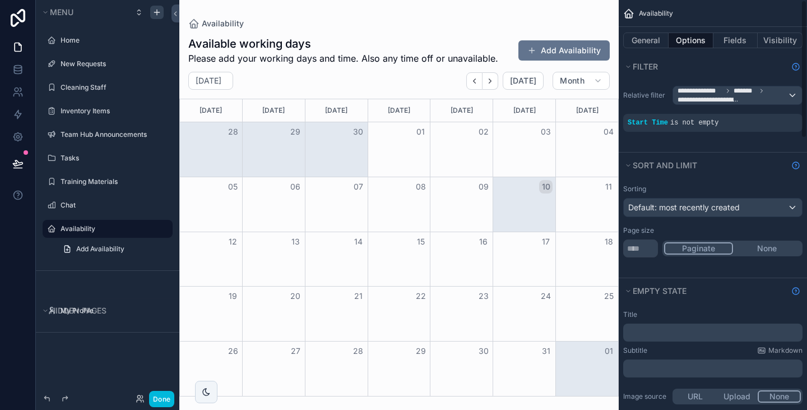
click at [681, 143] on div "**********" at bounding box center [712, 115] width 188 height 73
click at [692, 121] on span "is not empty" at bounding box center [694, 123] width 48 height 8
click at [0, 0] on icon "scrollable content" at bounding box center [0, 0] width 0 height 0
click at [706, 102] on span "**********" at bounding box center [708, 99] width 62 height 9
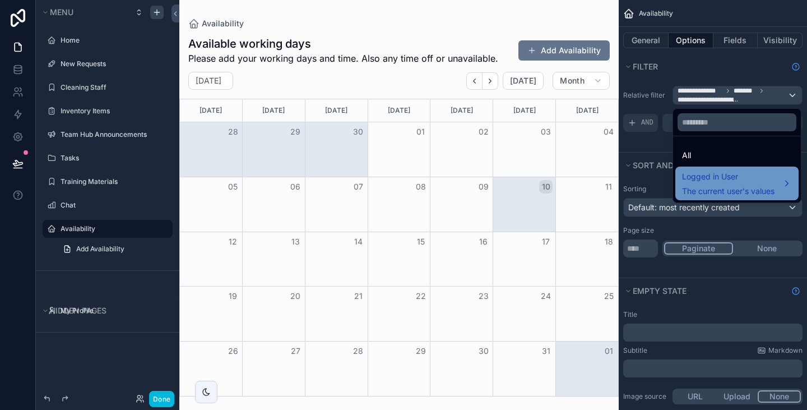
click at [706, 180] on span "Logged in User" at bounding box center [728, 176] width 92 height 13
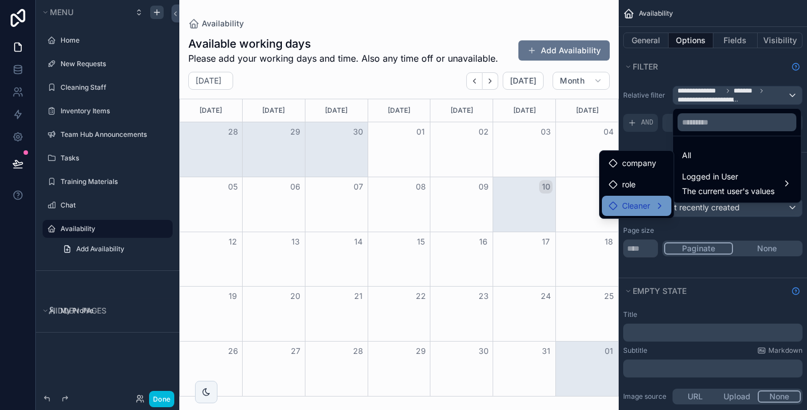
click at [652, 202] on div "Cleaner" at bounding box center [636, 205] width 56 height 13
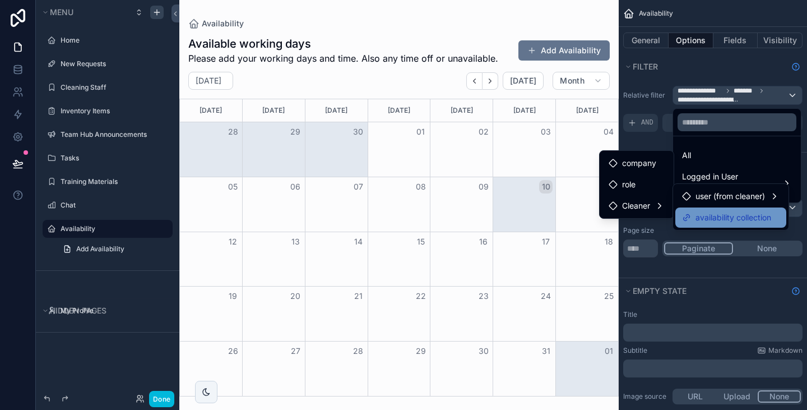
click at [706, 219] on span "availability collection" at bounding box center [733, 217] width 76 height 13
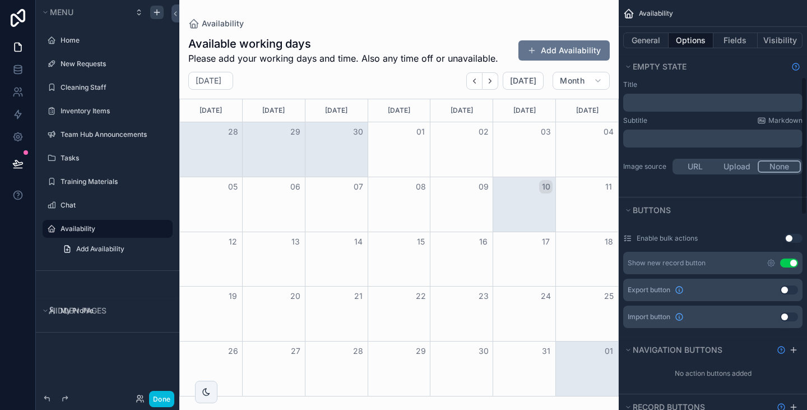
scroll to position [230, 0]
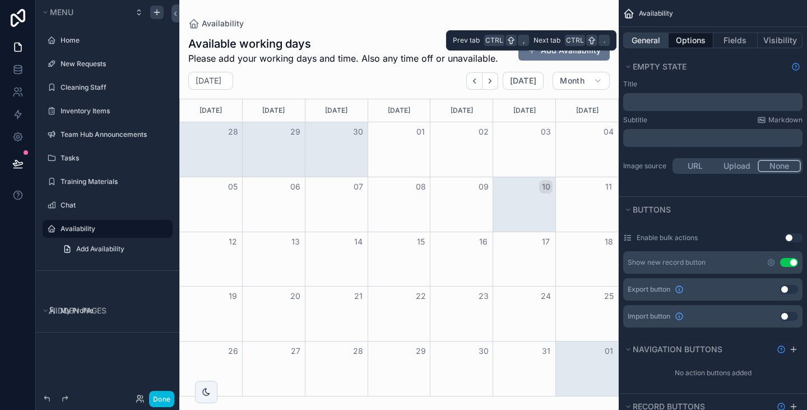
drag, startPoint x: 646, startPoint y: 49, endPoint x: 648, endPoint y: 40, distance: 9.1
click at [648, 40] on div "General Options Fields Visibility" at bounding box center [712, 40] width 188 height 27
click at [648, 40] on button "General" at bounding box center [645, 40] width 45 height 16
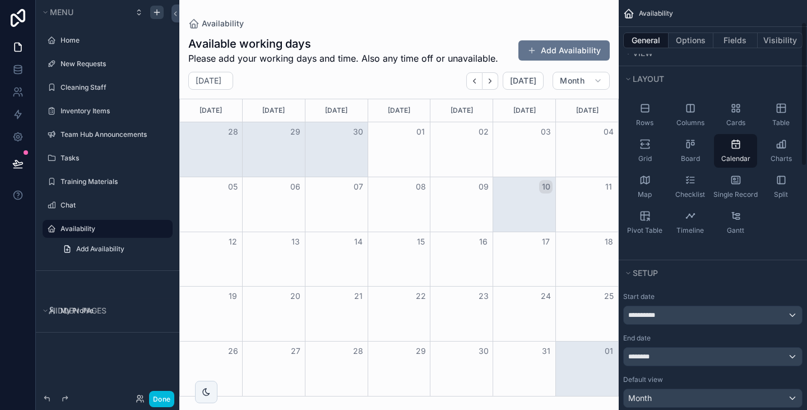
scroll to position [0, 0]
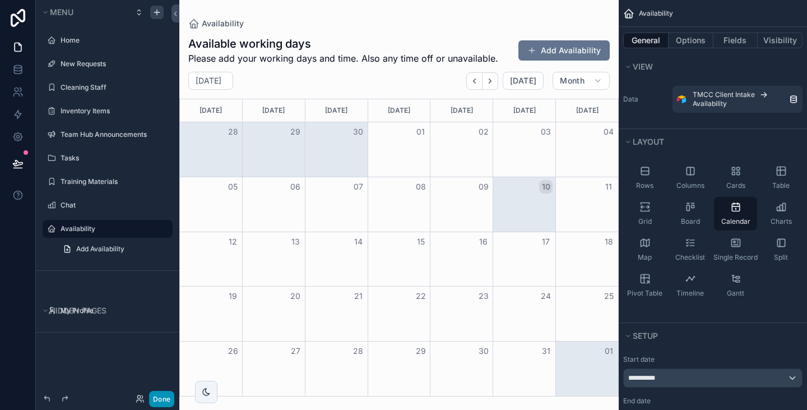
click at [161, 397] on button "Done" at bounding box center [161, 398] width 25 height 16
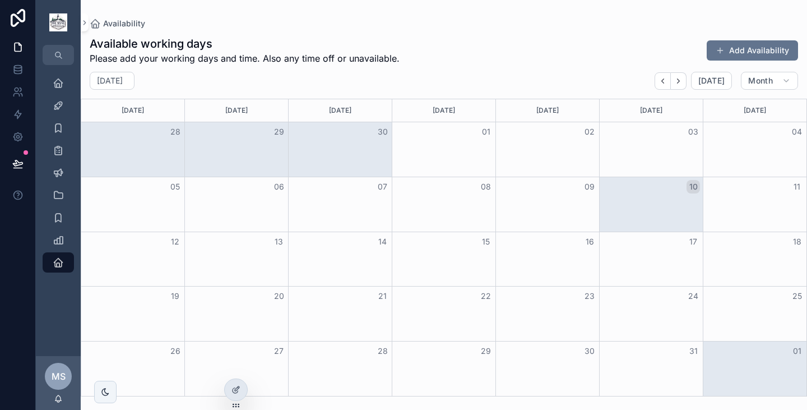
click at [0, 0] on icon at bounding box center [0, 0] width 0 height 0
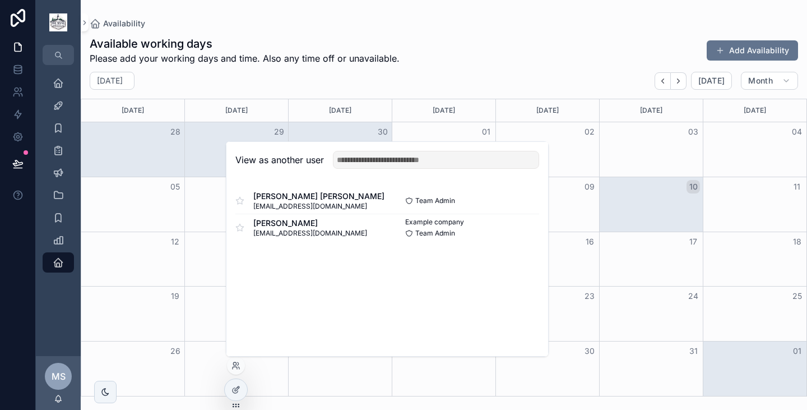
click at [0, 0] on button "Select" at bounding box center [0, 0] width 0 height 0
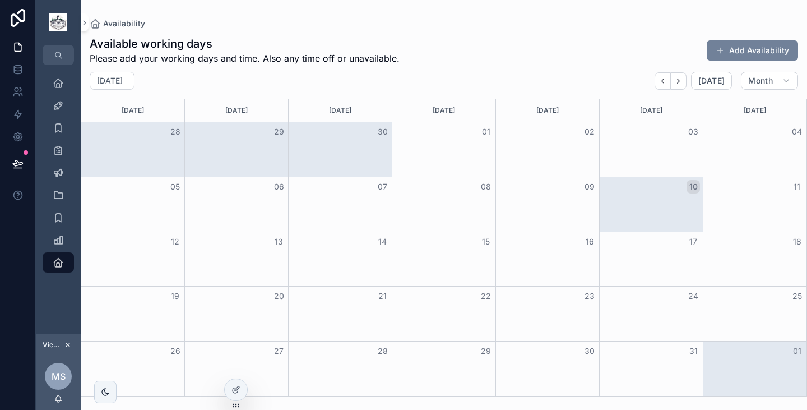
click at [755, 53] on button "Add Availability" at bounding box center [751, 50] width 91 height 20
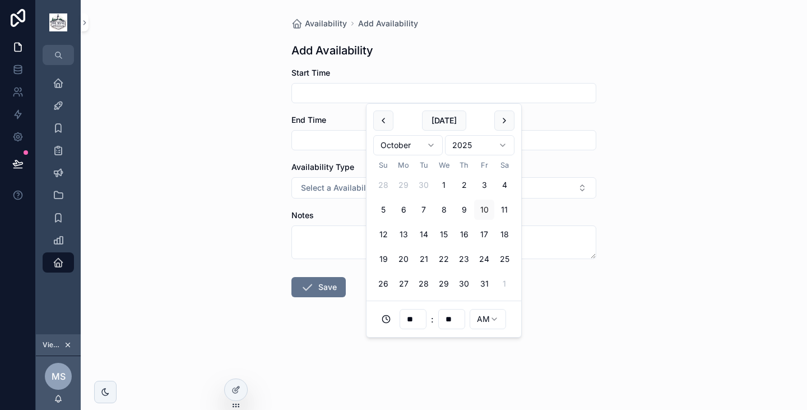
click at [419, 89] on input "scrollable content" at bounding box center [444, 93] width 304 height 16
click at [460, 231] on button "16" at bounding box center [464, 234] width 20 height 20
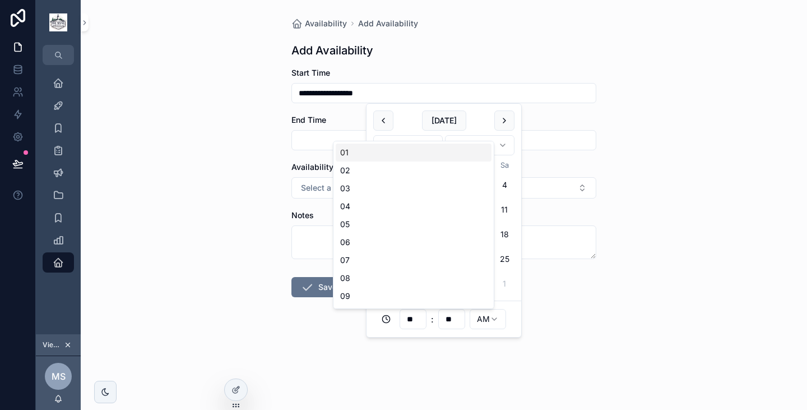
click at [419, 322] on input "**" at bounding box center [413, 319] width 26 height 16
click at [392, 283] on div "08" at bounding box center [414, 278] width 156 height 18
type input "**********"
type input "**"
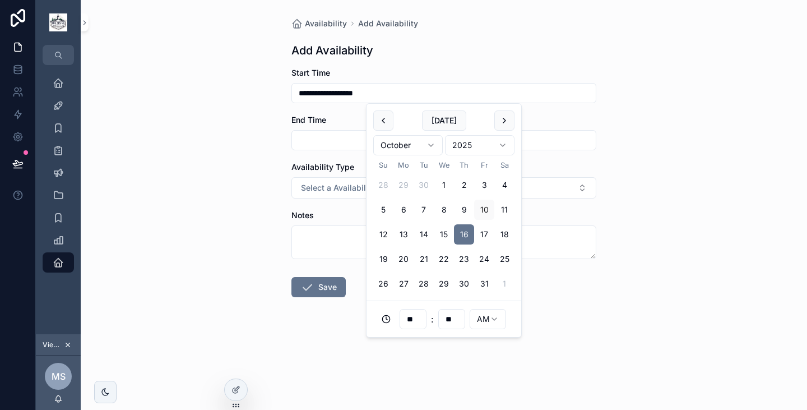
click at [546, 296] on form "**********" at bounding box center [443, 217] width 305 height 301
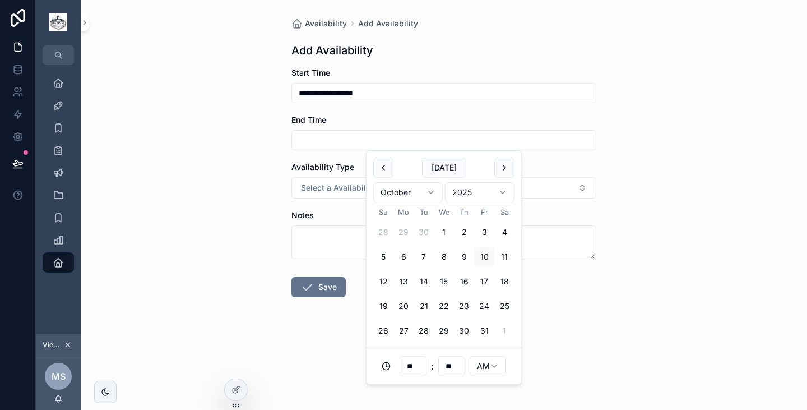
click at [425, 144] on input "scrollable content" at bounding box center [444, 140] width 304 height 16
click at [424, 277] on button "14" at bounding box center [423, 281] width 20 height 20
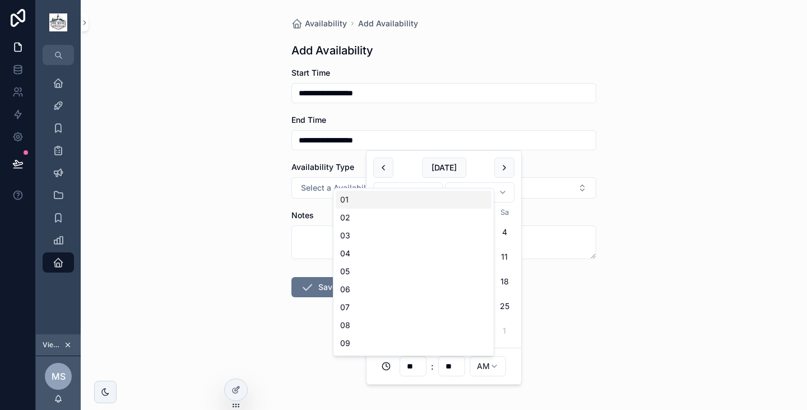
click at [422, 371] on input "**" at bounding box center [413, 366] width 26 height 16
click at [403, 323] on div "08" at bounding box center [414, 325] width 156 height 18
type input "**********"
type input "**"
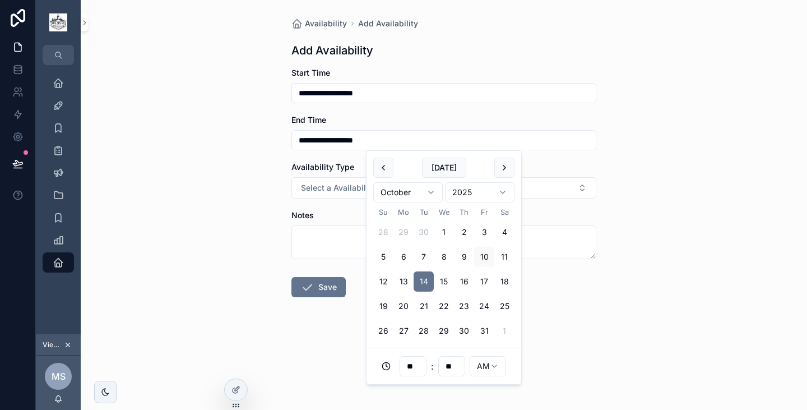
click at [574, 295] on form "**********" at bounding box center [443, 217] width 305 height 301
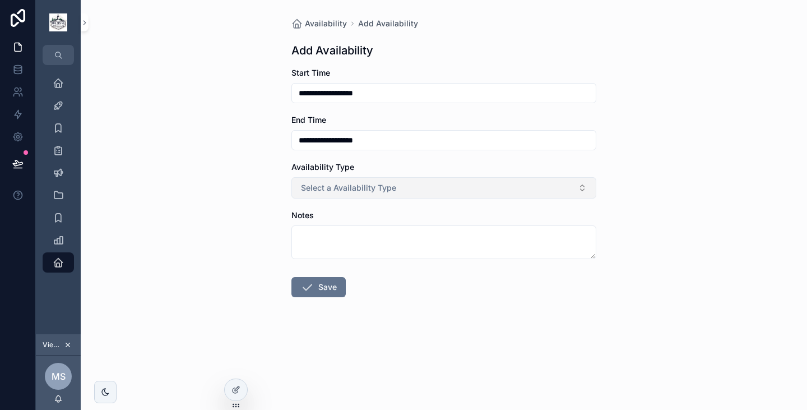
click at [366, 186] on span "Select a Availability Type" at bounding box center [348, 187] width 95 height 11
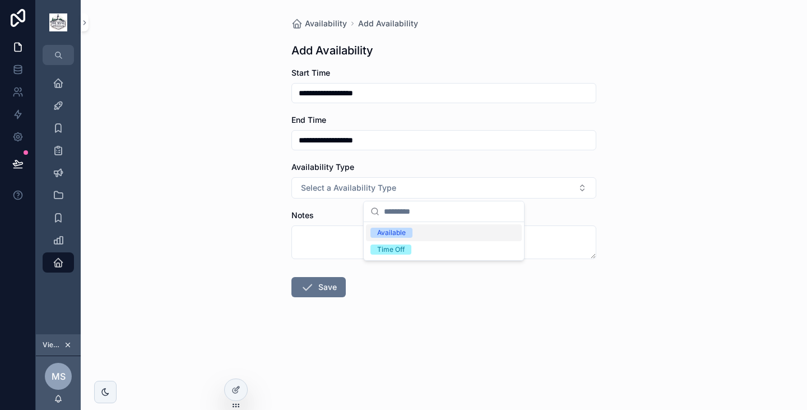
click at [378, 229] on div "Available" at bounding box center [391, 232] width 29 height 10
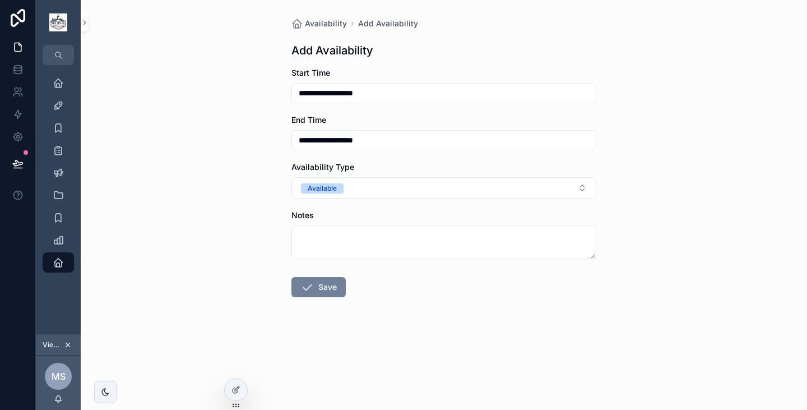
click at [325, 287] on button "Save" at bounding box center [318, 287] width 54 height 20
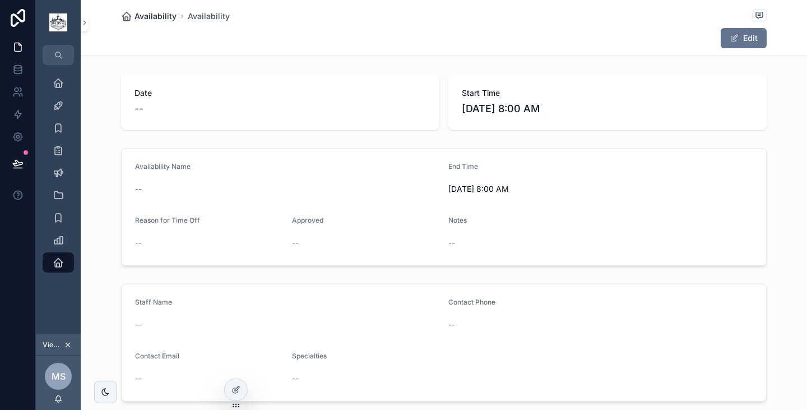
click at [151, 11] on span "Availability" at bounding box center [155, 16] width 42 height 11
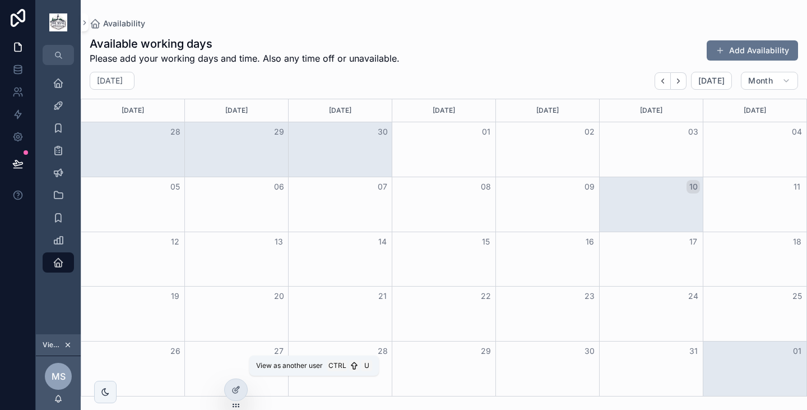
click at [0, 0] on icon at bounding box center [0, 0] width 0 height 0
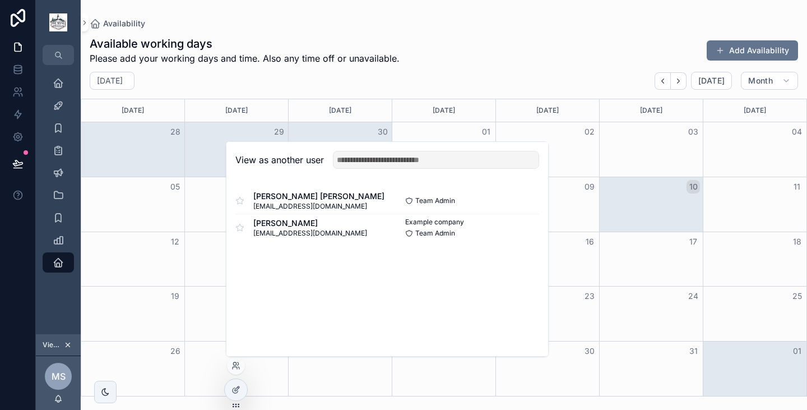
click at [0, 0] on button "Select" at bounding box center [0, 0] width 0 height 0
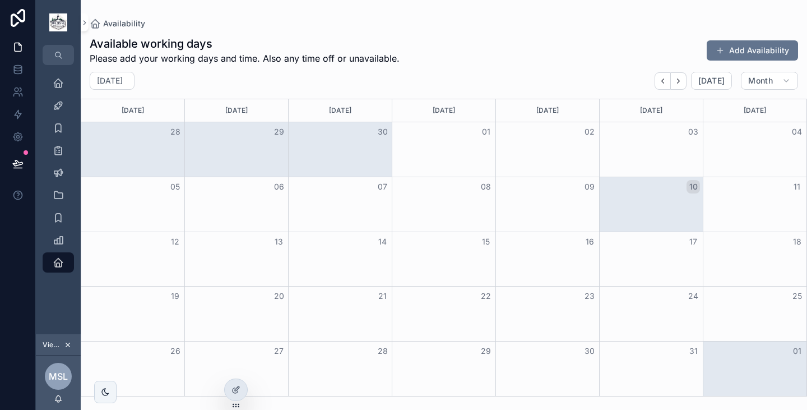
click at [0, 0] on div at bounding box center [0, 0] width 0 height 0
click at [0, 0] on icon at bounding box center [0, 0] width 0 height 0
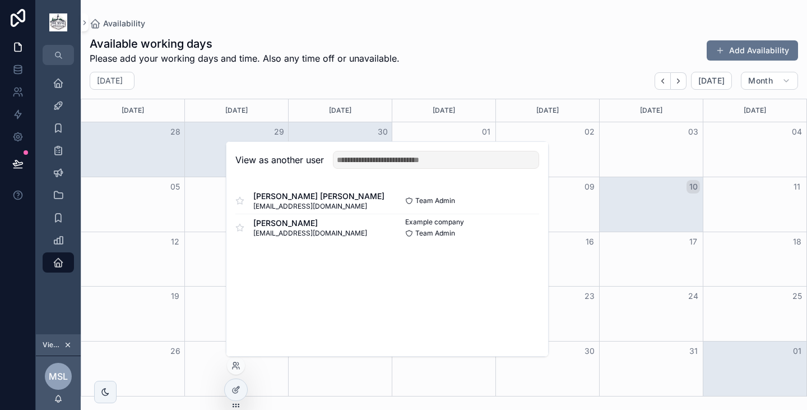
click at [0, 0] on button "Select" at bounding box center [0, 0] width 0 height 0
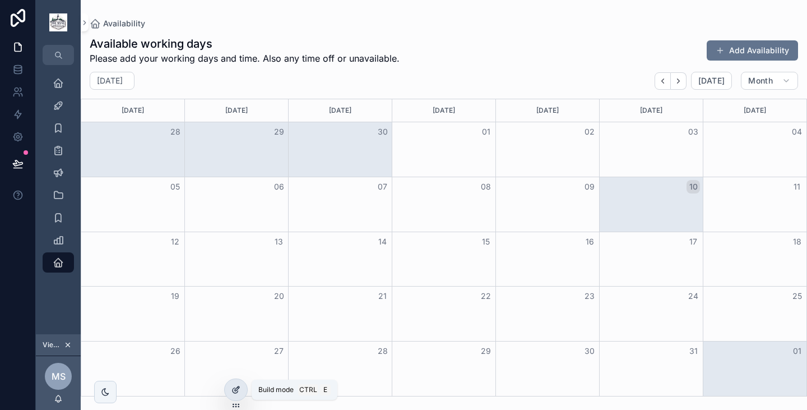
click at [236, 385] on icon at bounding box center [235, 389] width 9 height 9
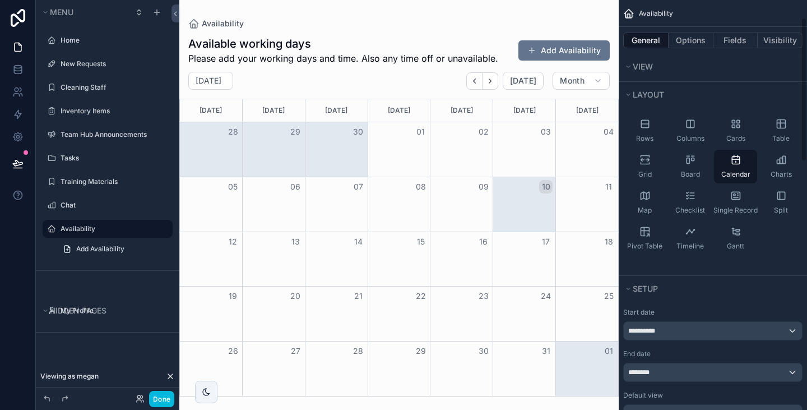
scroll to position [52, 0]
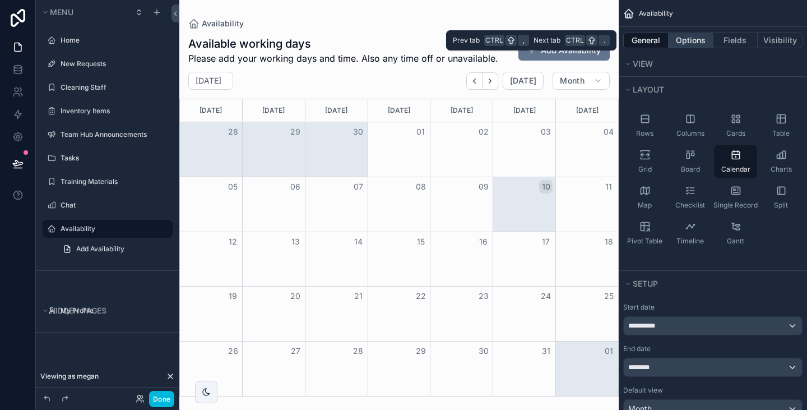
click at [690, 41] on button "Options" at bounding box center [690, 40] width 45 height 16
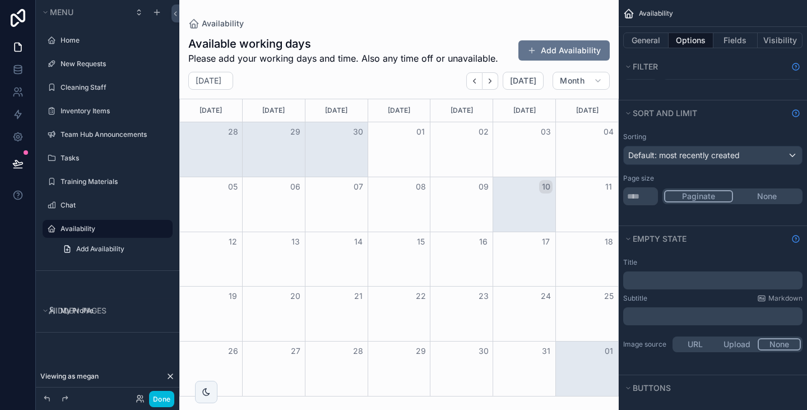
click at [706, 166] on div "Sorting Default: most recently created Page size ** Paginate None" at bounding box center [712, 169] width 188 height 82
click at [706, 159] on span "Default: most recently created" at bounding box center [683, 155] width 111 height 10
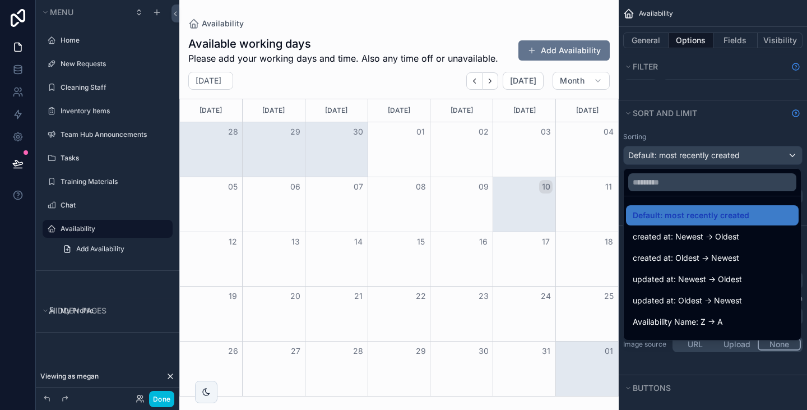
click at [708, 79] on div "scrollable content" at bounding box center [403, 205] width 807 height 410
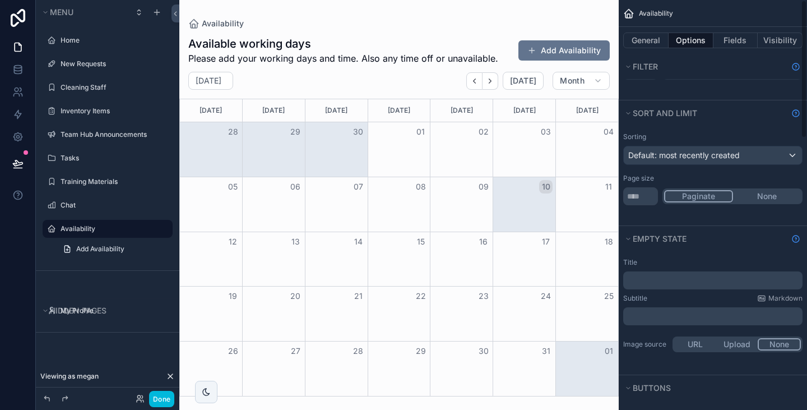
scroll to position [0, 0]
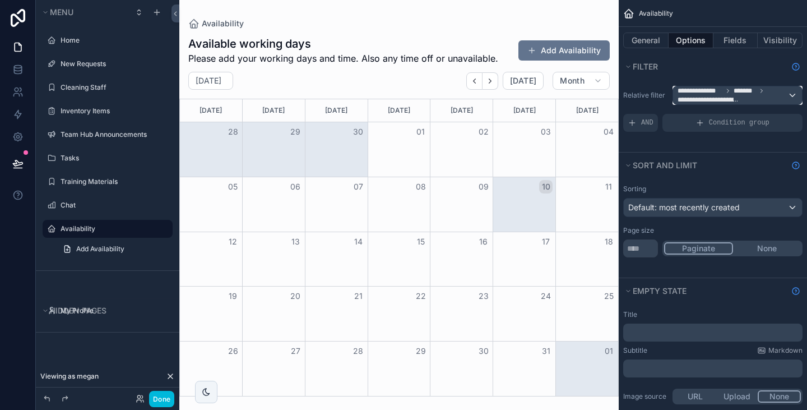
click at [729, 94] on icon "scrollable content" at bounding box center [727, 90] width 7 height 7
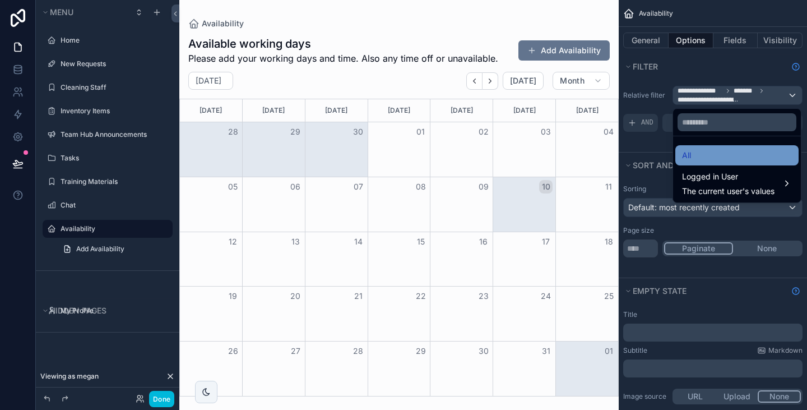
click at [700, 160] on div "All" at bounding box center [737, 154] width 110 height 13
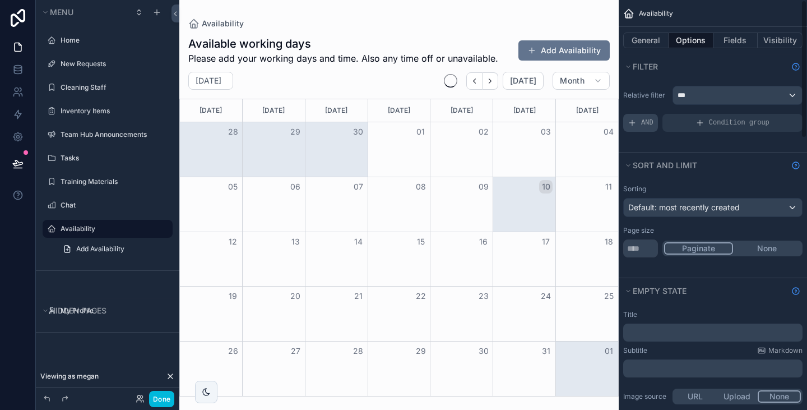
click at [636, 124] on icon "scrollable content" at bounding box center [631, 122] width 9 height 9
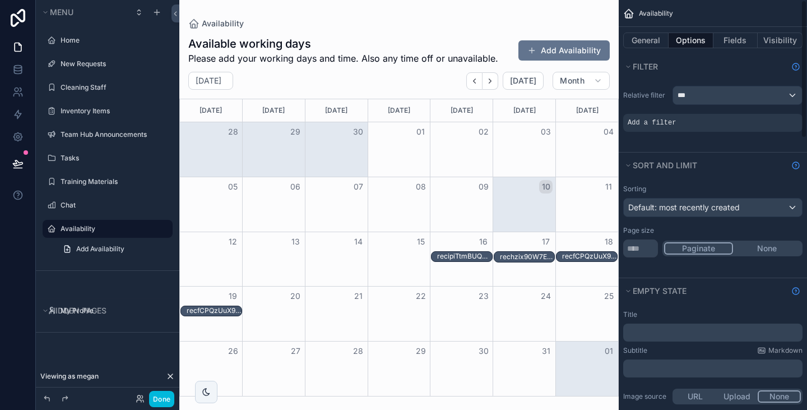
click at [674, 121] on div "Add a filter" at bounding box center [712, 123] width 179 height 18
drag, startPoint x: 714, startPoint y: 118, endPoint x: 775, endPoint y: 115, distance: 61.7
click at [775, 115] on div "Add a filter" at bounding box center [712, 123] width 179 height 18
click at [0, 0] on icon "scrollable content" at bounding box center [0, 0] width 0 height 0
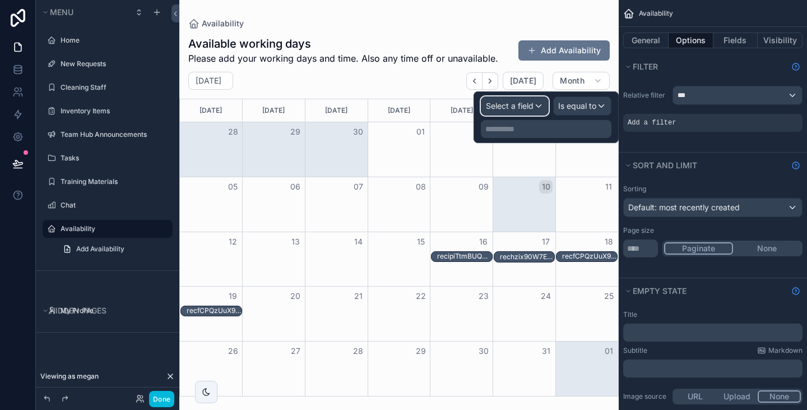
click at [532, 108] on span "Select a field" at bounding box center [510, 106] width 48 height 10
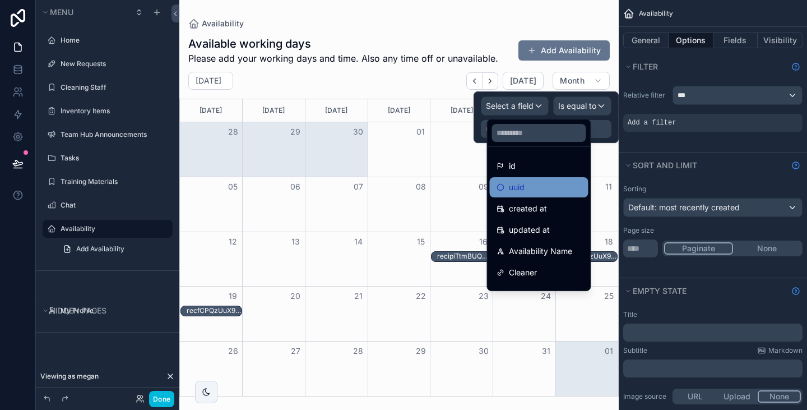
click at [539, 188] on div "uuid" at bounding box center [538, 186] width 85 height 13
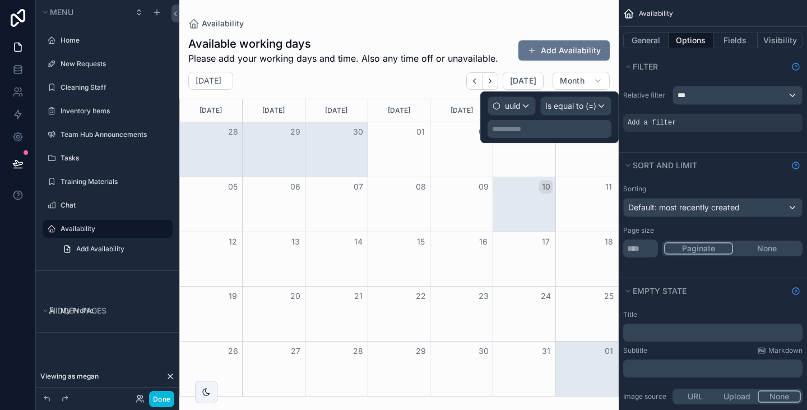
click at [574, 128] on p "**********" at bounding box center [550, 128] width 117 height 11
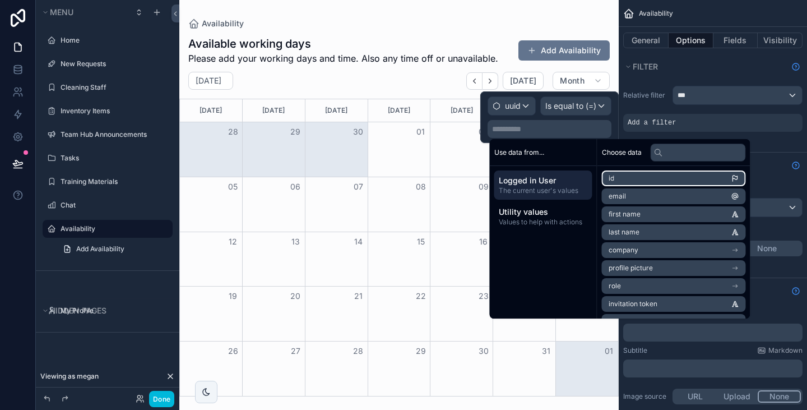
click at [641, 171] on li "id" at bounding box center [674, 178] width 144 height 16
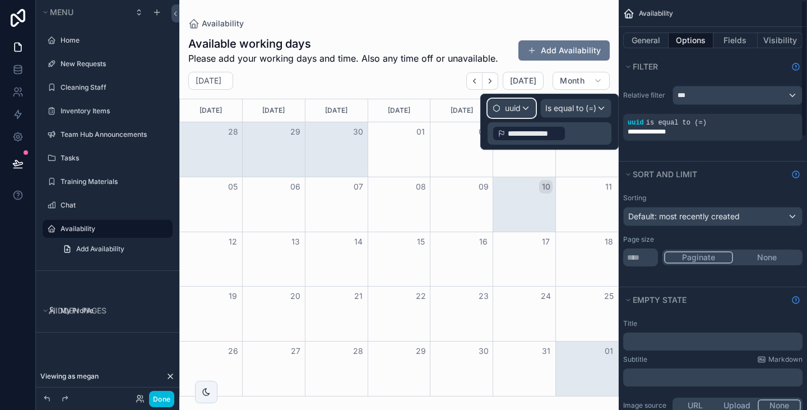
click at [519, 111] on span "uuid" at bounding box center [513, 108] width 16 height 11
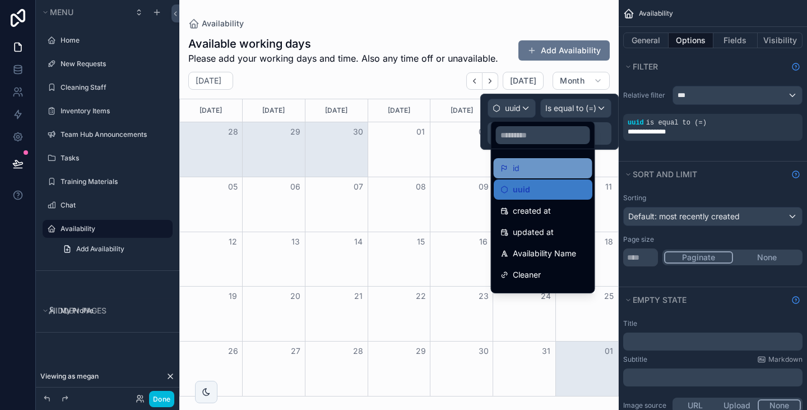
click at [516, 172] on span "id" at bounding box center [516, 167] width 7 height 13
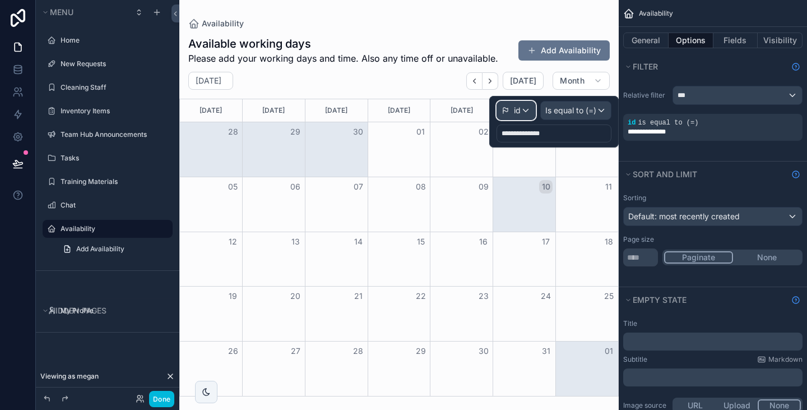
click at [527, 112] on div "id" at bounding box center [516, 110] width 38 height 18
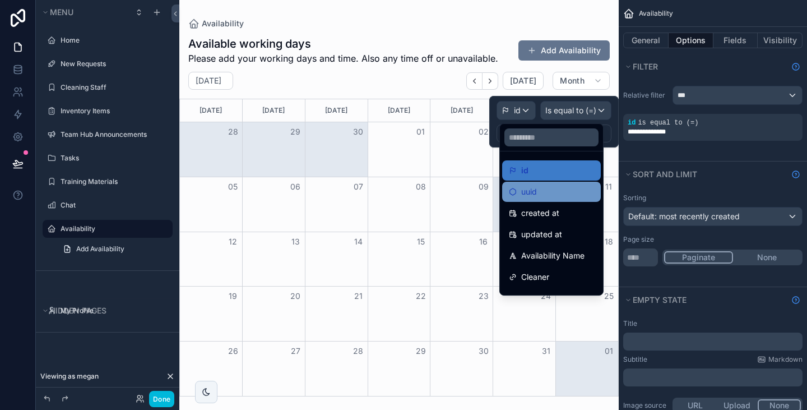
click at [546, 199] on div "uuid" at bounding box center [551, 192] width 99 height 20
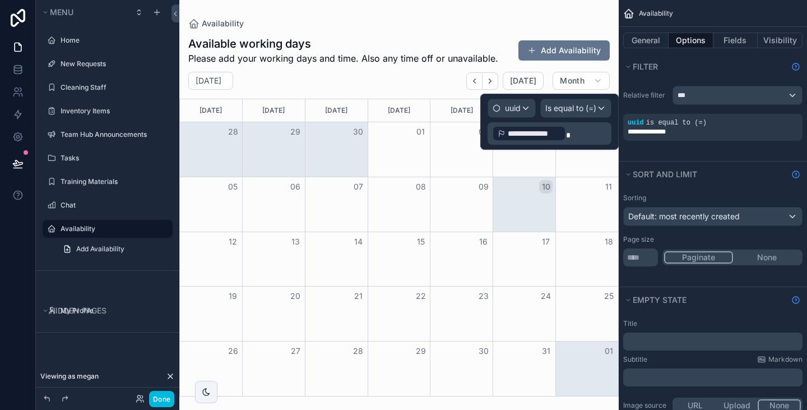
click at [587, 136] on p "**********" at bounding box center [550, 133] width 117 height 18
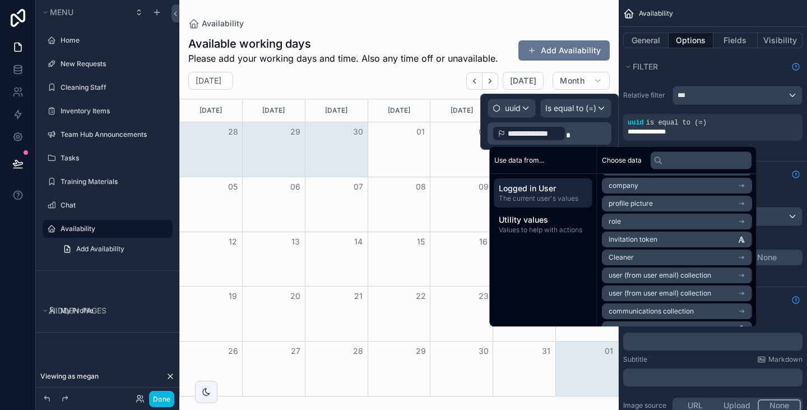
scroll to position [87, 0]
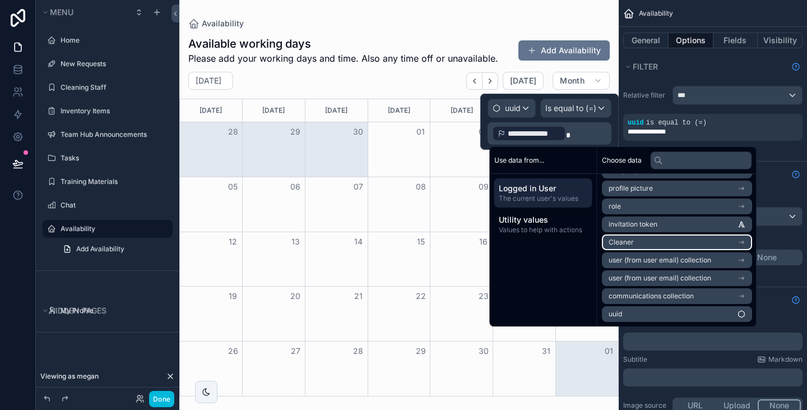
click at [653, 244] on li "Cleaner" at bounding box center [677, 242] width 150 height 16
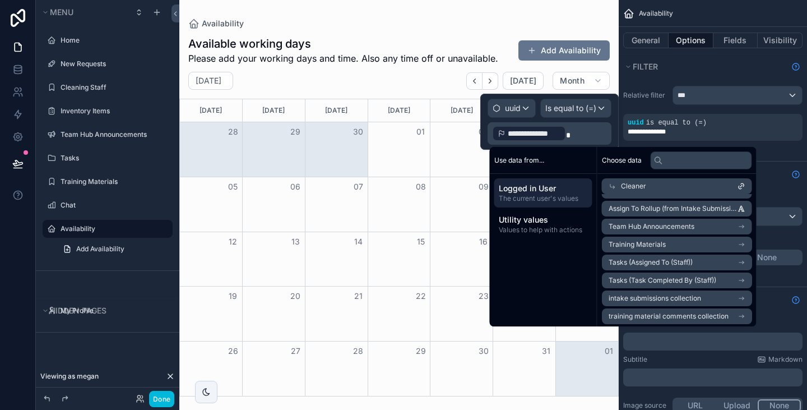
click at [537, 193] on span "Logged in User" at bounding box center [543, 188] width 89 height 11
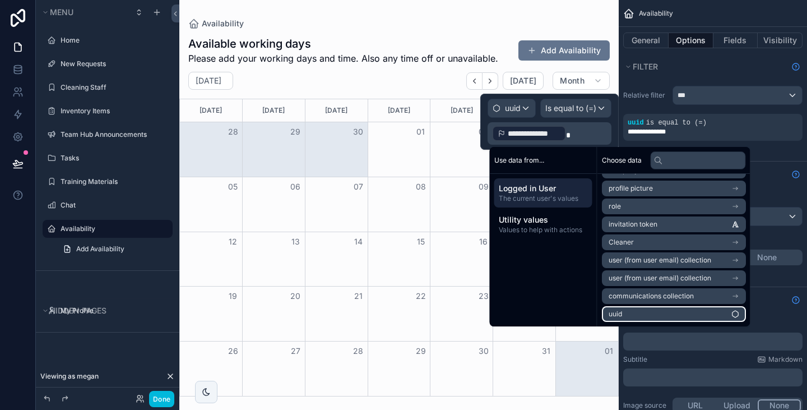
click at [668, 310] on li "uuid" at bounding box center [674, 314] width 144 height 16
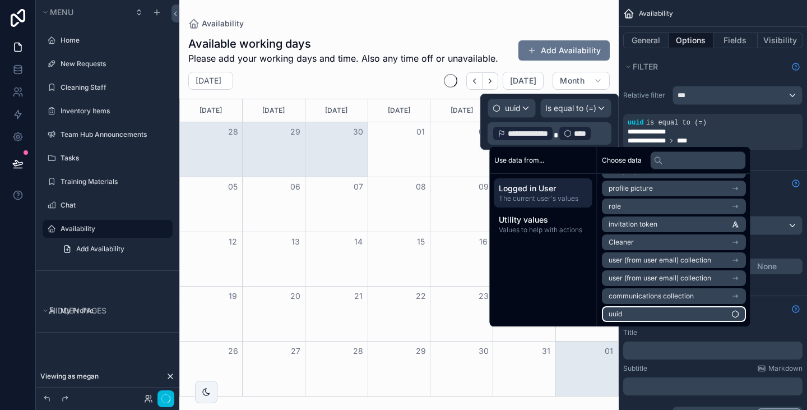
click at [668, 310] on li "uuid" at bounding box center [674, 314] width 144 height 16
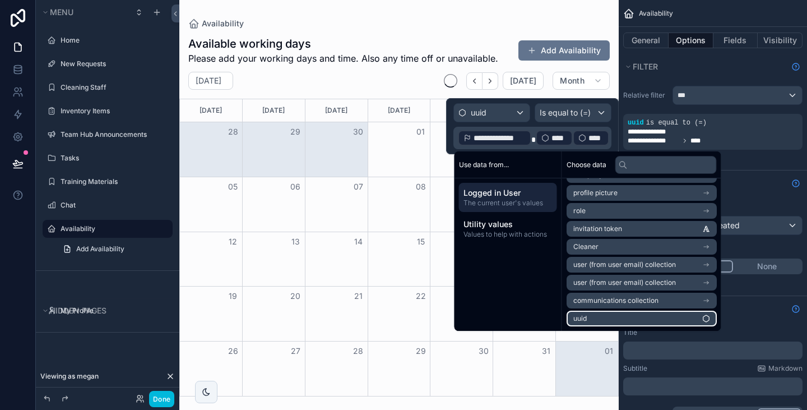
click at [668, 310] on li "uuid" at bounding box center [641, 318] width 150 height 16
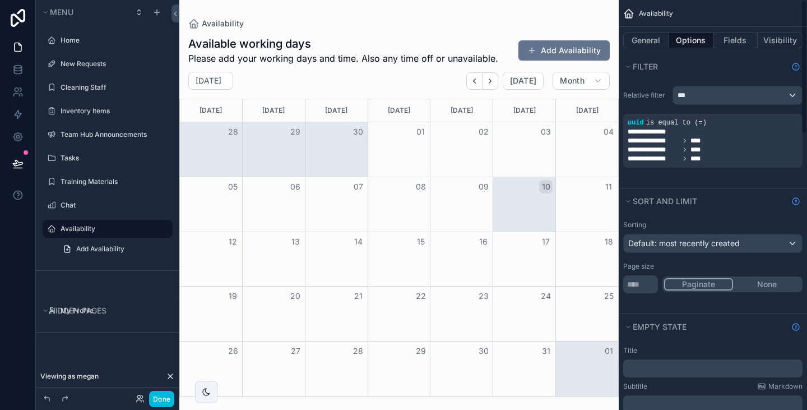
click at [735, 148] on div "**********" at bounding box center [712, 149] width 170 height 9
click at [727, 156] on div "**********" at bounding box center [712, 158] width 170 height 9
click at [719, 159] on div "**********" at bounding box center [712, 158] width 170 height 9
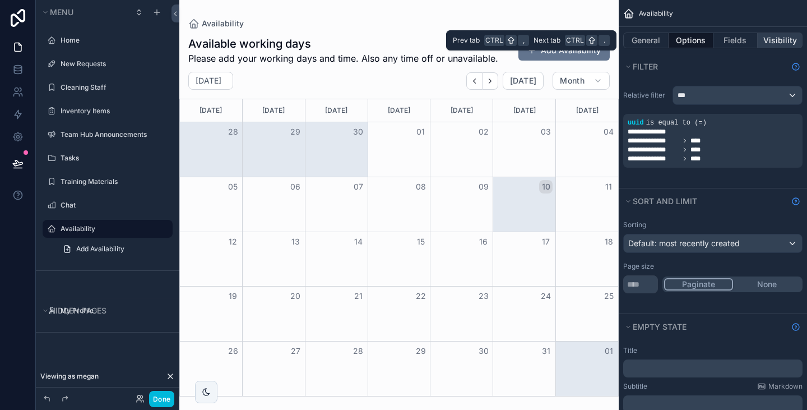
click at [773, 40] on button "Visibility" at bounding box center [779, 40] width 45 height 16
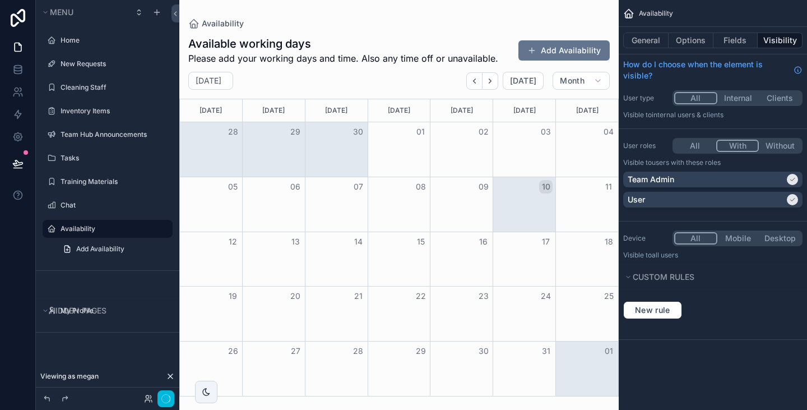
click at [737, 139] on button "With" at bounding box center [737, 145] width 43 height 12
click at [690, 139] on button "All" at bounding box center [695, 145] width 42 height 12
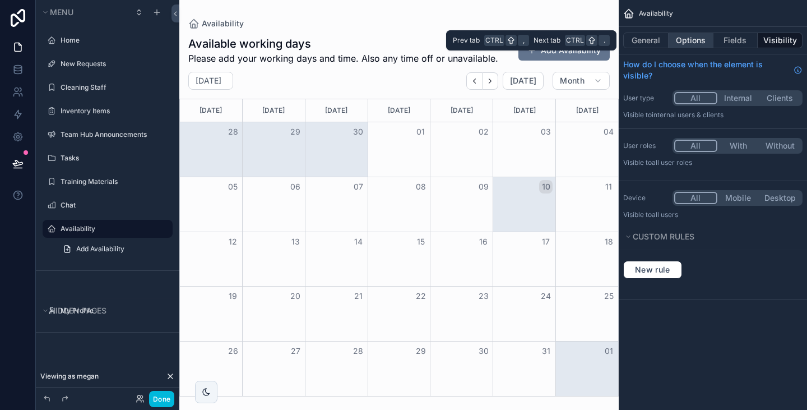
click at [696, 45] on button "Options" at bounding box center [690, 40] width 45 height 16
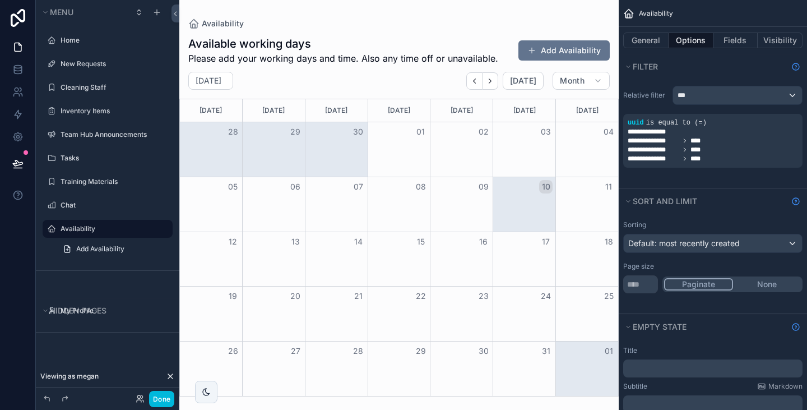
click at [715, 153] on div "**********" at bounding box center [712, 149] width 170 height 9
click at [0, 0] on icon "scrollable content" at bounding box center [0, 0] width 0 height 0
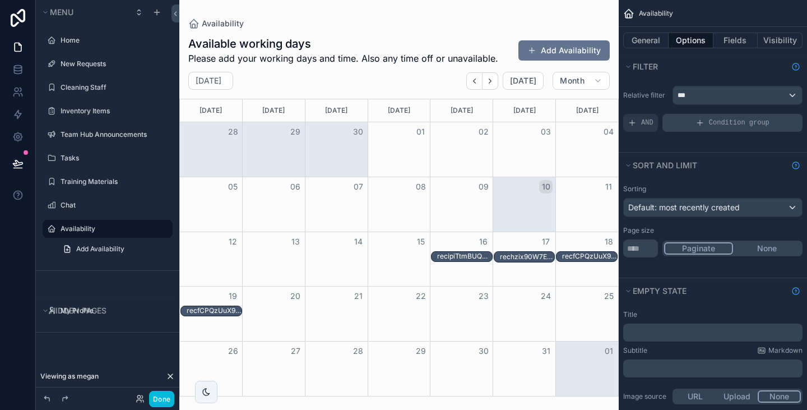
click at [697, 123] on icon "scrollable content" at bounding box center [699, 122] width 9 height 9
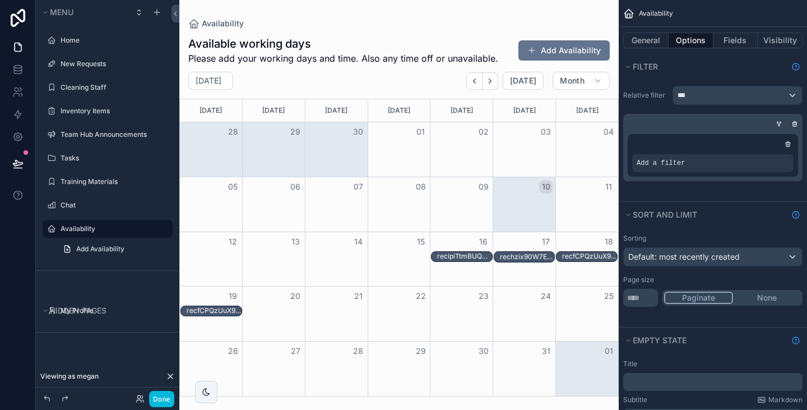
click at [683, 166] on div "Add a filter" at bounding box center [712, 163] width 161 height 18
click at [0, 0] on icon "scrollable content" at bounding box center [0, 0] width 0 height 0
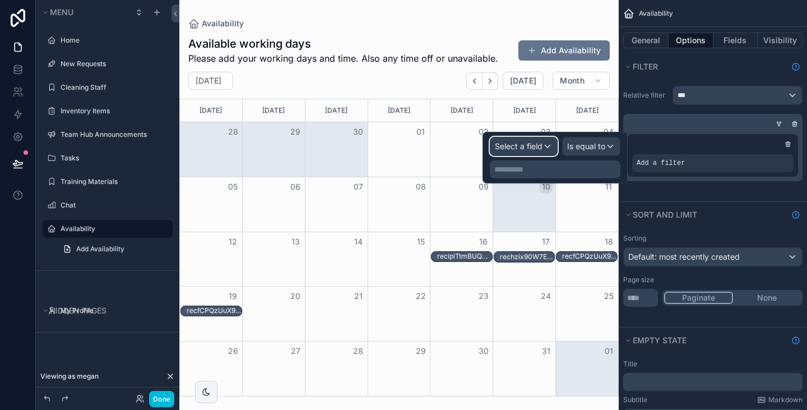
click at [541, 150] on span "Select a field" at bounding box center [519, 146] width 48 height 10
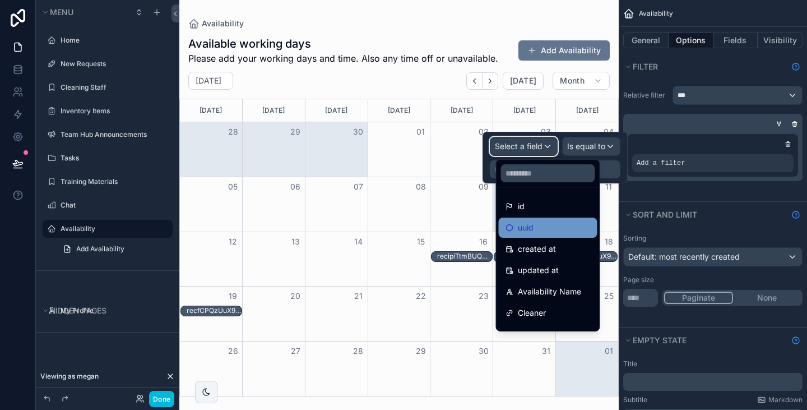
scroll to position [59, 0]
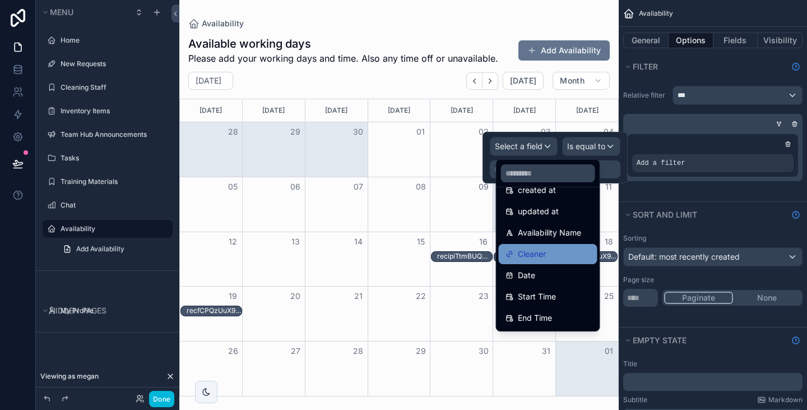
click at [546, 248] on div "Cleaner" at bounding box center [547, 253] width 85 height 13
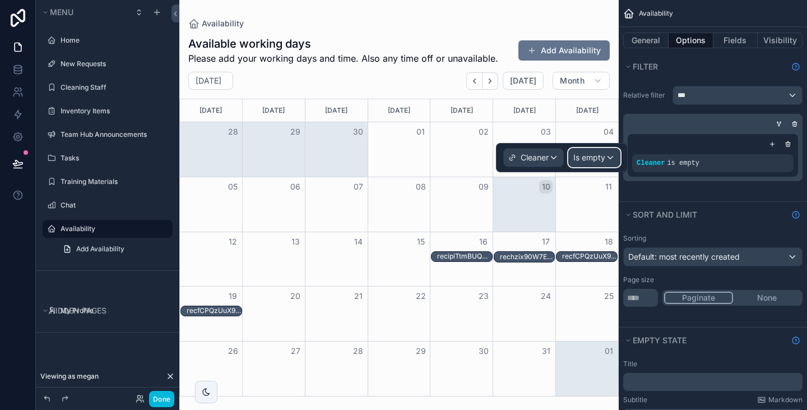
click at [605, 156] on div "Is empty" at bounding box center [594, 157] width 51 height 18
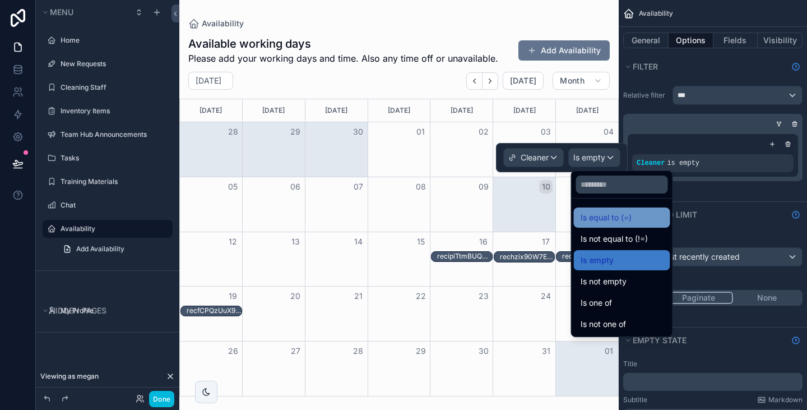
click at [631, 221] on div "Is equal to (=)" at bounding box center [621, 217] width 83 height 13
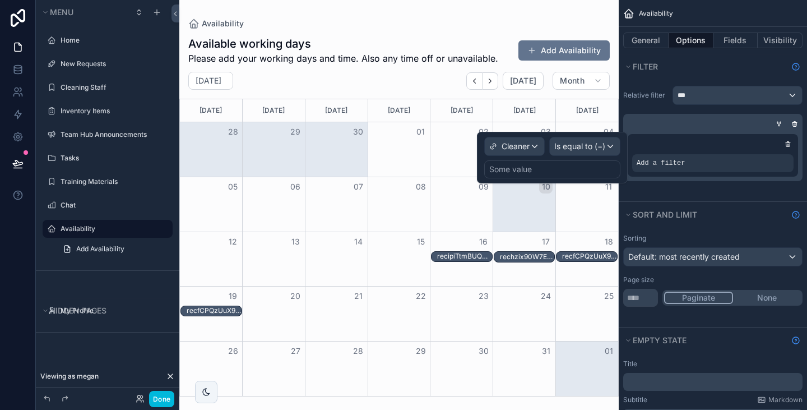
click at [534, 168] on div "Some value" at bounding box center [552, 169] width 136 height 18
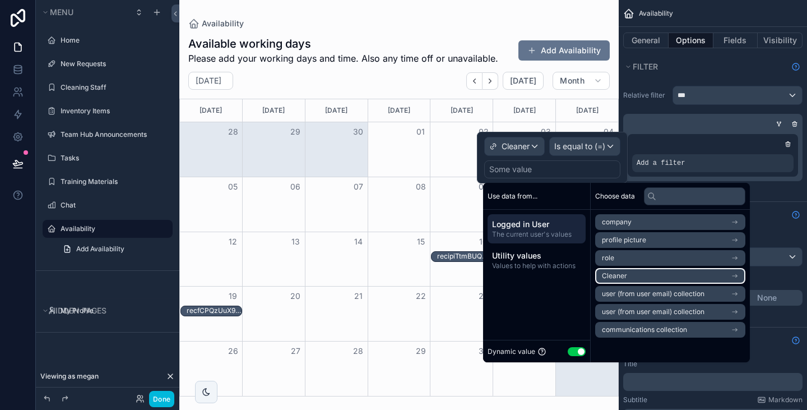
click at [646, 272] on li "Cleaner" at bounding box center [670, 276] width 150 height 16
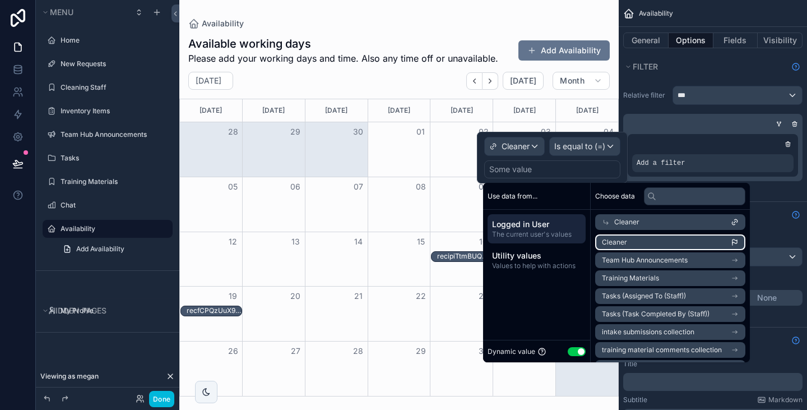
click at [644, 238] on li "Cleaner" at bounding box center [670, 242] width 150 height 16
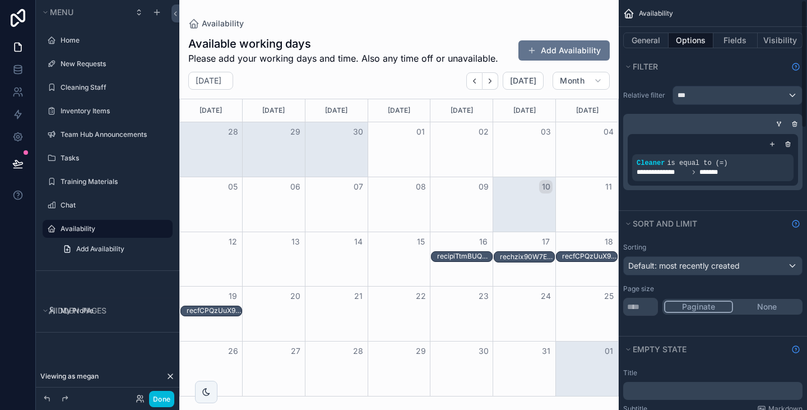
click at [699, 111] on div "**********" at bounding box center [712, 137] width 188 height 113
click at [696, 203] on div "**********" at bounding box center [712, 144] width 188 height 131
click at [163, 401] on button "Done" at bounding box center [161, 398] width 25 height 16
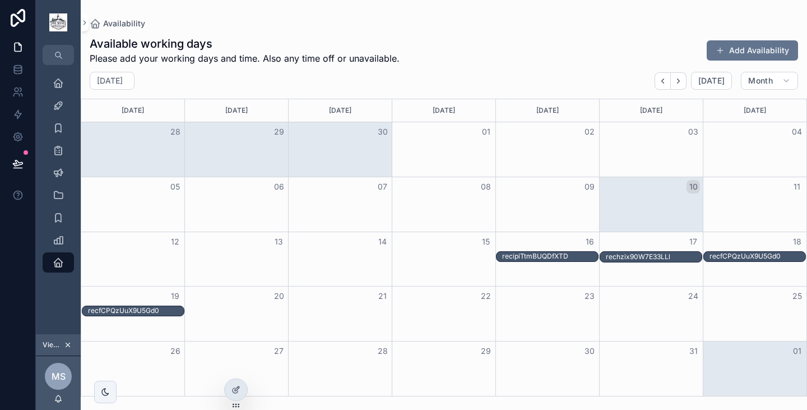
click at [0, 0] on icon at bounding box center [0, 0] width 0 height 0
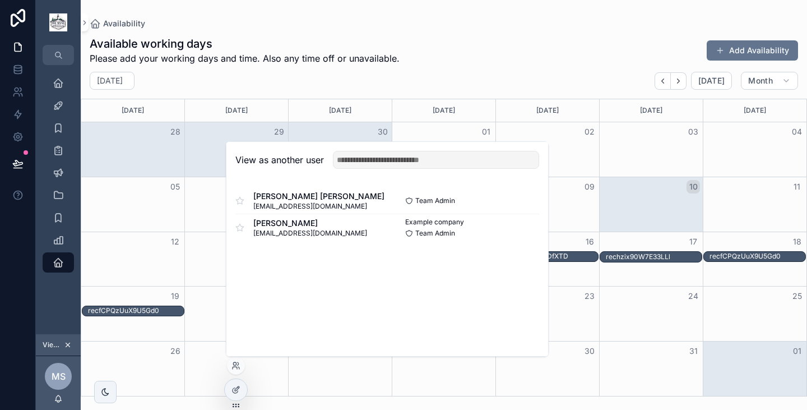
click at [0, 0] on button "Select" at bounding box center [0, 0] width 0 height 0
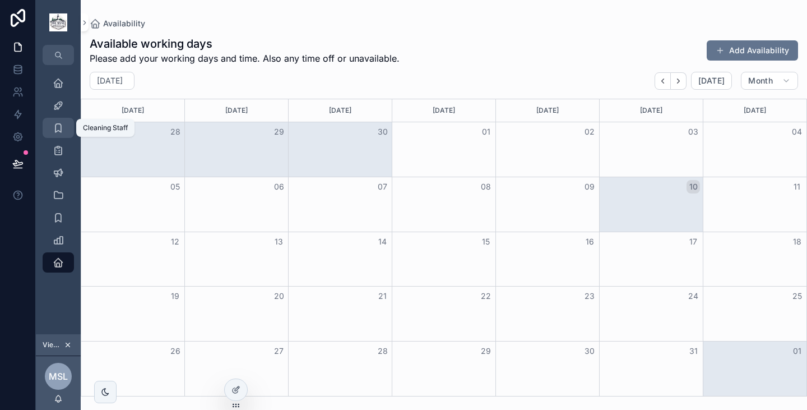
click at [58, 127] on icon "scrollable content" at bounding box center [58, 127] width 11 height 11
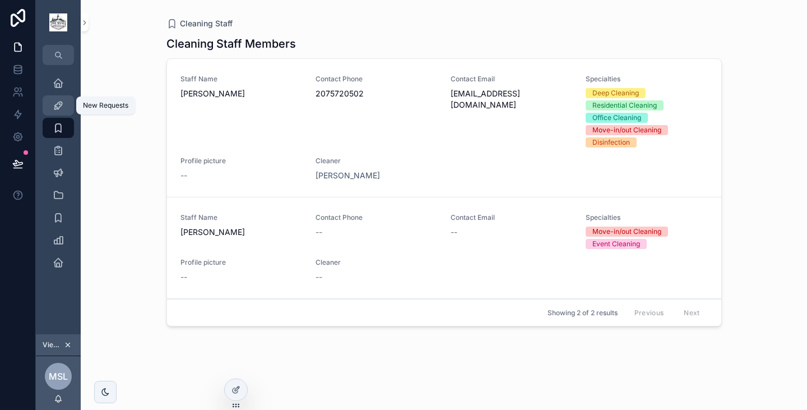
click at [58, 103] on icon "scrollable content" at bounding box center [58, 105] width 11 height 11
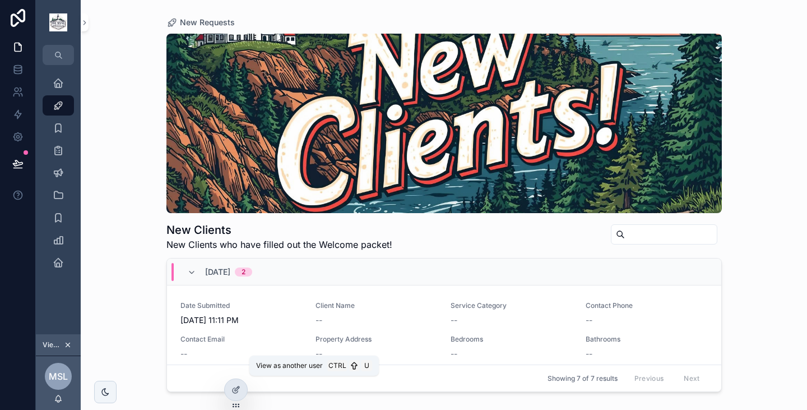
click at [0, 0] on icon at bounding box center [0, 0] width 0 height 0
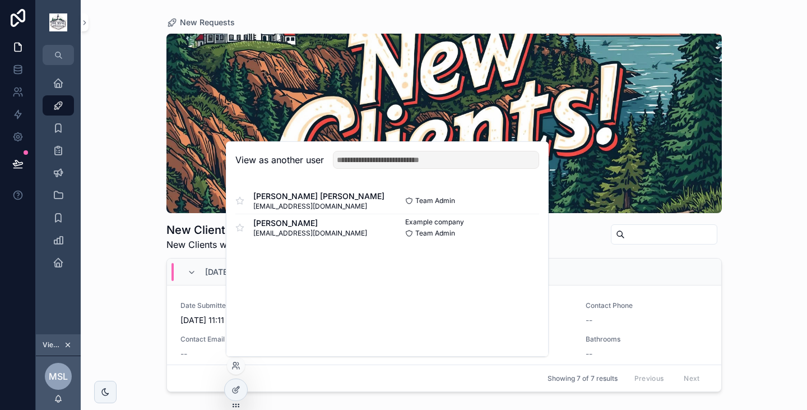
click at [0, 0] on button "Select" at bounding box center [0, 0] width 0 height 0
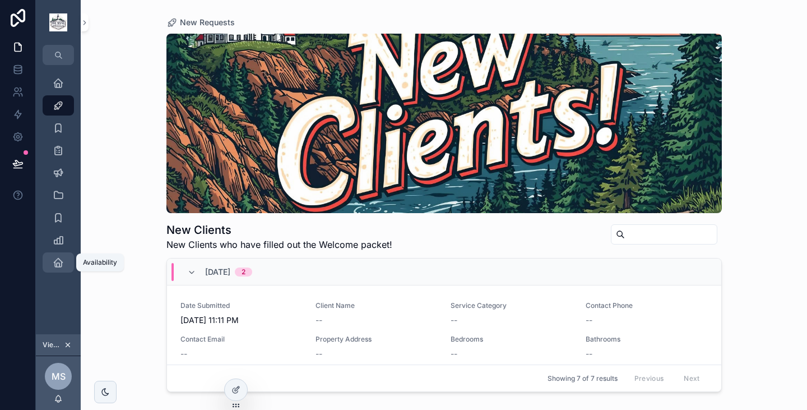
click at [62, 259] on icon "scrollable content" at bounding box center [58, 262] width 11 height 11
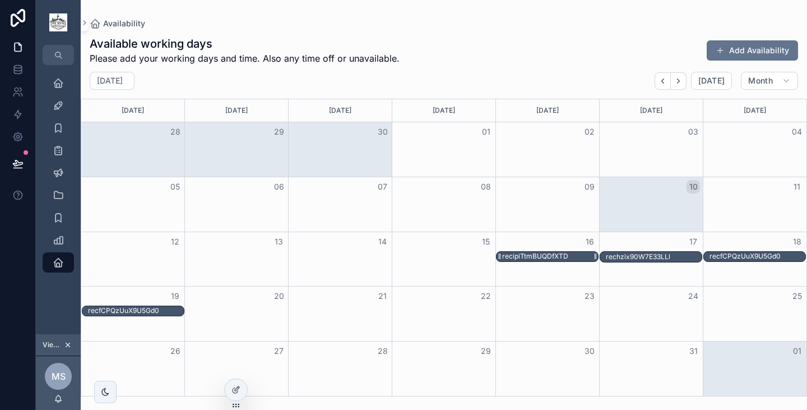
click at [552, 255] on div "recipiTtmBUQDfXTD" at bounding box center [535, 256] width 66 height 9
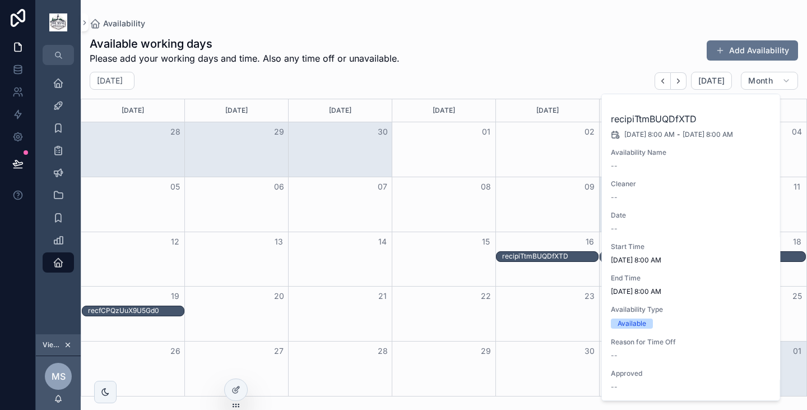
click at [537, 240] on div "16" at bounding box center [547, 241] width 104 height 19
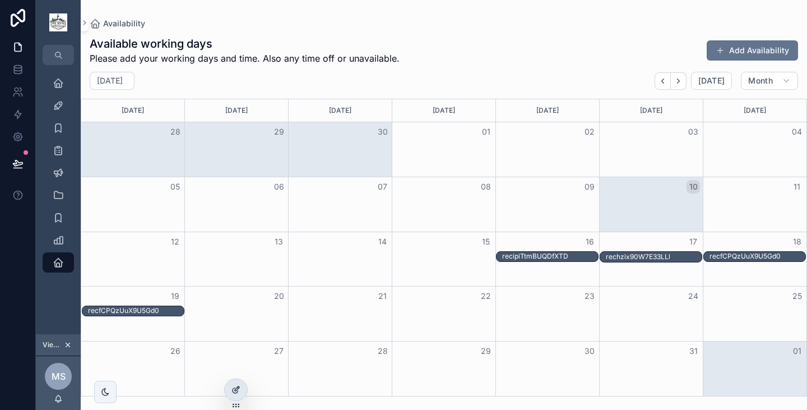
click at [235, 399] on div at bounding box center [236, 389] width 22 height 21
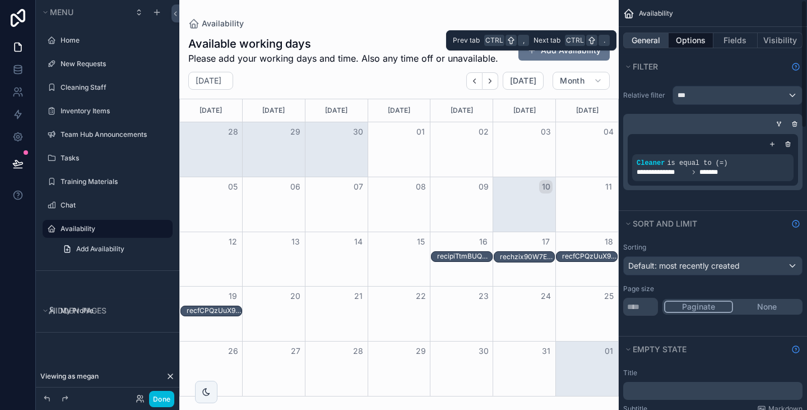
click at [652, 38] on button "General" at bounding box center [645, 40] width 45 height 16
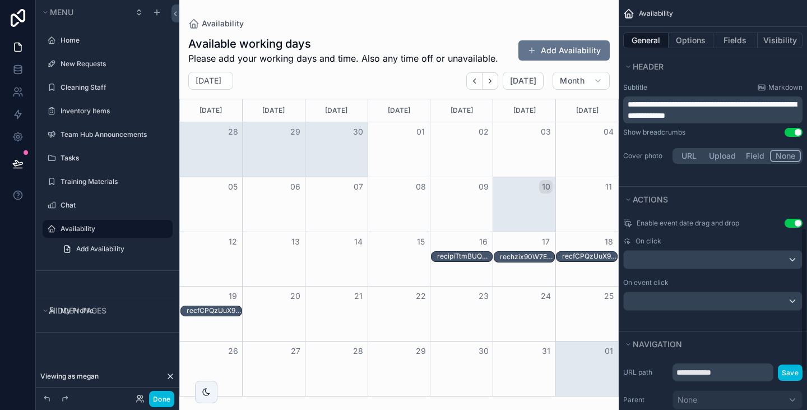
scroll to position [645, 0]
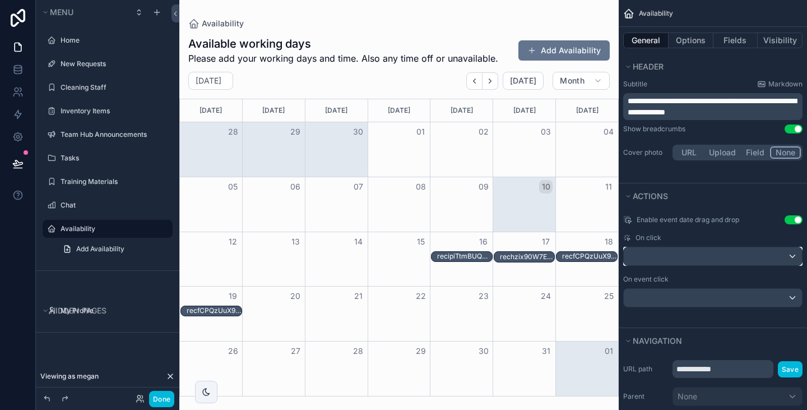
click at [741, 256] on div "scrollable content" at bounding box center [713, 256] width 178 height 18
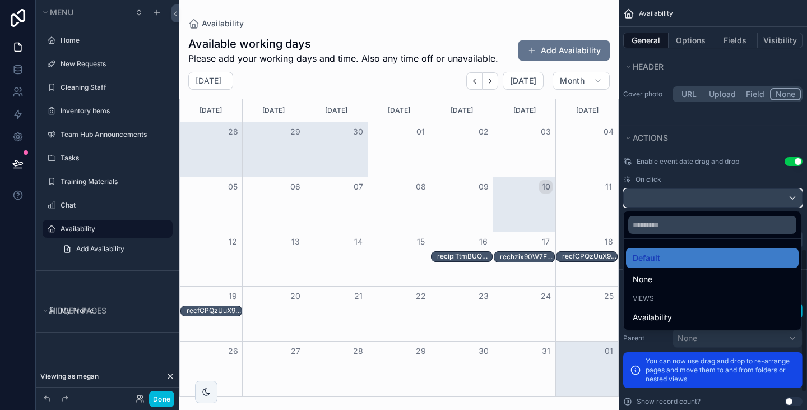
scroll to position [704, 0]
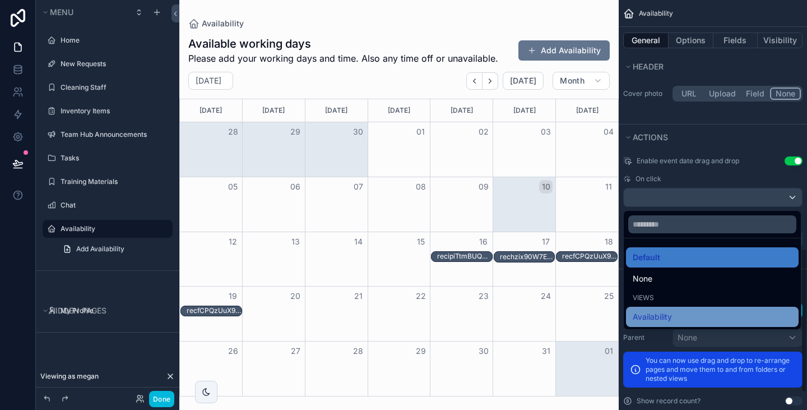
click at [657, 313] on span "Availability" at bounding box center [651, 316] width 39 height 13
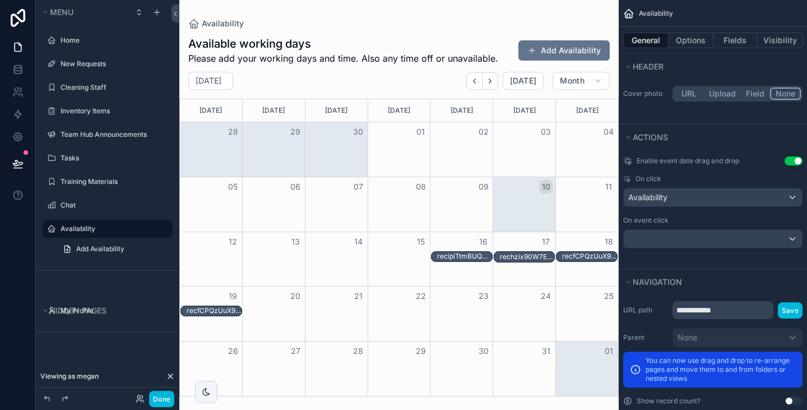
click at [572, 278] on div "scrollable content" at bounding box center [398, 205] width 439 height 410
click at [572, 278] on div "Month View" at bounding box center [586, 259] width 63 height 54
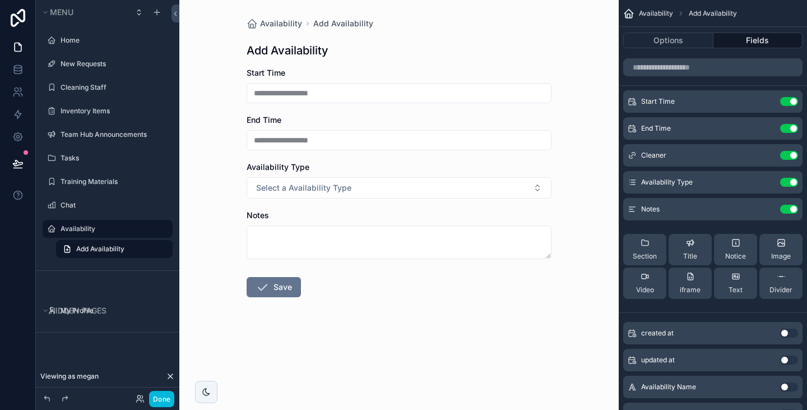
click at [0, 0] on icon "scrollable content" at bounding box center [0, 0] width 0 height 0
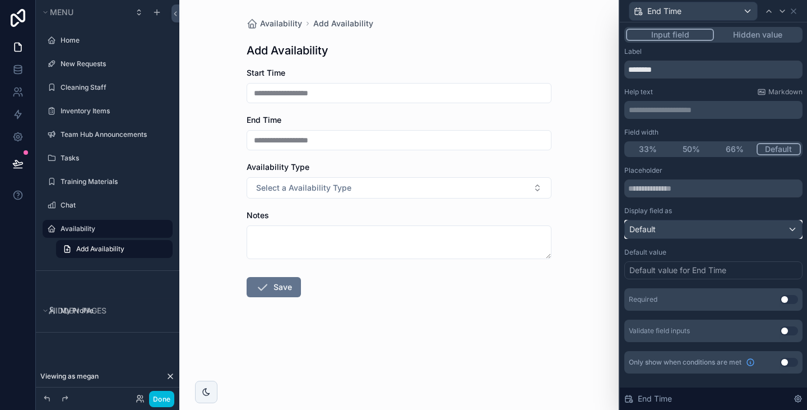
click at [677, 227] on div "Default" at bounding box center [713, 229] width 177 height 18
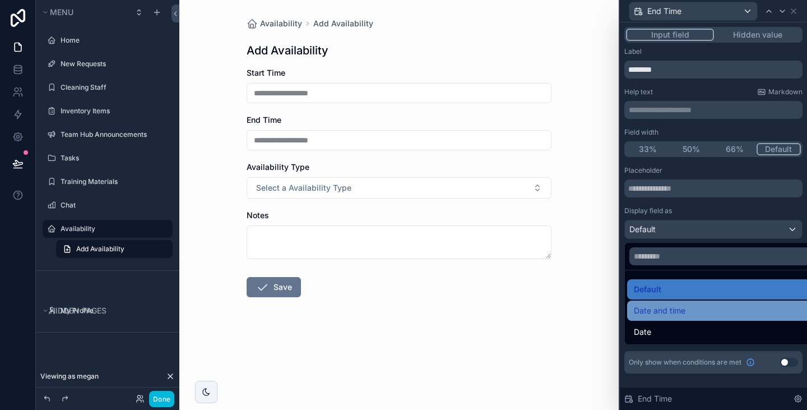
click at [677, 308] on span "Date and time" at bounding box center [660, 310] width 52 height 13
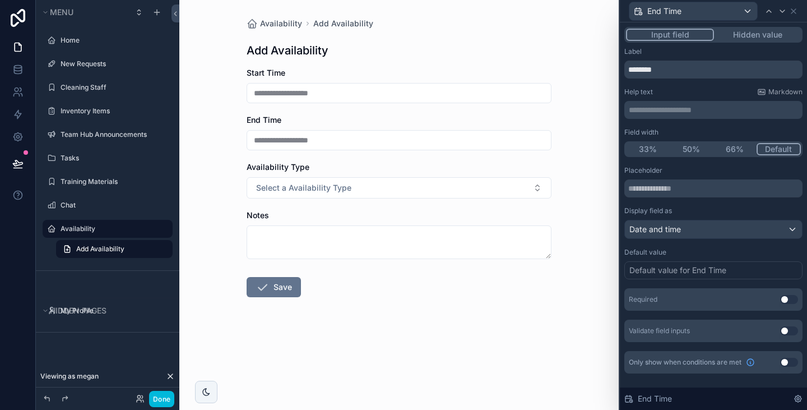
click at [790, 334] on button "Use setting" at bounding box center [789, 330] width 18 height 9
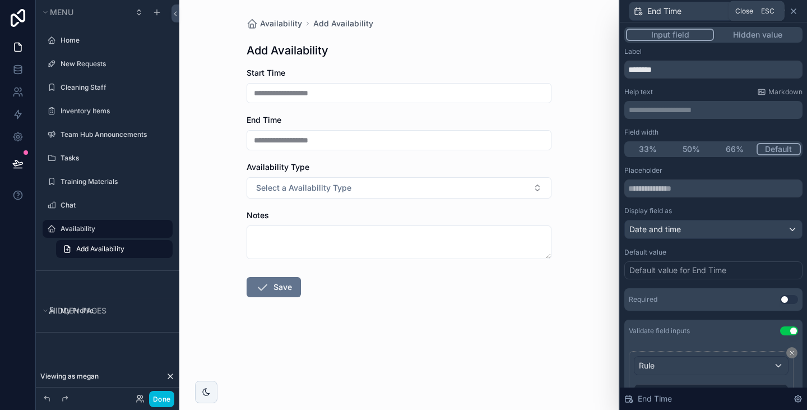
click at [793, 13] on icon at bounding box center [793, 11] width 9 height 9
